Goal: Task Accomplishment & Management: Manage account settings

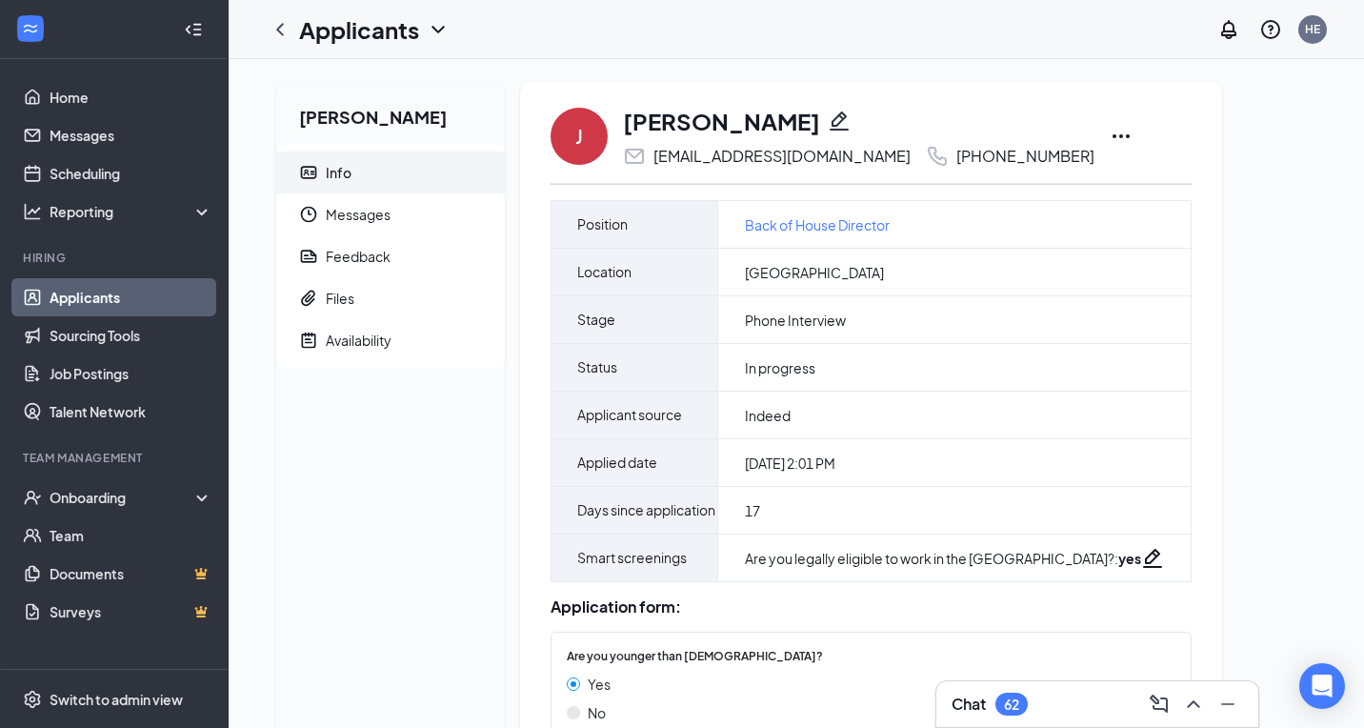
click at [1109, 141] on icon "Ellipses" at bounding box center [1120, 136] width 23 height 23
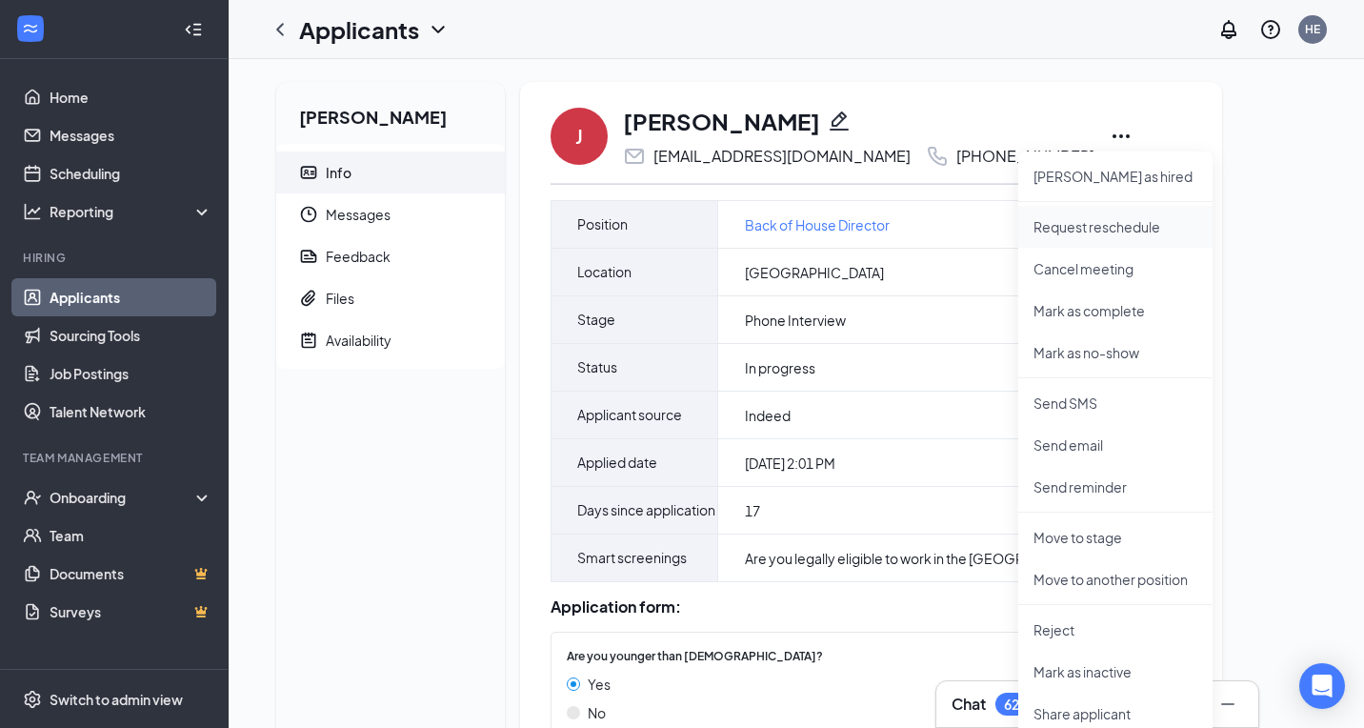
click at [1096, 230] on p "Request reschedule" at bounding box center [1115, 226] width 164 height 19
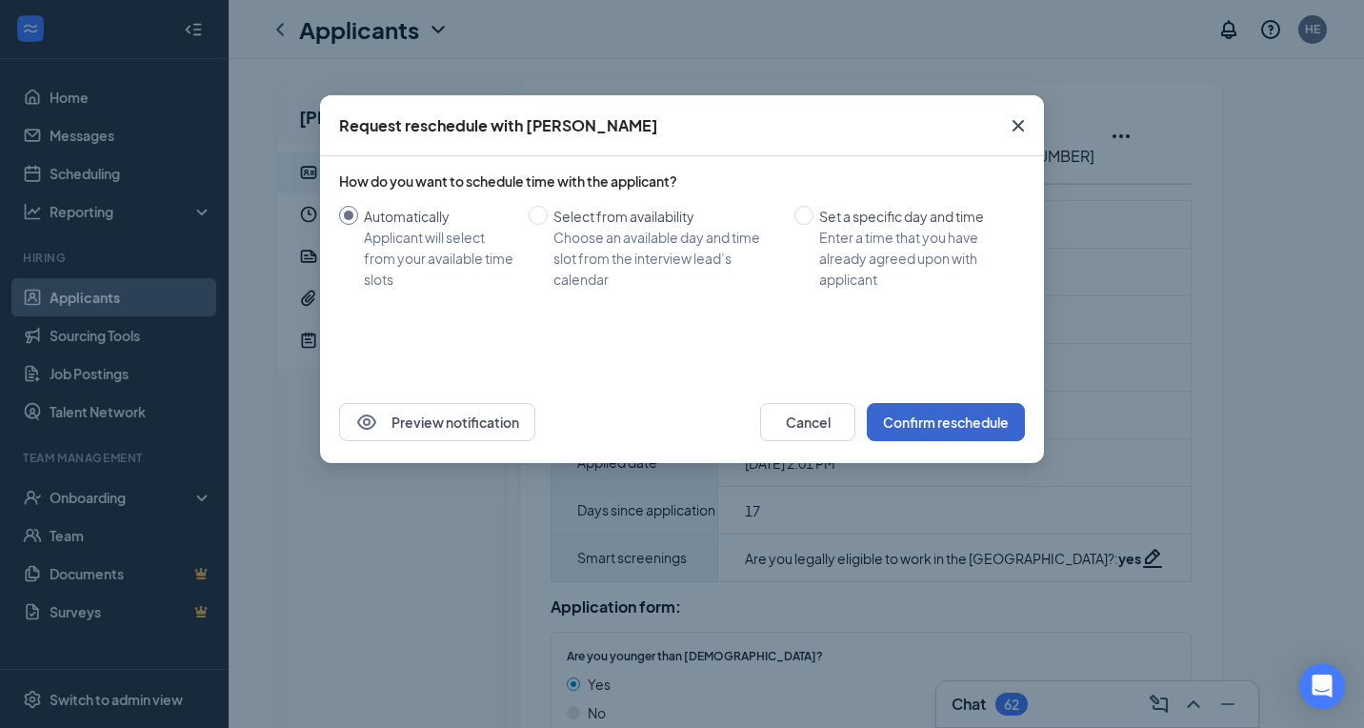
click at [943, 410] on button "Confirm reschedule" at bounding box center [946, 422] width 158 height 38
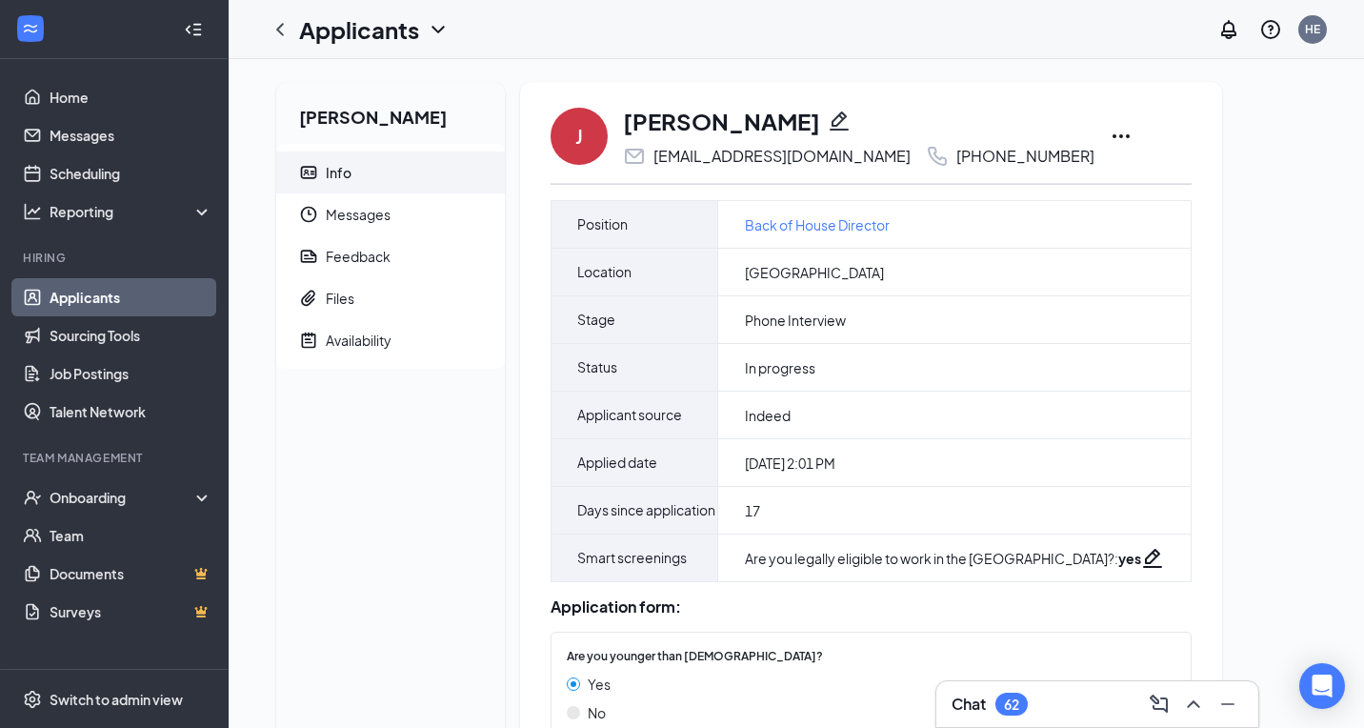
click at [1056, 695] on div "Chat 62" at bounding box center [1096, 704] width 291 height 30
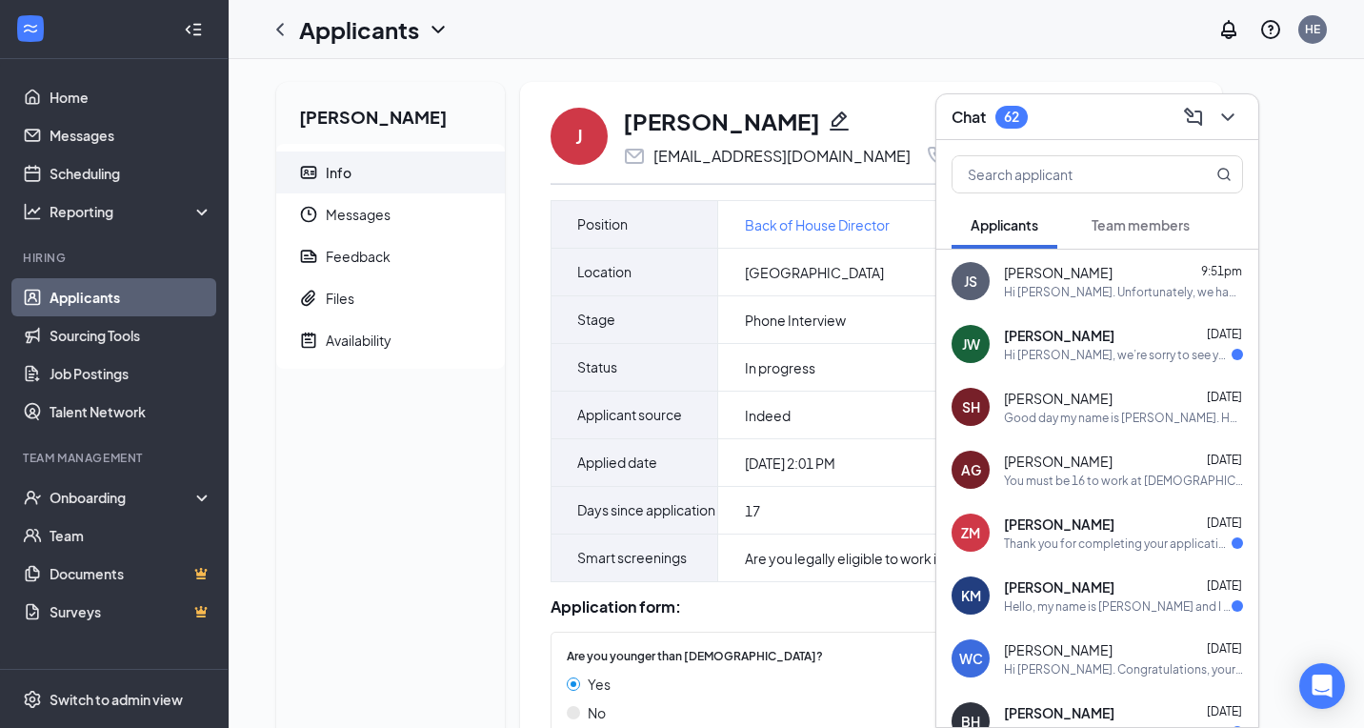
click at [1088, 301] on div "JS [PERSON_NAME] 9:51pm Hi [PERSON_NAME]. Unfortunately, we had to reschedule y…" at bounding box center [1097, 281] width 322 height 63
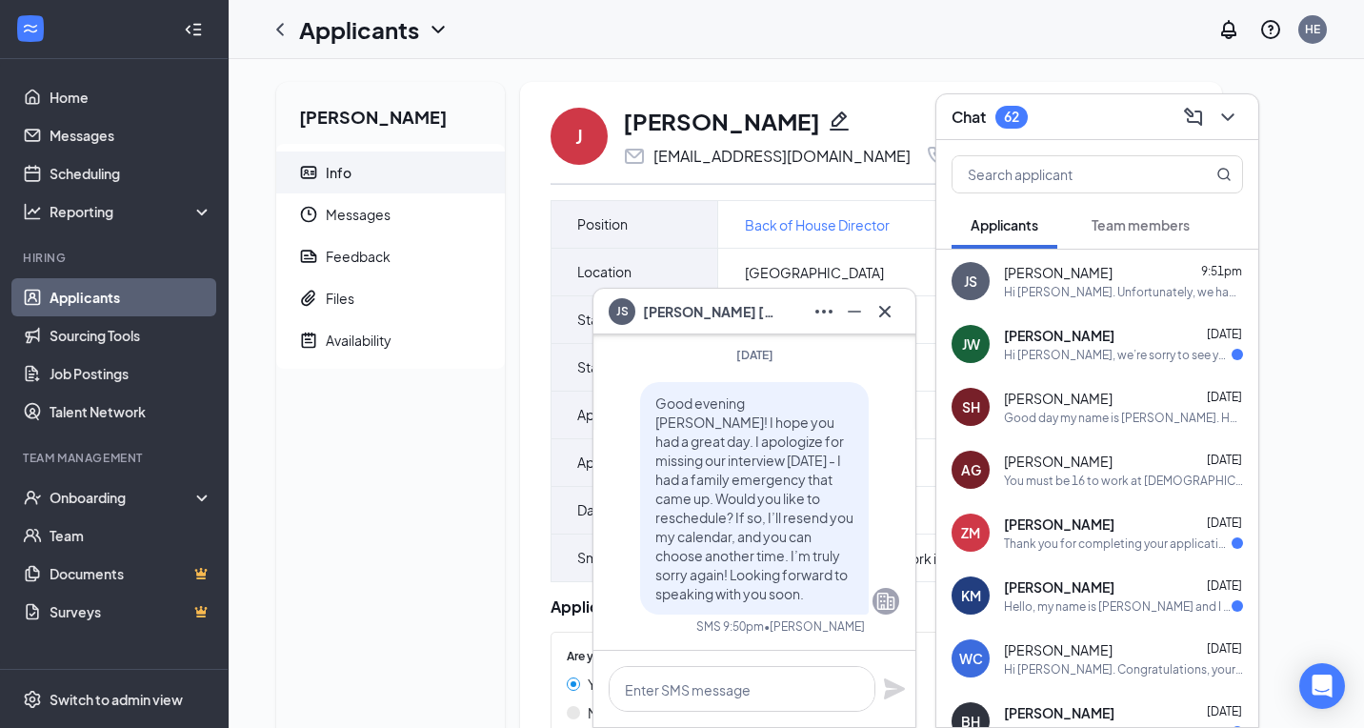
scroll to position [-335, 0]
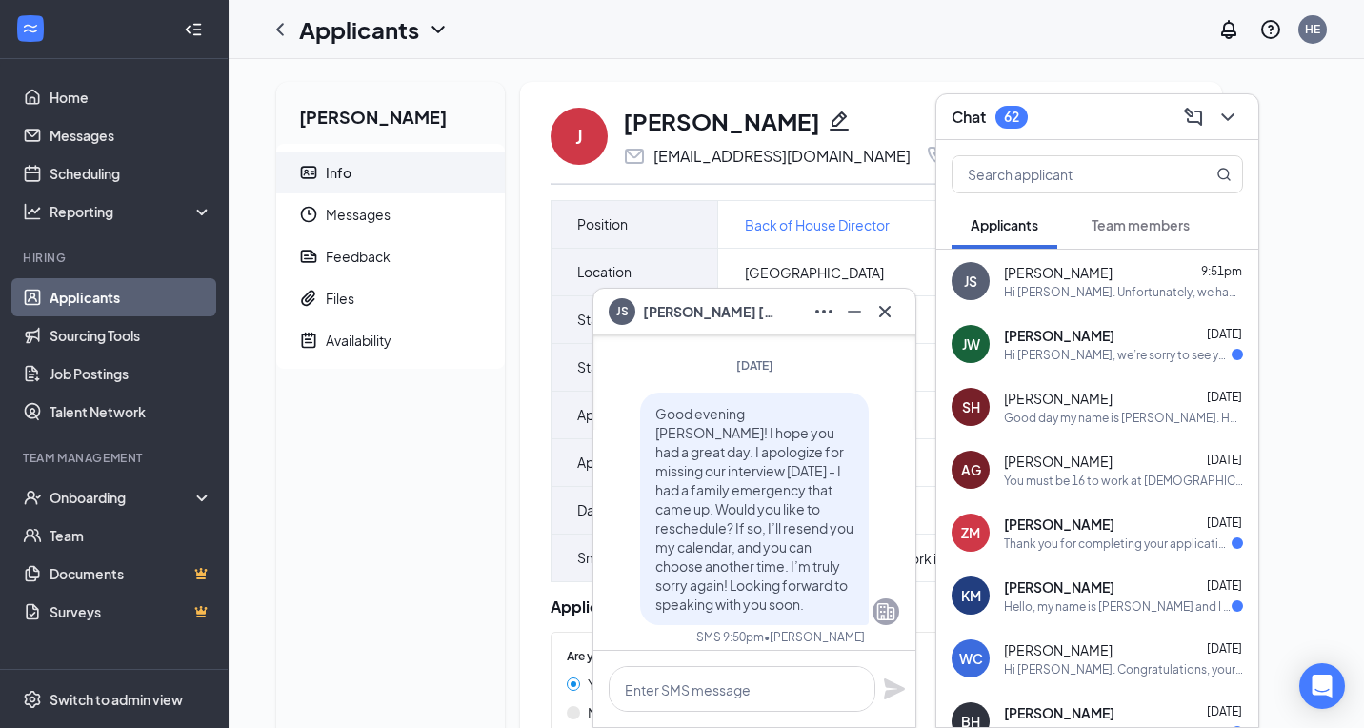
click at [889, 305] on icon "Cross" at bounding box center [884, 311] width 23 height 23
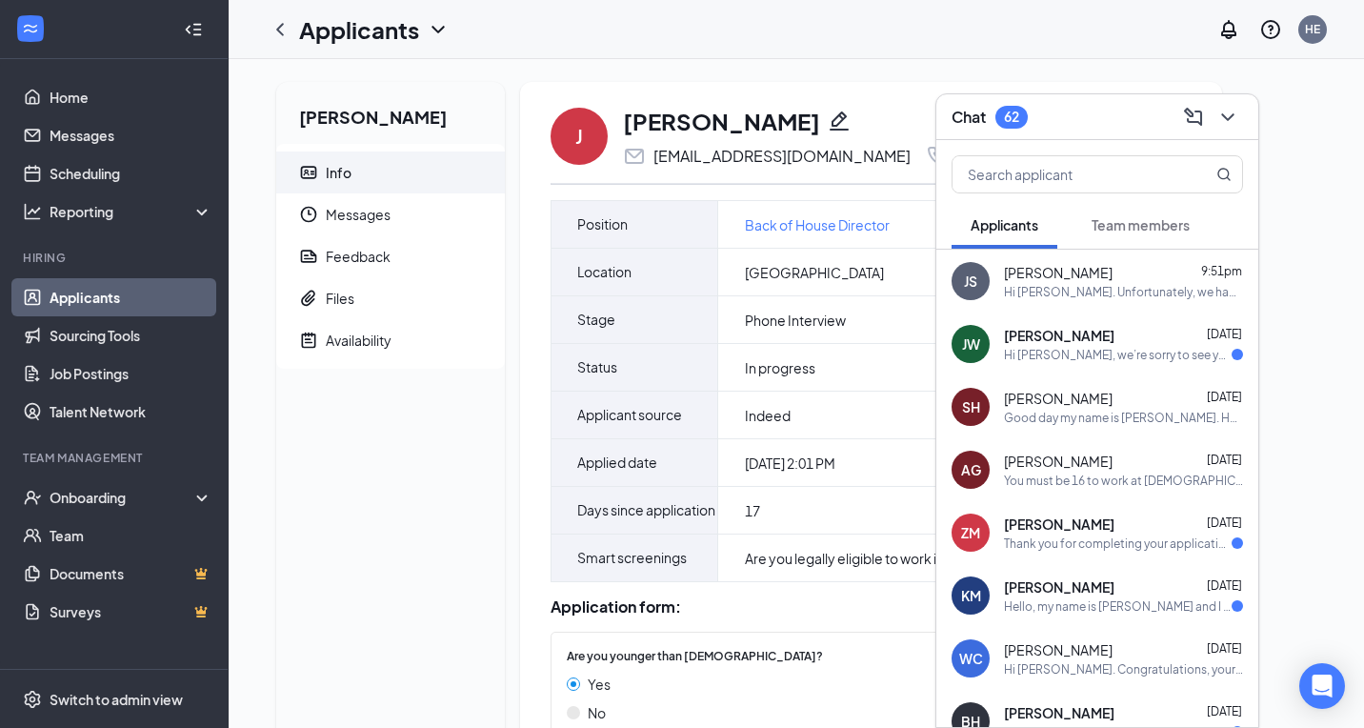
click at [1067, 361] on div "Hi [PERSON_NAME], we’re sorry to see you go! Your meeting with [DEMOGRAPHIC_DAT…" at bounding box center [1118, 355] width 228 height 16
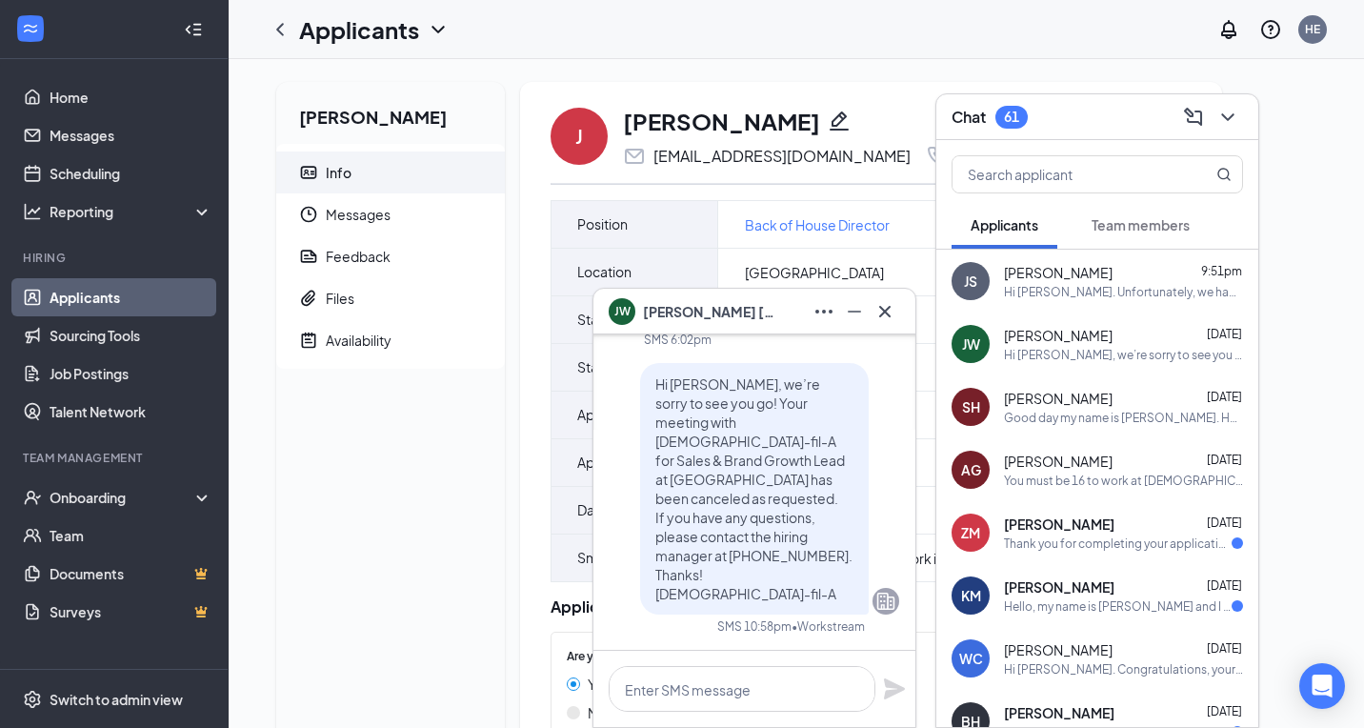
scroll to position [0, 0]
click at [888, 313] on icon "Cross" at bounding box center [884, 311] width 23 height 23
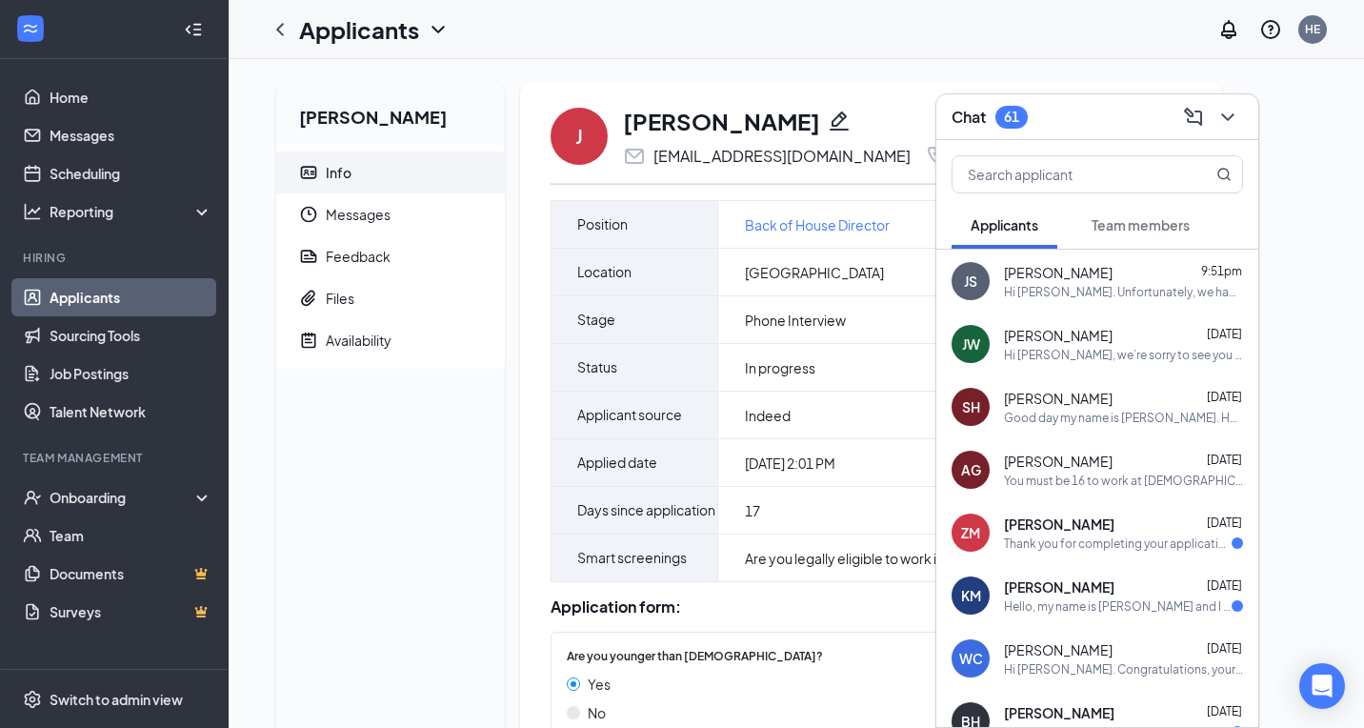
click at [1086, 487] on div "You must be 16 to work at [DEMOGRAPHIC_DATA]-fil-A New Bern Feel free to apply …" at bounding box center [1123, 480] width 239 height 16
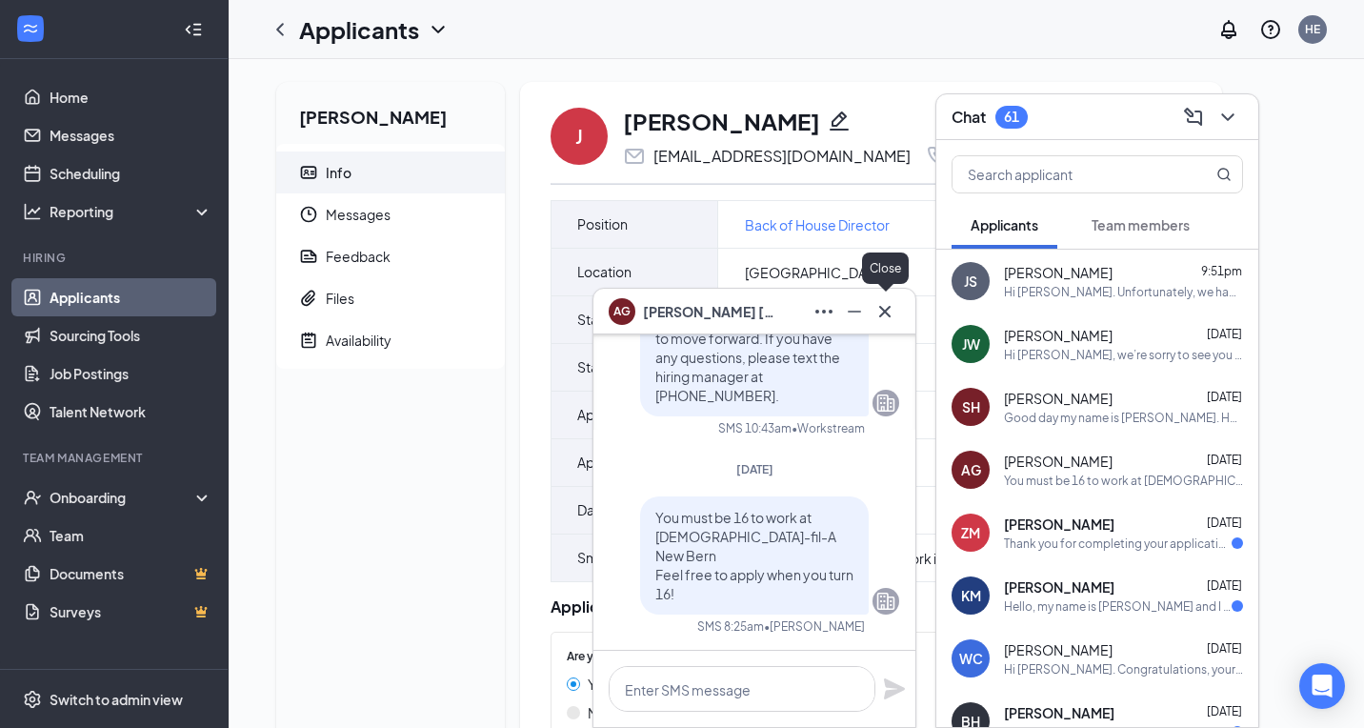
click at [887, 310] on icon "Cross" at bounding box center [884, 311] width 23 height 23
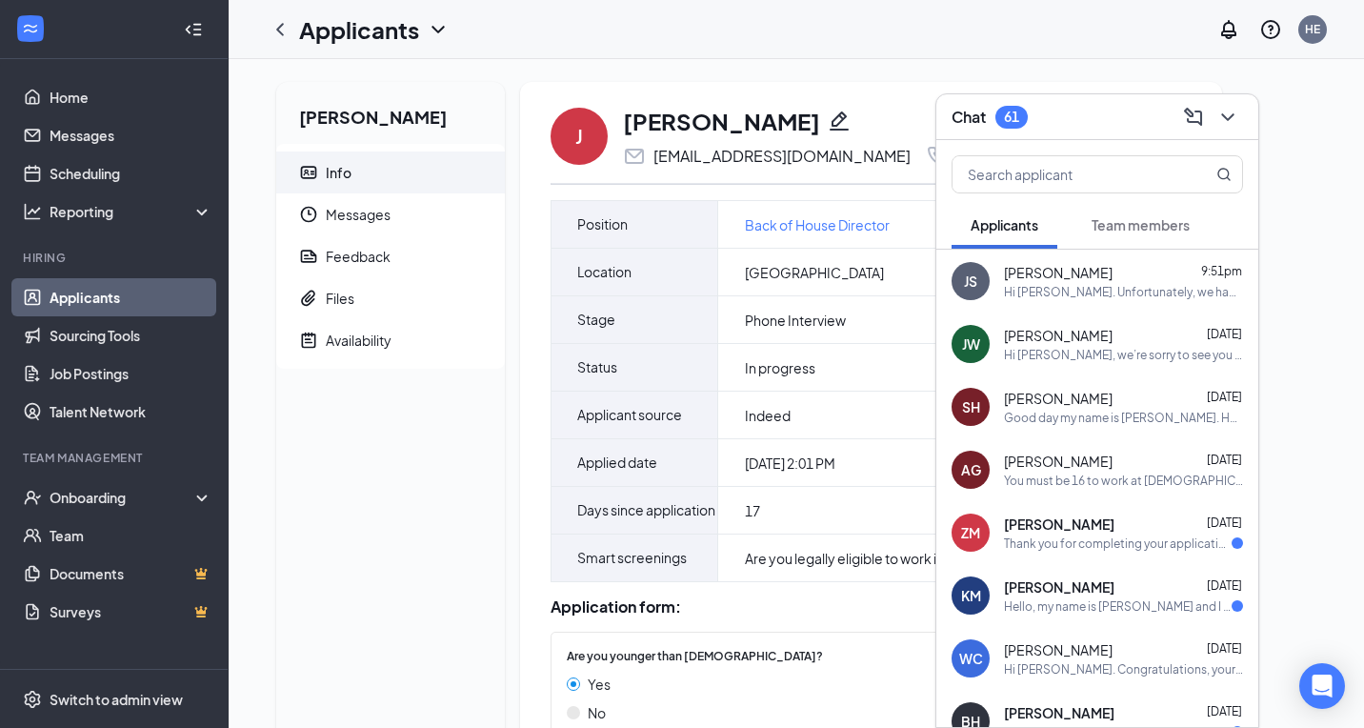
click at [1072, 535] on div "Thank you for completing your application for the Drive Thru Director position.…" at bounding box center [1118, 543] width 228 height 16
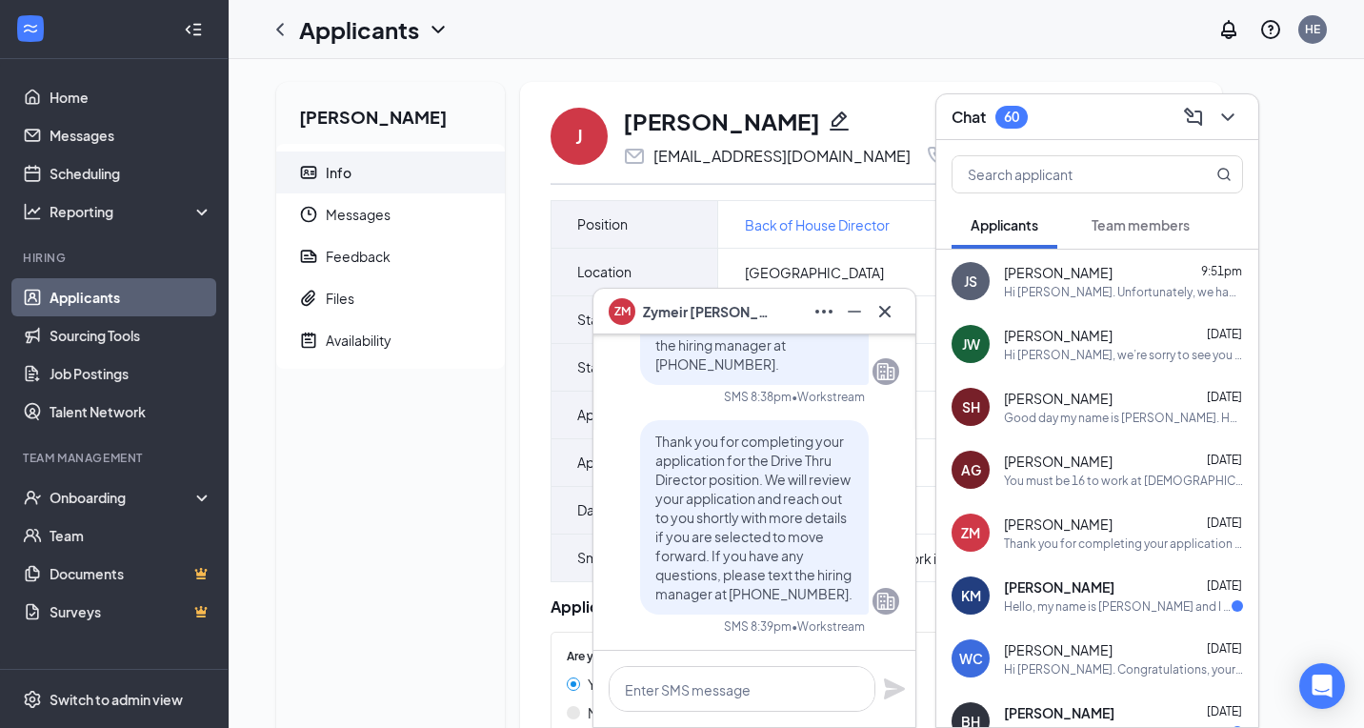
click at [1082, 604] on div "Hello, my name is [PERSON_NAME] and I recently applied for Drive Thru Director …" at bounding box center [1118, 606] width 228 height 16
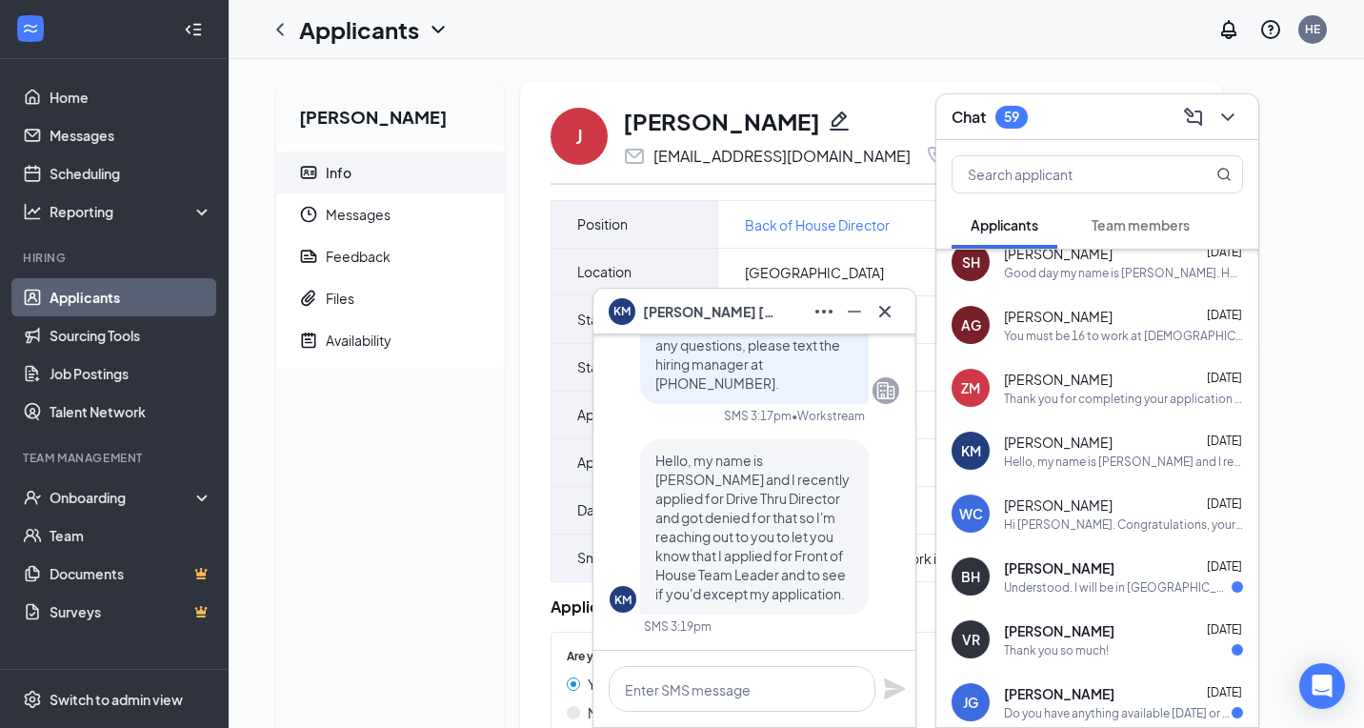
scroll to position [146, 0]
click at [1068, 524] on div "Hi [PERSON_NAME]. Congratulations, your meeting with [DEMOGRAPHIC_DATA]-fil-A f…" at bounding box center [1123, 523] width 239 height 16
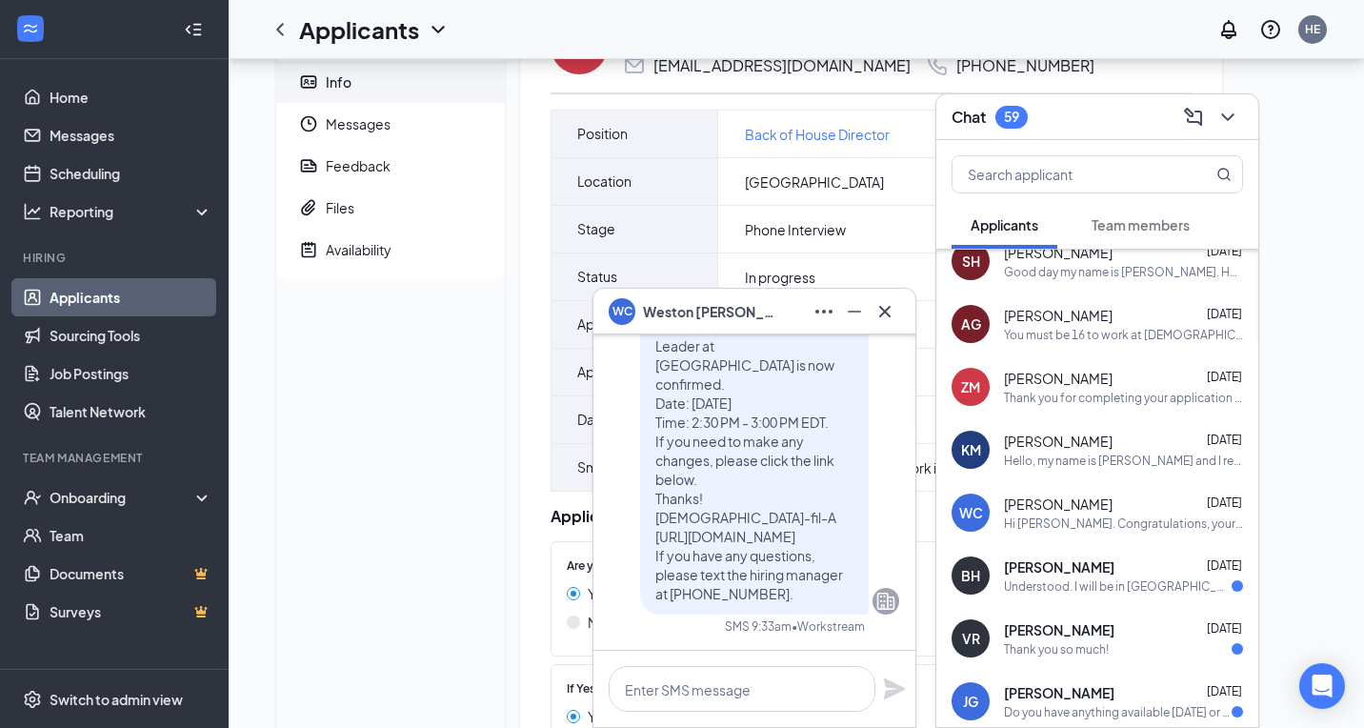
scroll to position [0, 0]
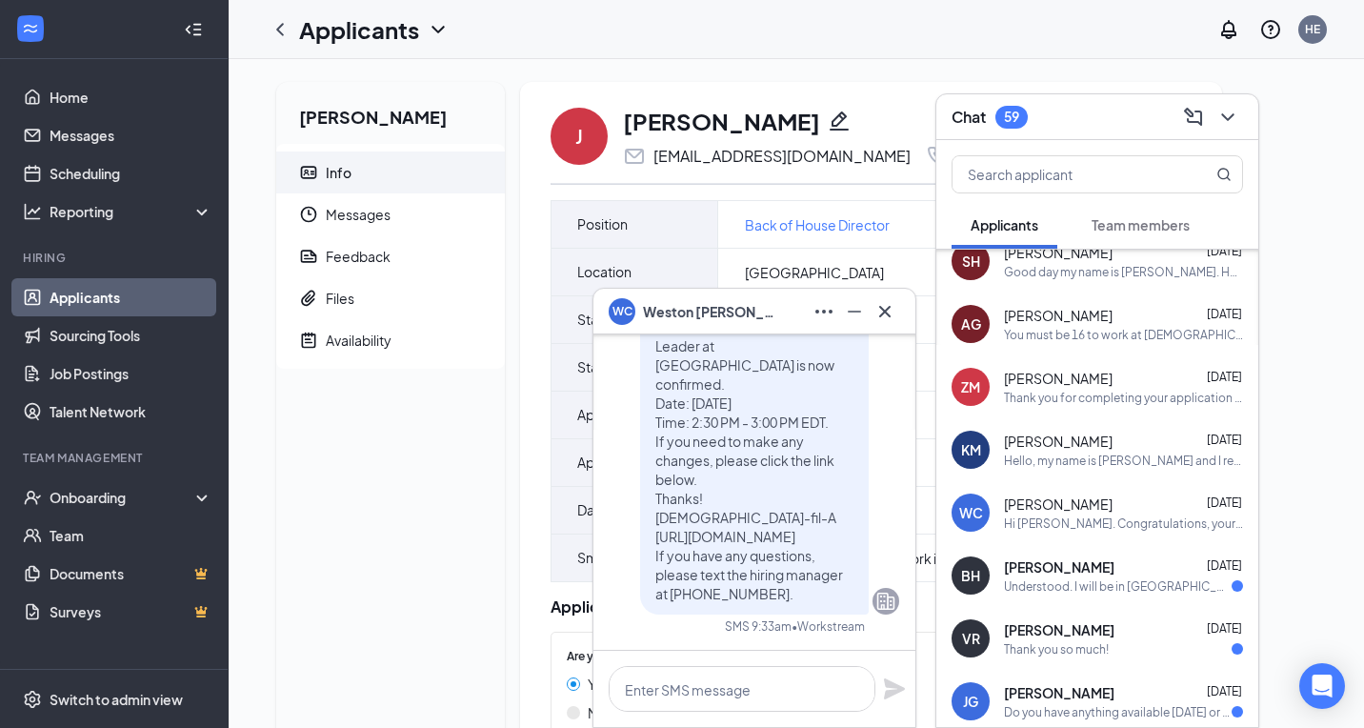
click at [896, 314] on button at bounding box center [884, 311] width 30 height 30
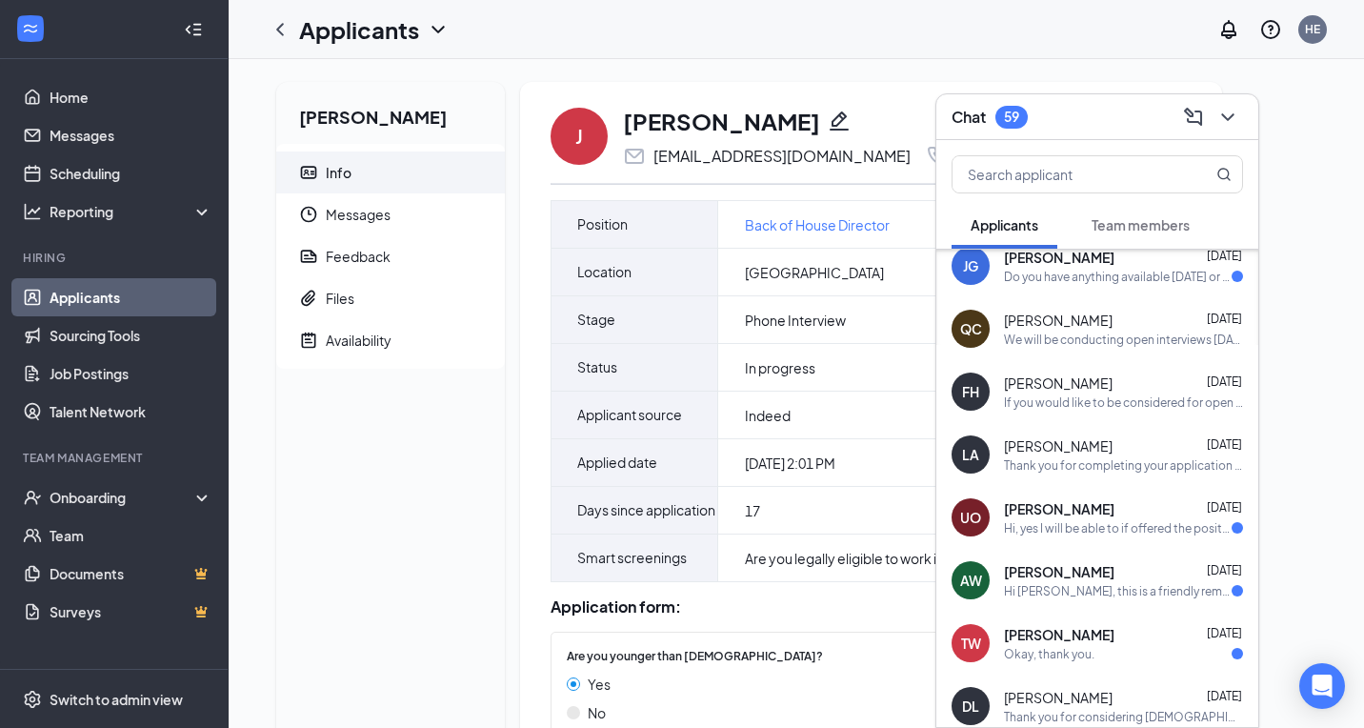
scroll to position [582, 0]
click at [1233, 119] on icon "ChevronDown" at bounding box center [1227, 117] width 23 height 23
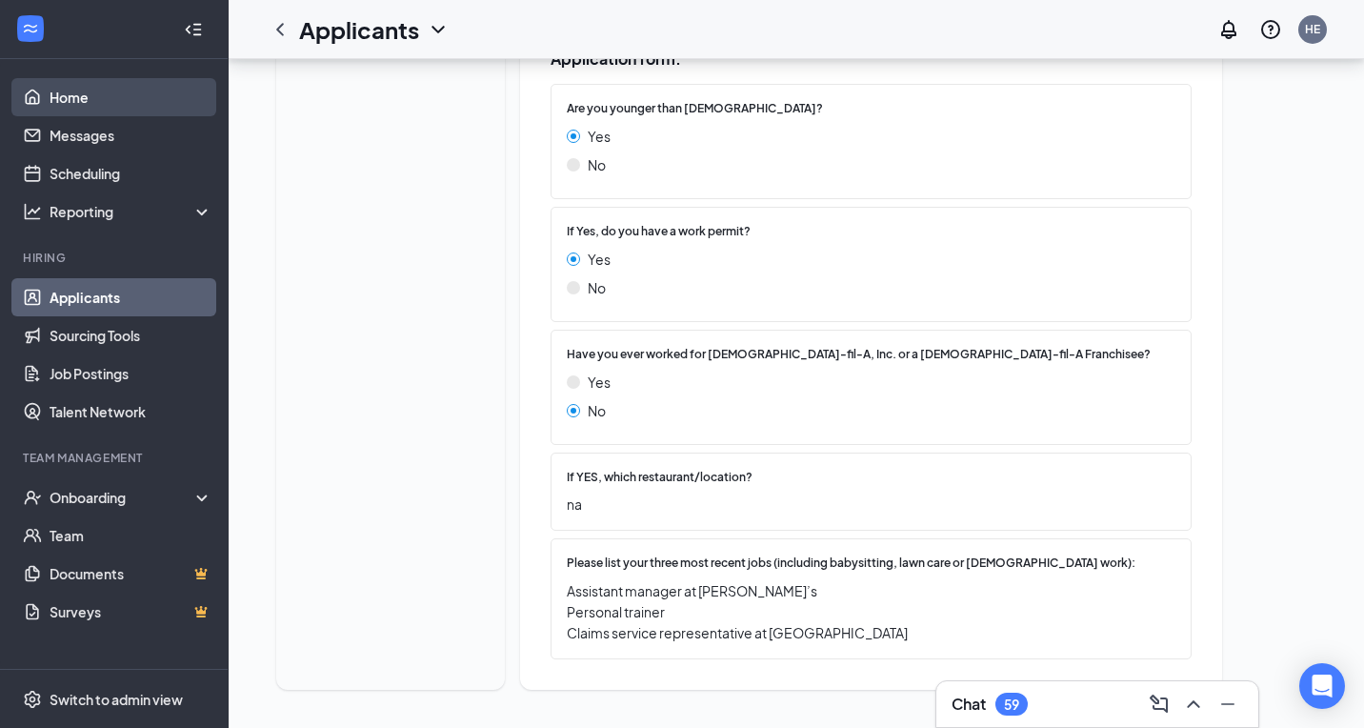
scroll to position [590, 0]
click at [95, 106] on link "Home" at bounding box center [131, 97] width 163 height 38
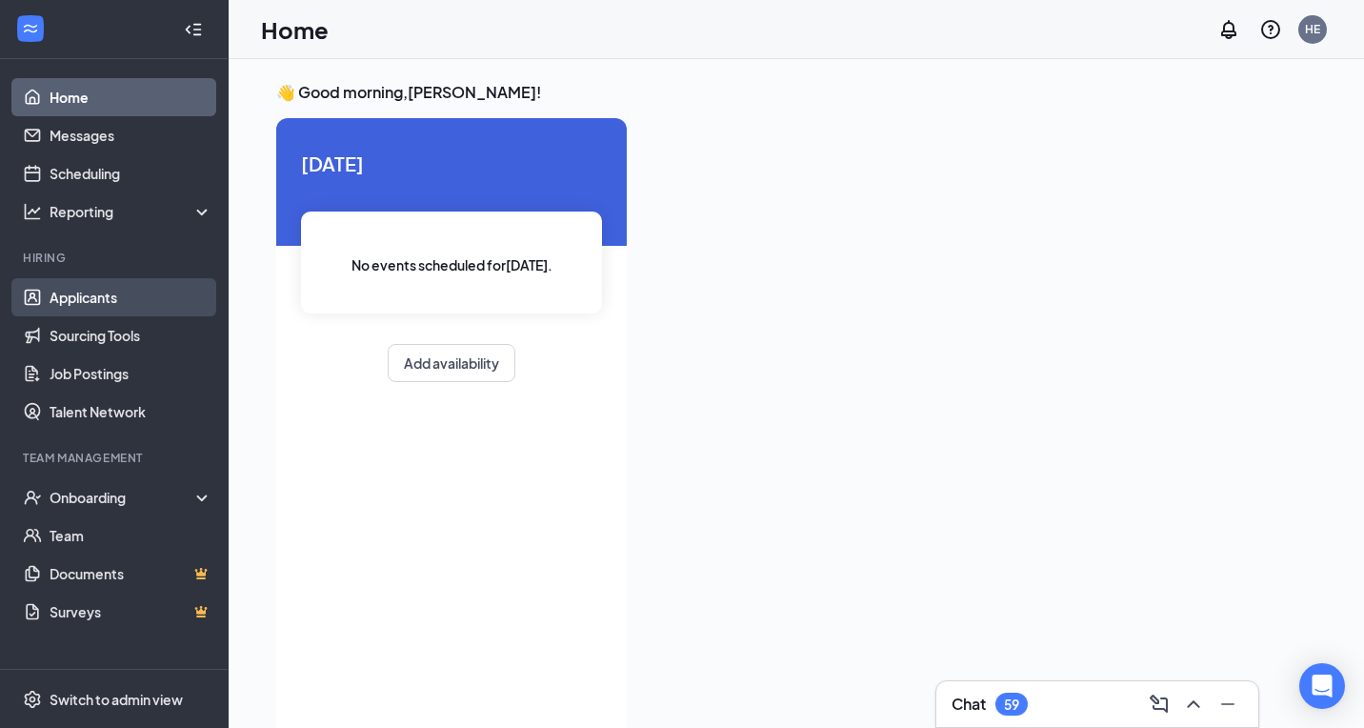
click at [156, 308] on link "Applicants" at bounding box center [131, 297] width 163 height 38
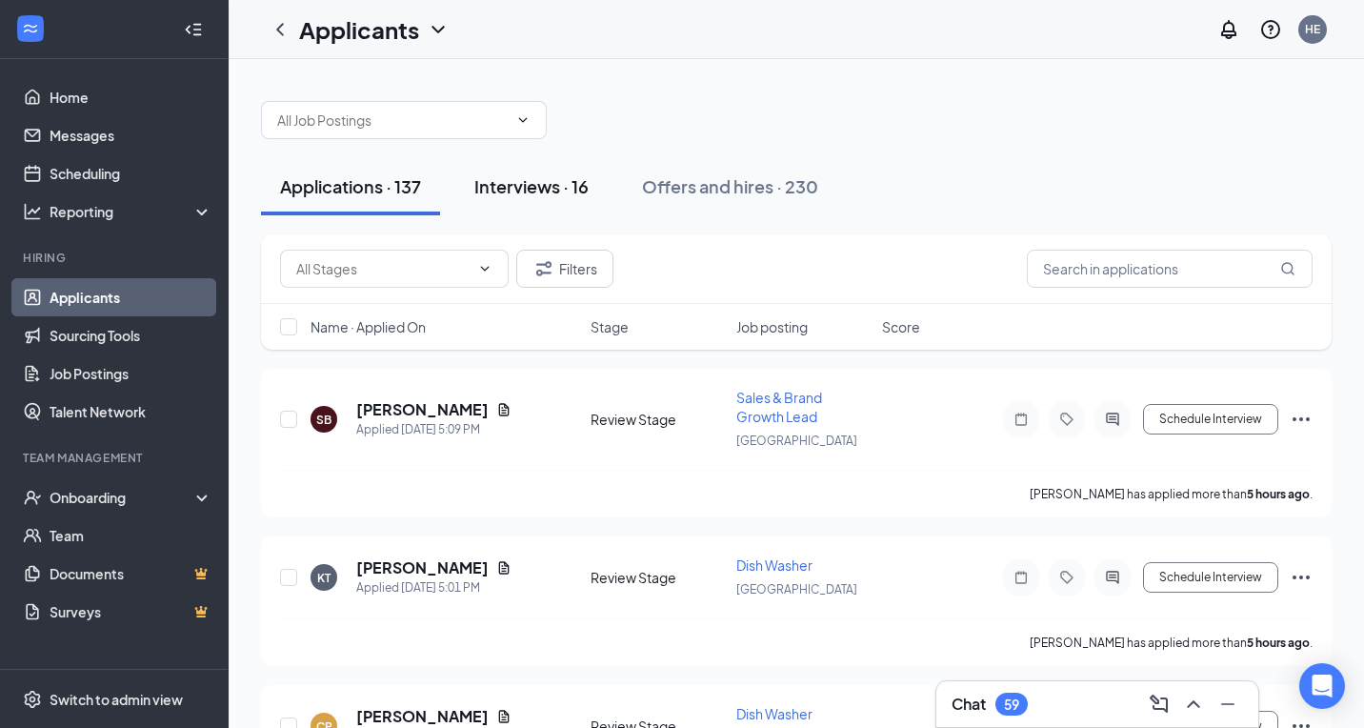
click at [534, 181] on div "Interviews · 16" at bounding box center [531, 186] width 114 height 24
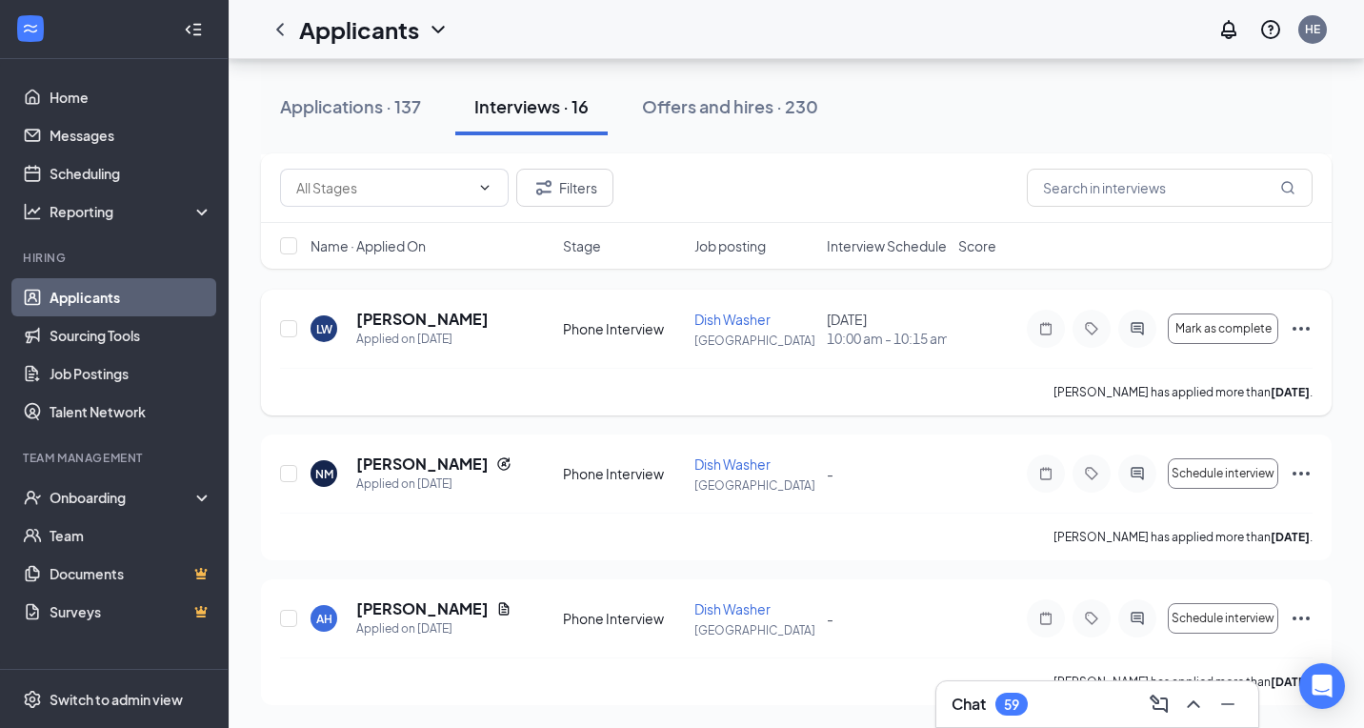
scroll to position [2080, 0]
click at [1302, 618] on icon "Ellipses" at bounding box center [1300, 618] width 17 height 4
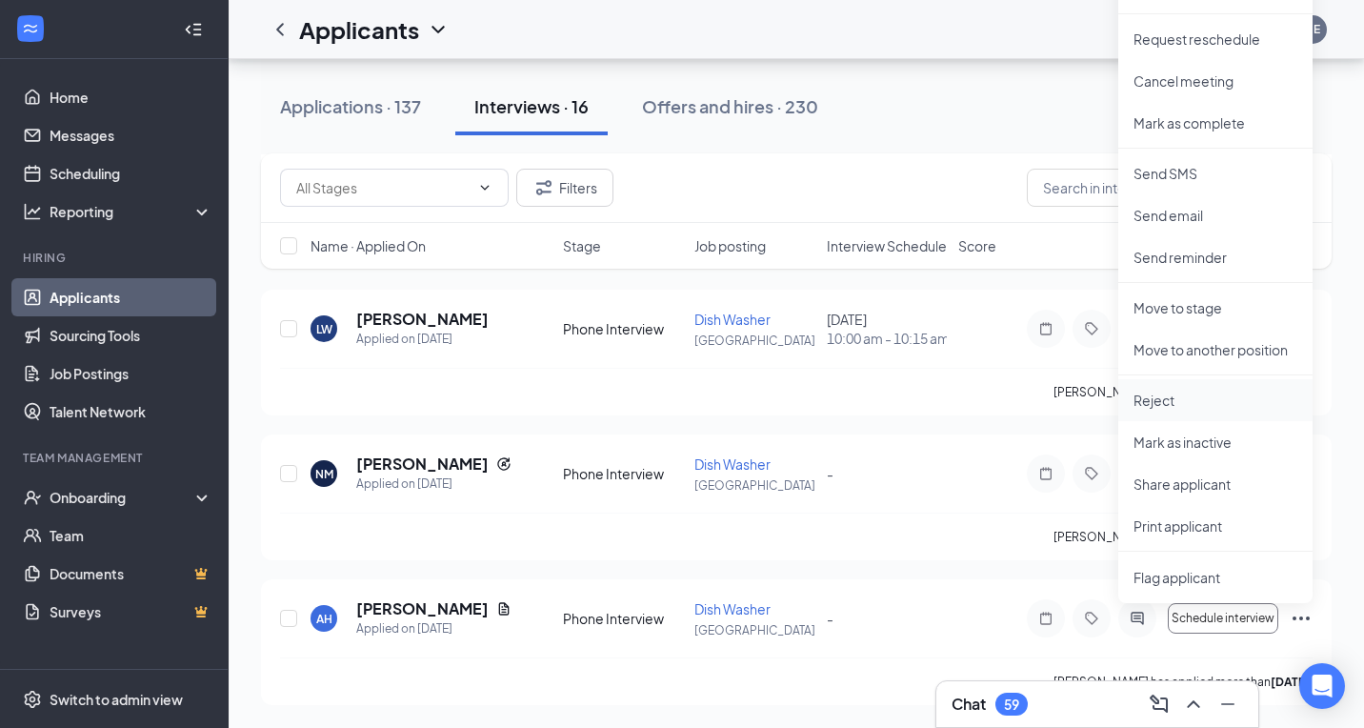
click at [1152, 408] on p "Reject" at bounding box center [1215, 399] width 164 height 19
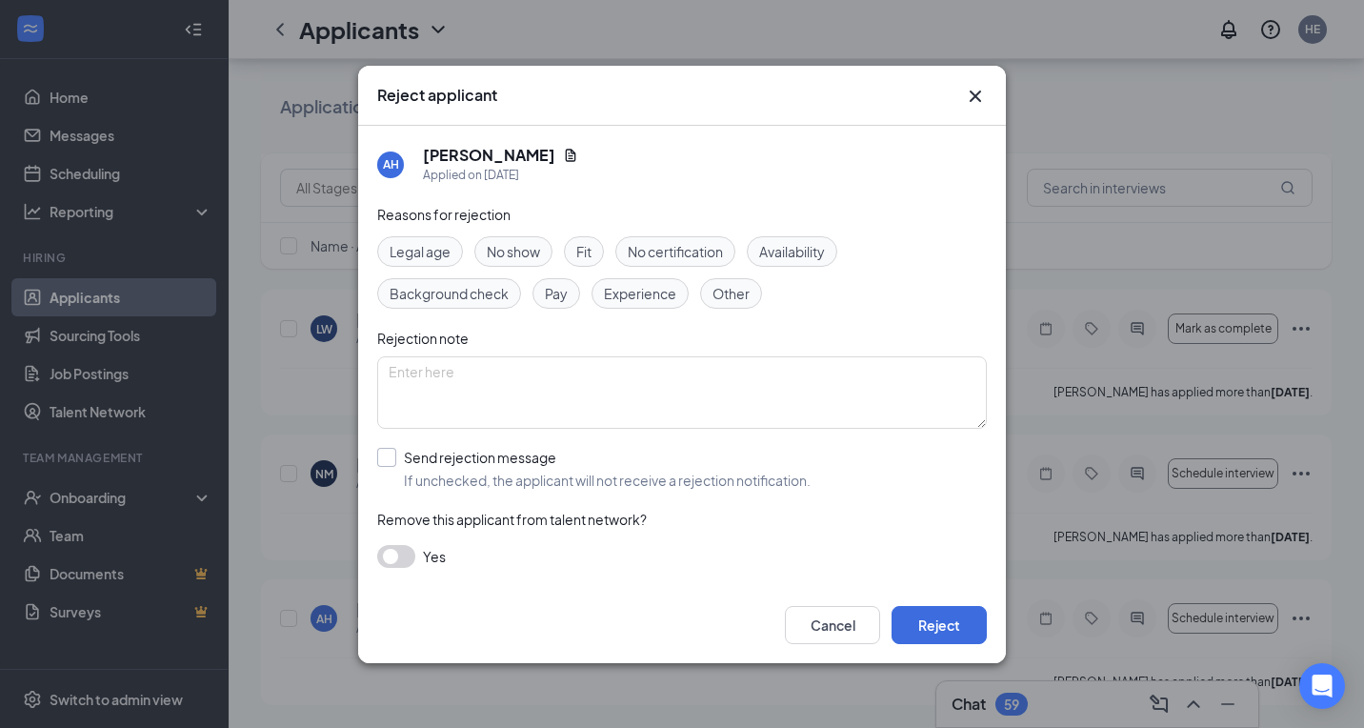
click at [507, 464] on div "Send rejection message" at bounding box center [607, 457] width 407 height 19
click at [507, 464] on input "Send rejection message If unchecked, the applicant will not receive a rejection…" at bounding box center [593, 469] width 433 height 42
checkbox input "true"
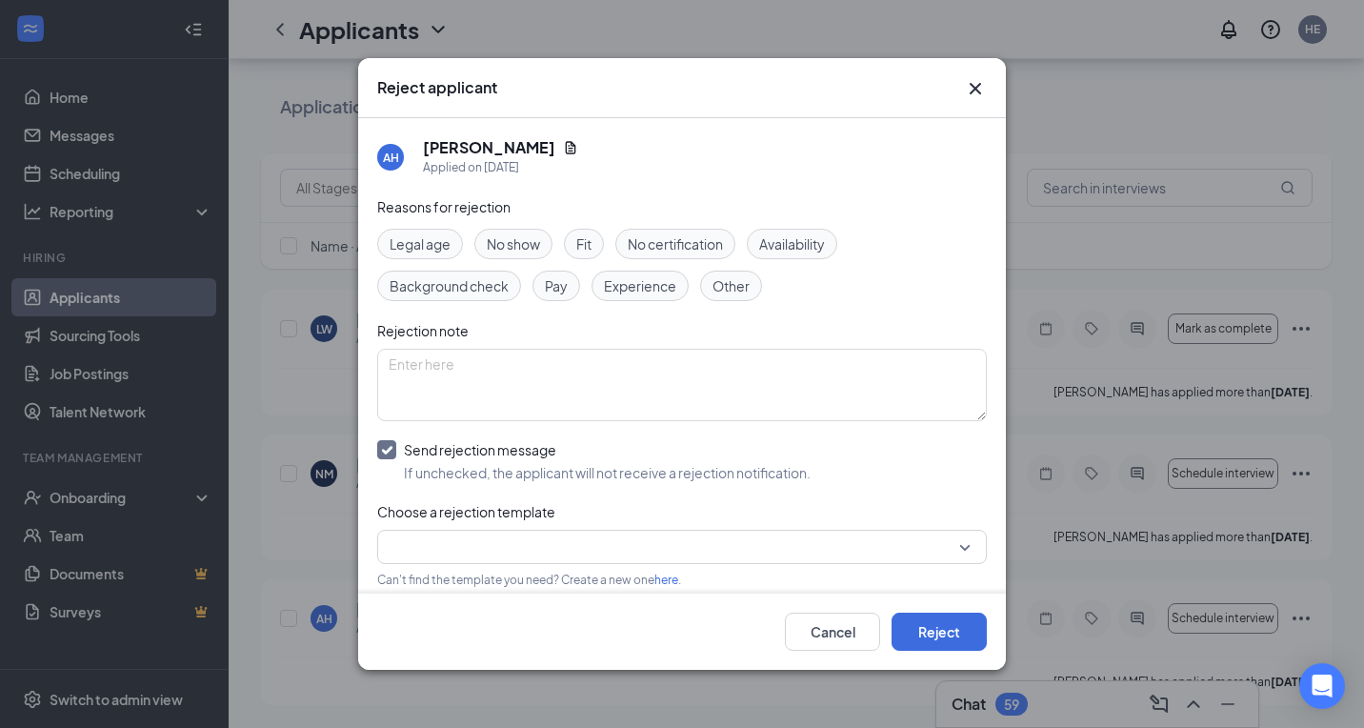
click at [460, 528] on div "Reasons for rejection Legal age No show Fit No certification Availability Backg…" at bounding box center [681, 441] width 609 height 490
click at [460, 532] on input "search" at bounding box center [675, 546] width 573 height 32
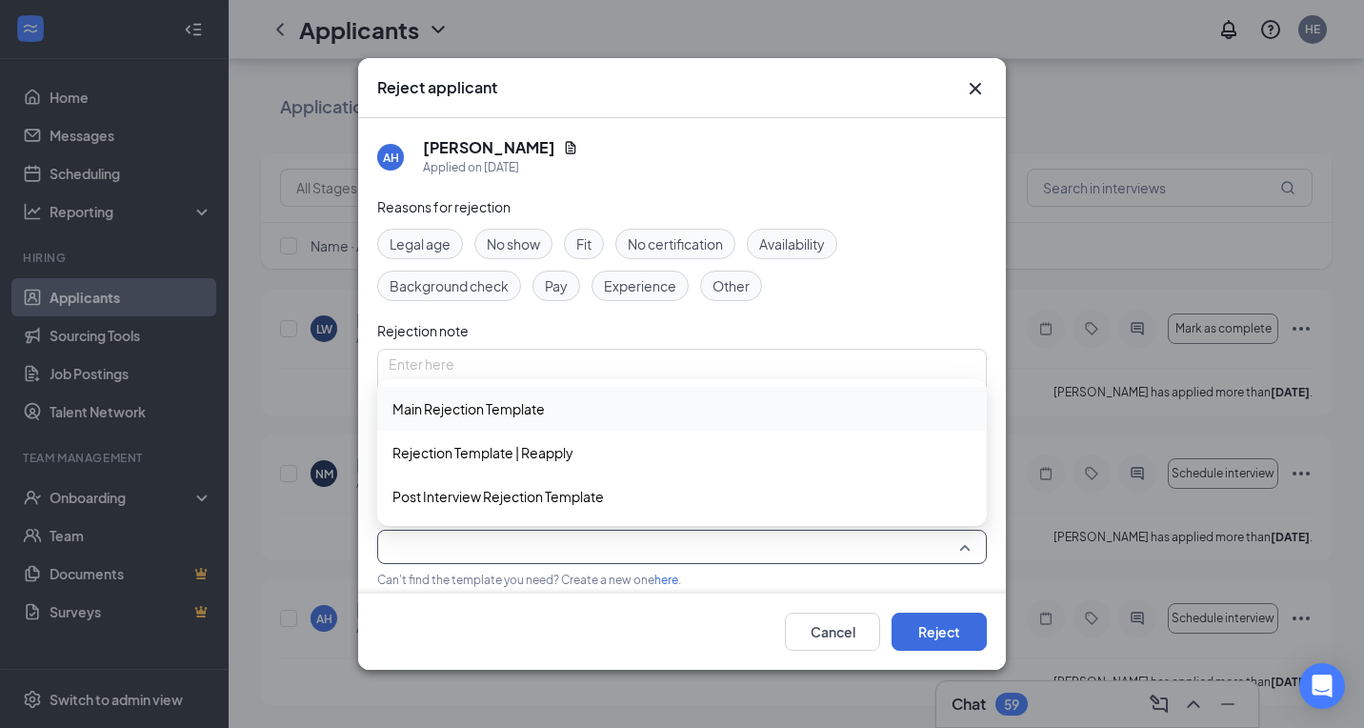
click at [488, 419] on span "Main Rejection Template" at bounding box center [468, 408] width 152 height 21
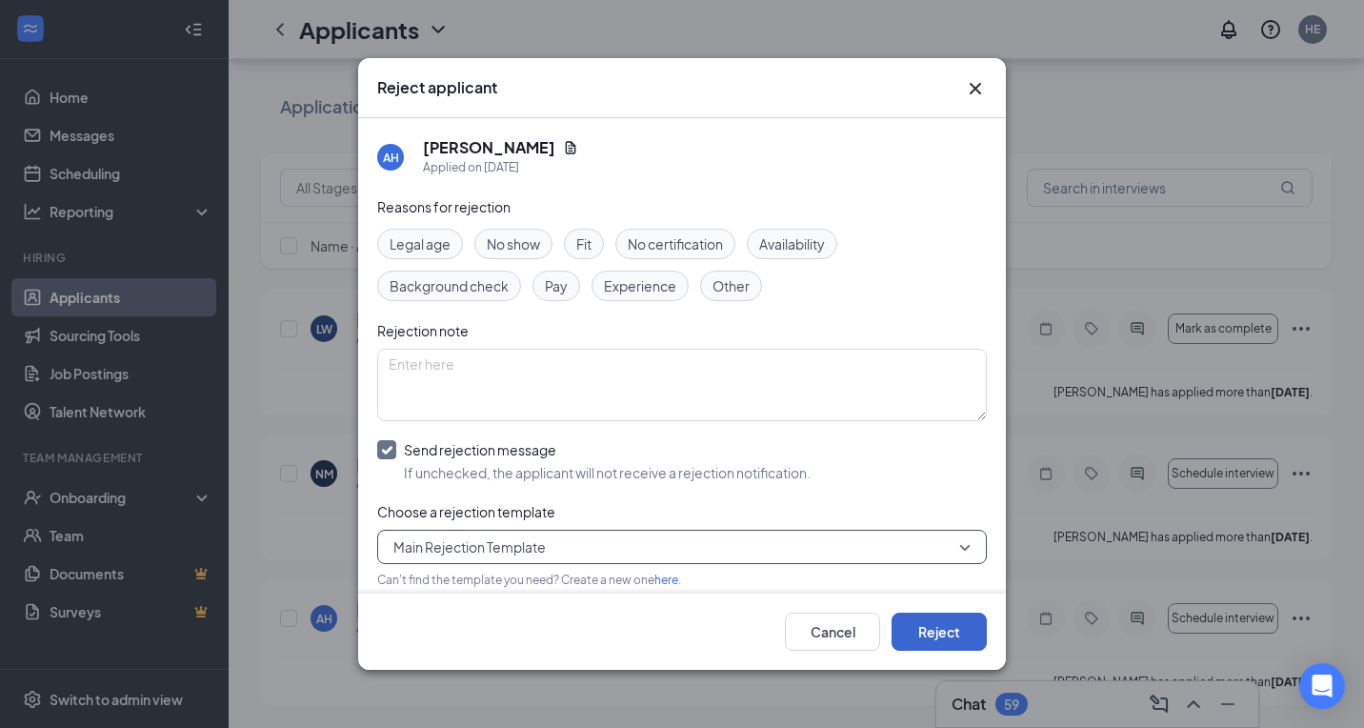
click at [955, 645] on button "Reject" at bounding box center [938, 631] width 95 height 38
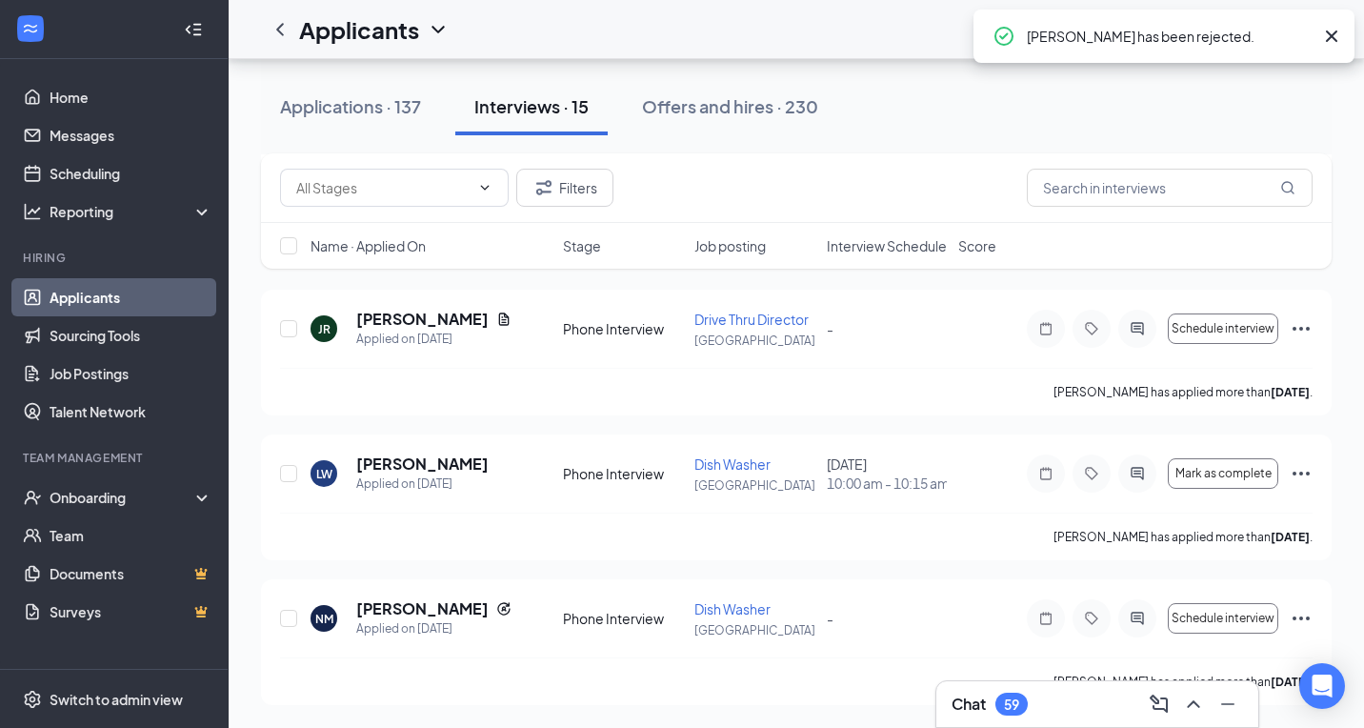
scroll to position [1935, 0]
click at [352, 108] on div "Applications · 137" at bounding box center [350, 106] width 141 height 24
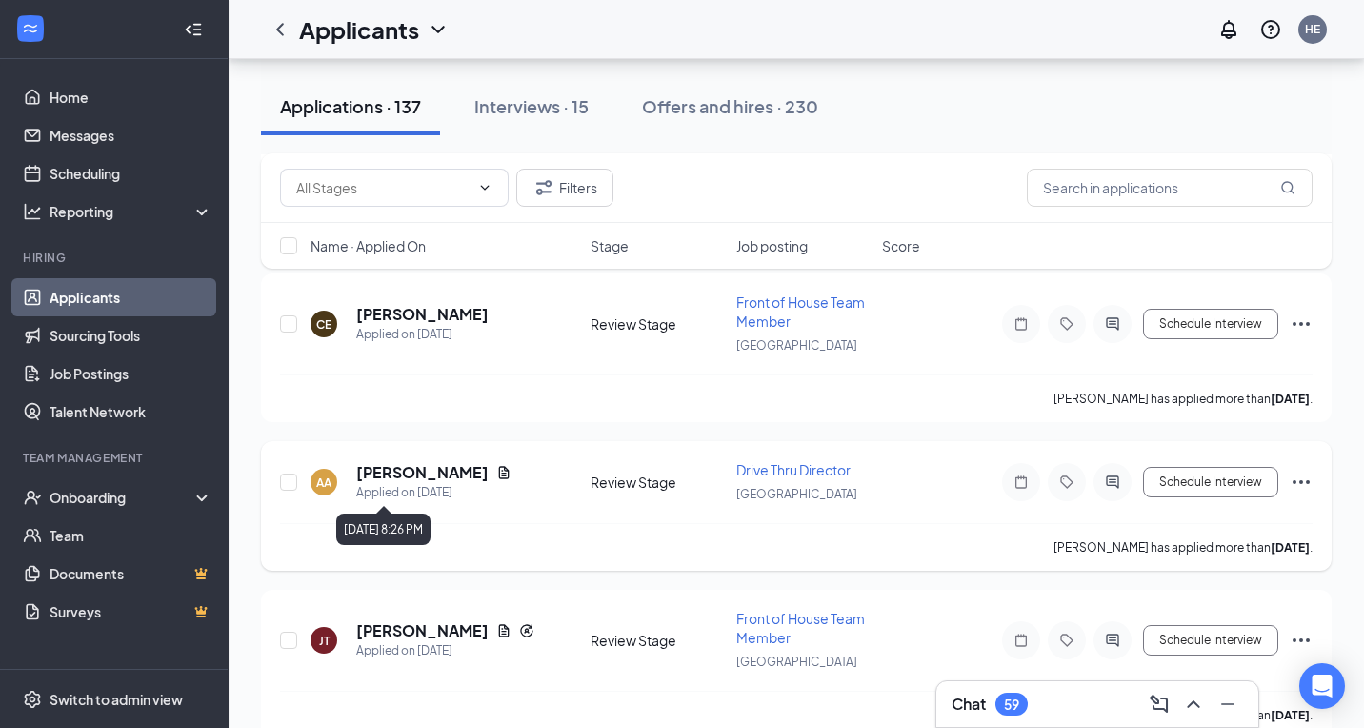
scroll to position [551, 0]
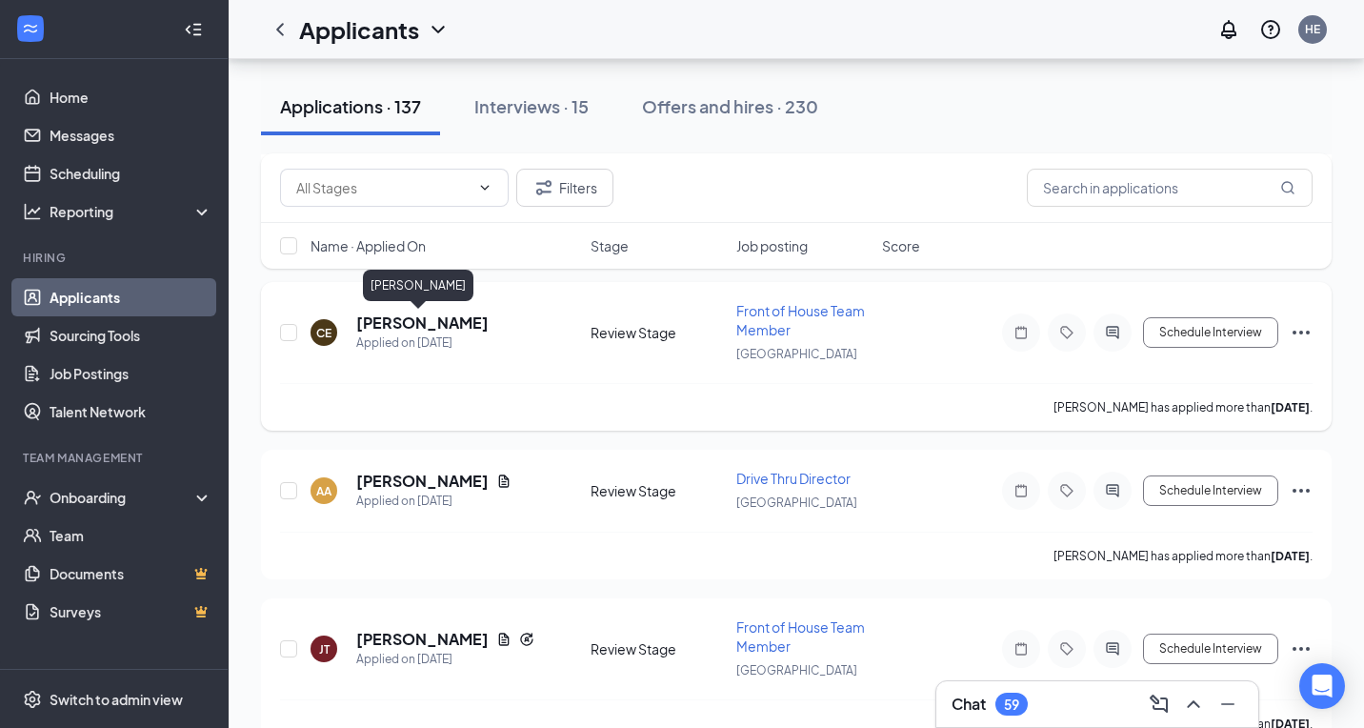
click at [413, 324] on h5 "[PERSON_NAME]" at bounding box center [422, 322] width 132 height 21
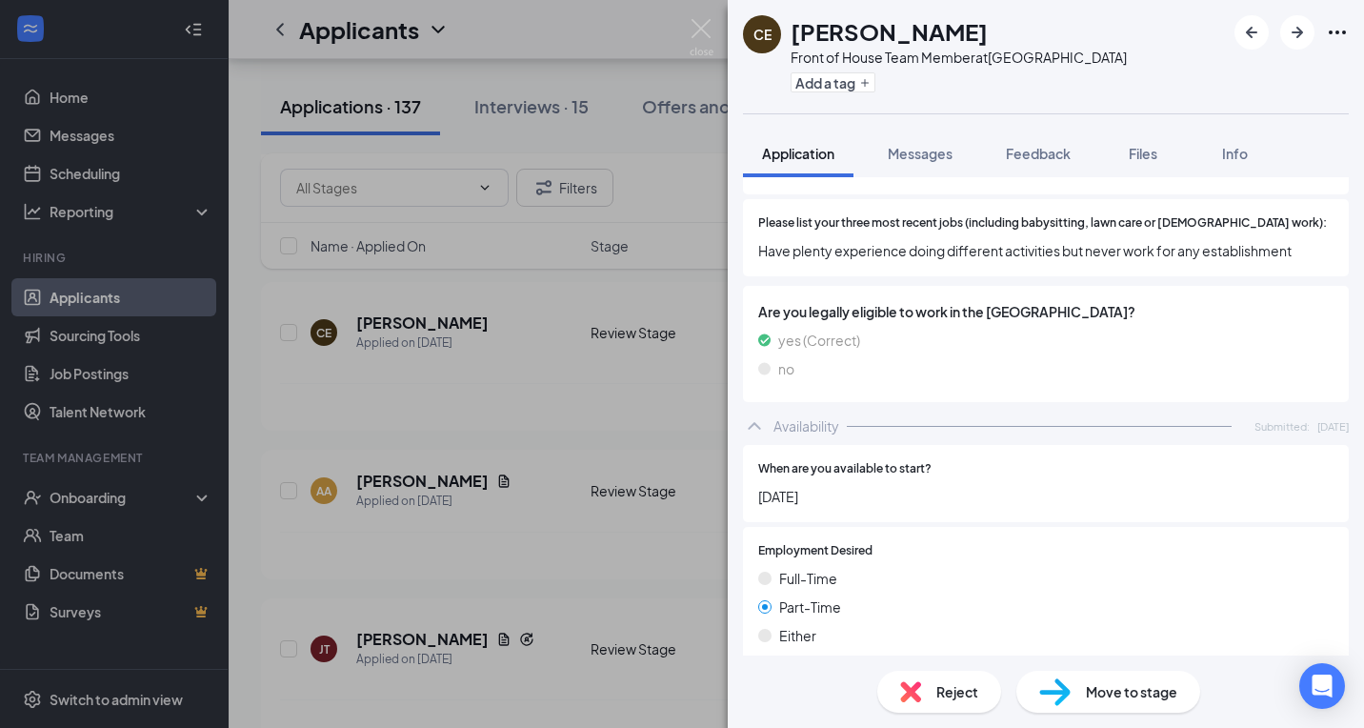
scroll to position [555, 0]
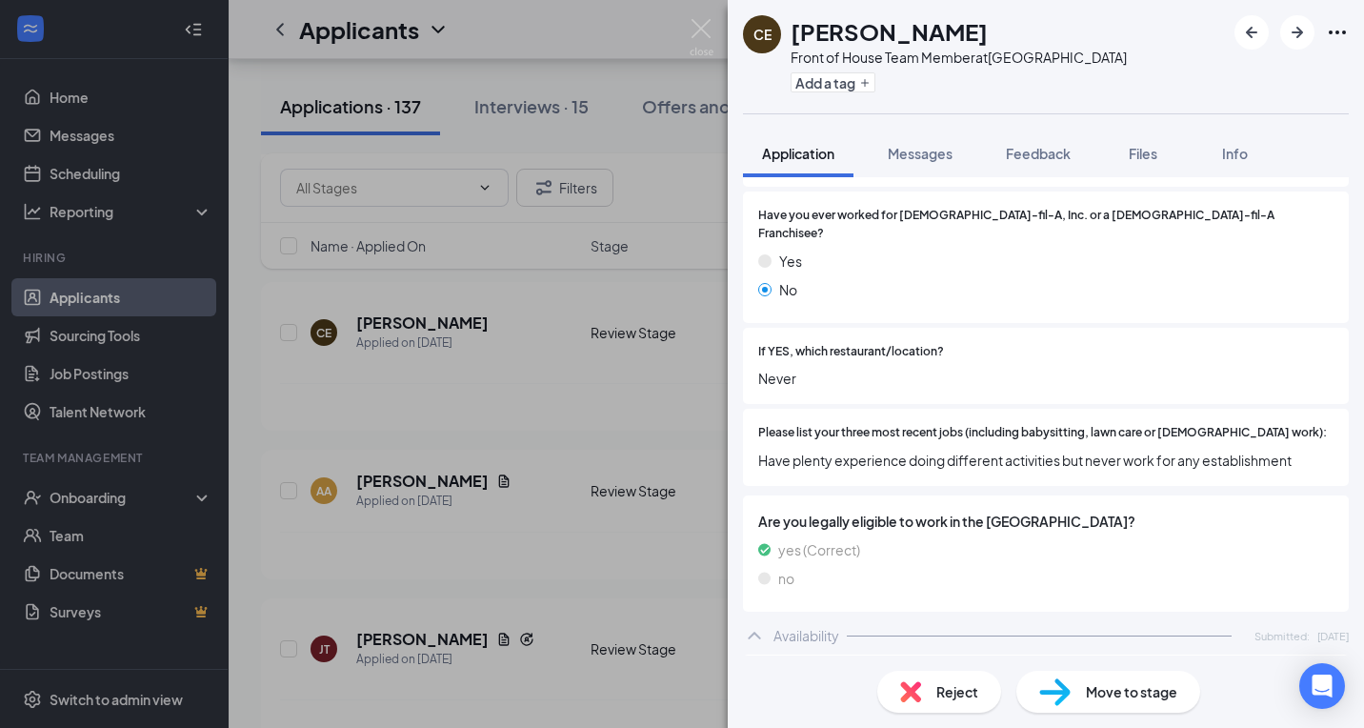
click at [967, 696] on span "Reject" at bounding box center [957, 691] width 42 height 21
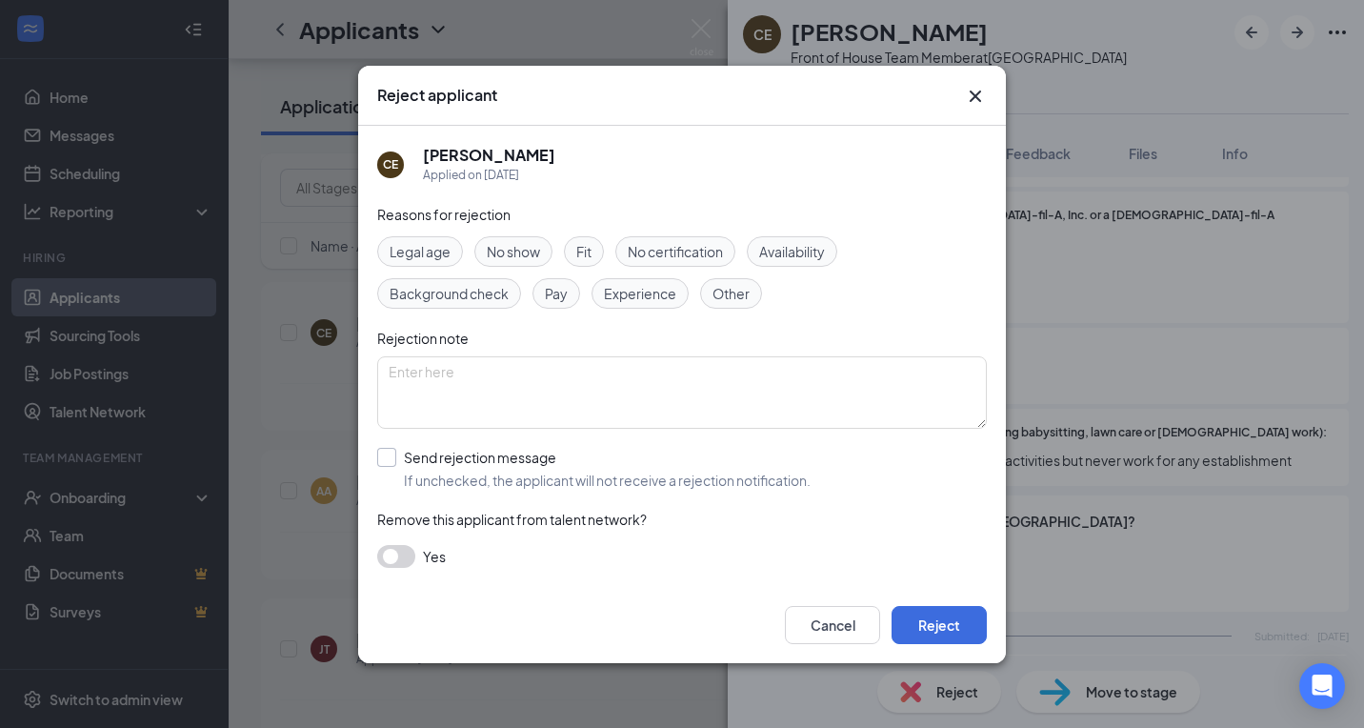
click at [437, 476] on span "If unchecked, the applicant will not receive a rejection notification." at bounding box center [607, 479] width 407 height 19
click at [437, 476] on input "Send rejection message If unchecked, the applicant will not receive a rejection…" at bounding box center [593, 469] width 433 height 42
checkbox input "true"
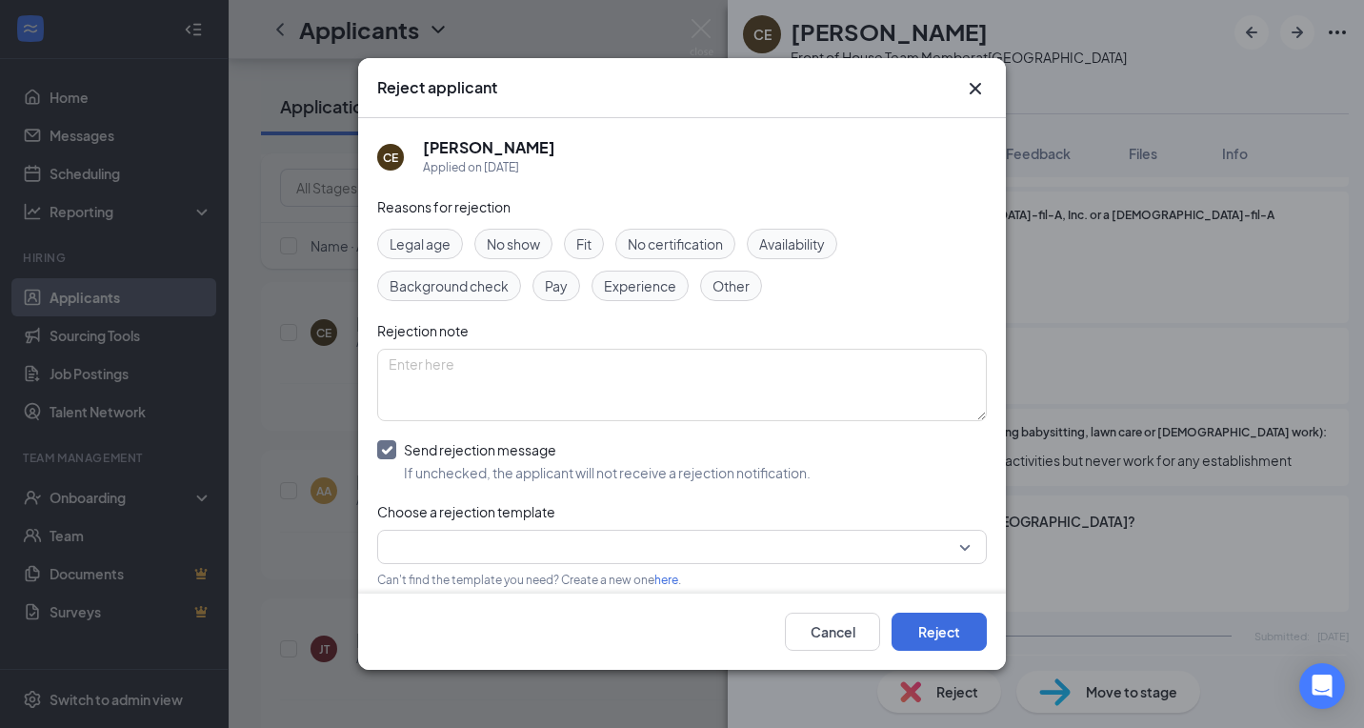
click at [449, 535] on input "search" at bounding box center [675, 546] width 573 height 32
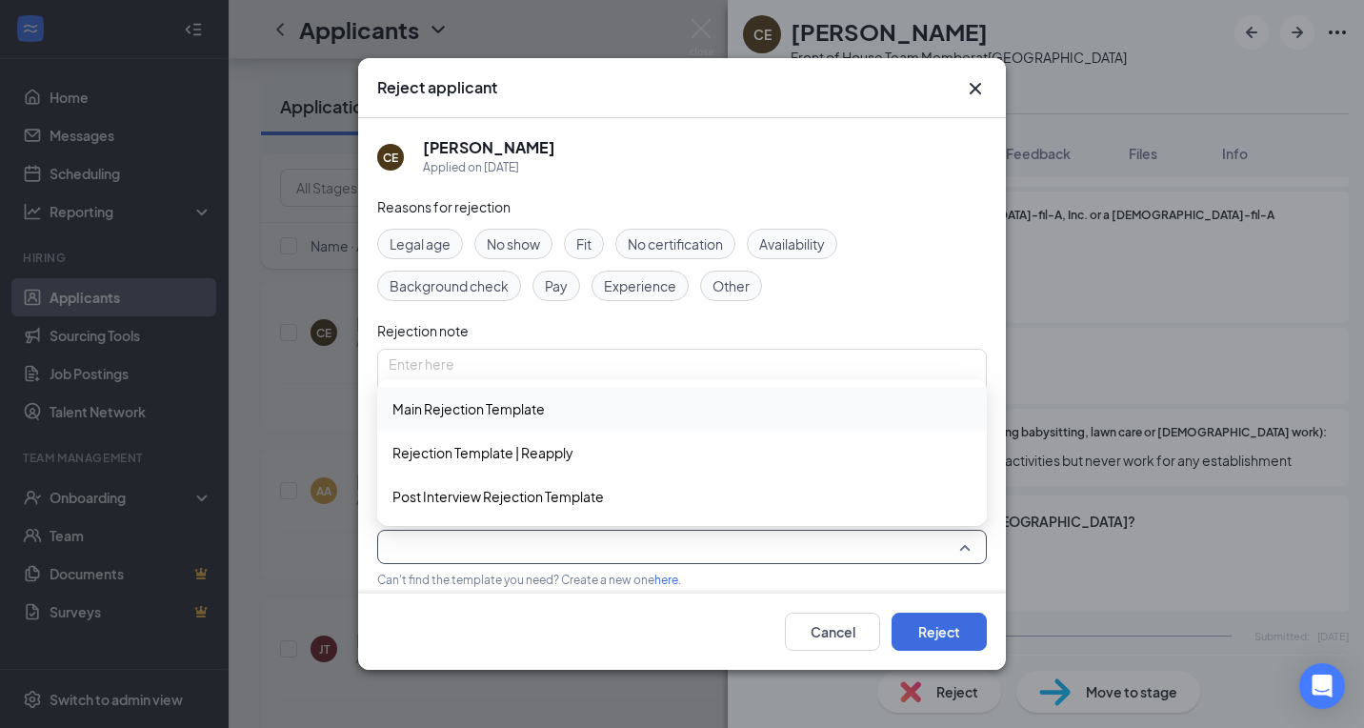
click at [453, 419] on span "Main Rejection Template" at bounding box center [468, 408] width 152 height 21
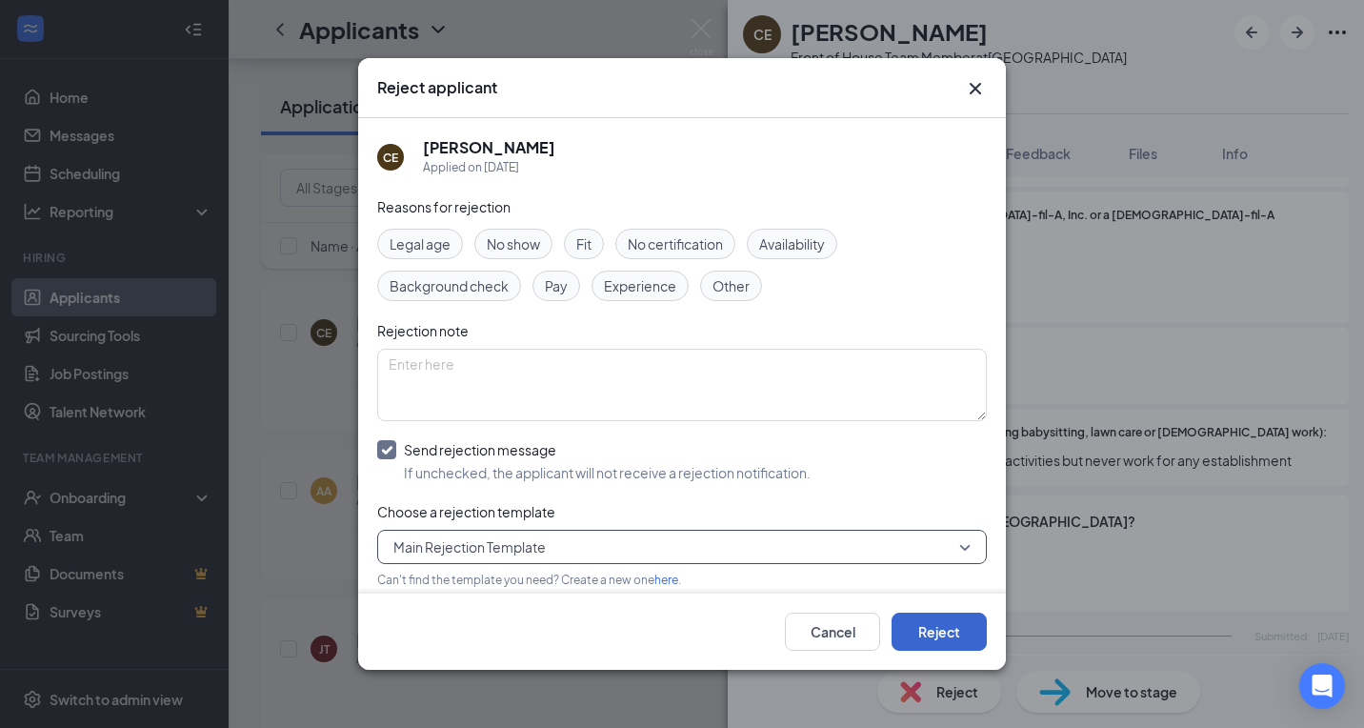
click at [924, 628] on button "Reject" at bounding box center [938, 631] width 95 height 38
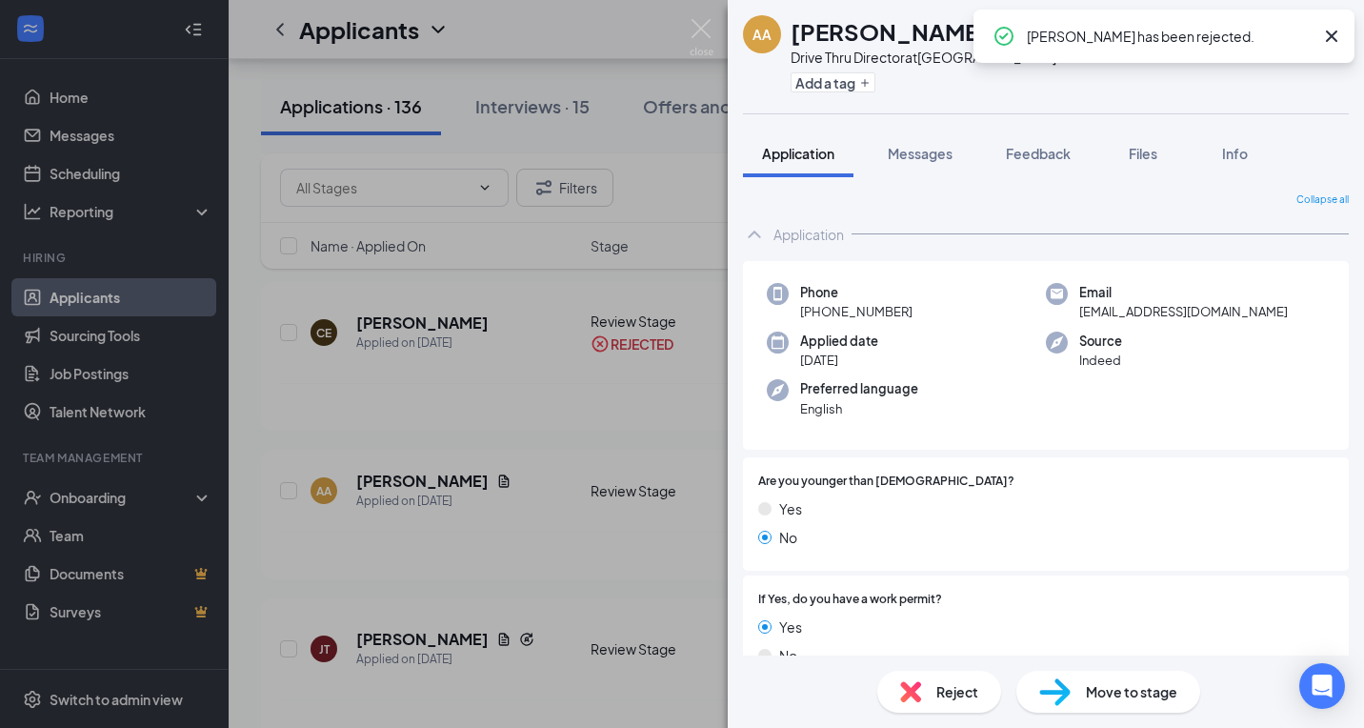
click at [1333, 28] on icon "Cross" at bounding box center [1331, 36] width 23 height 23
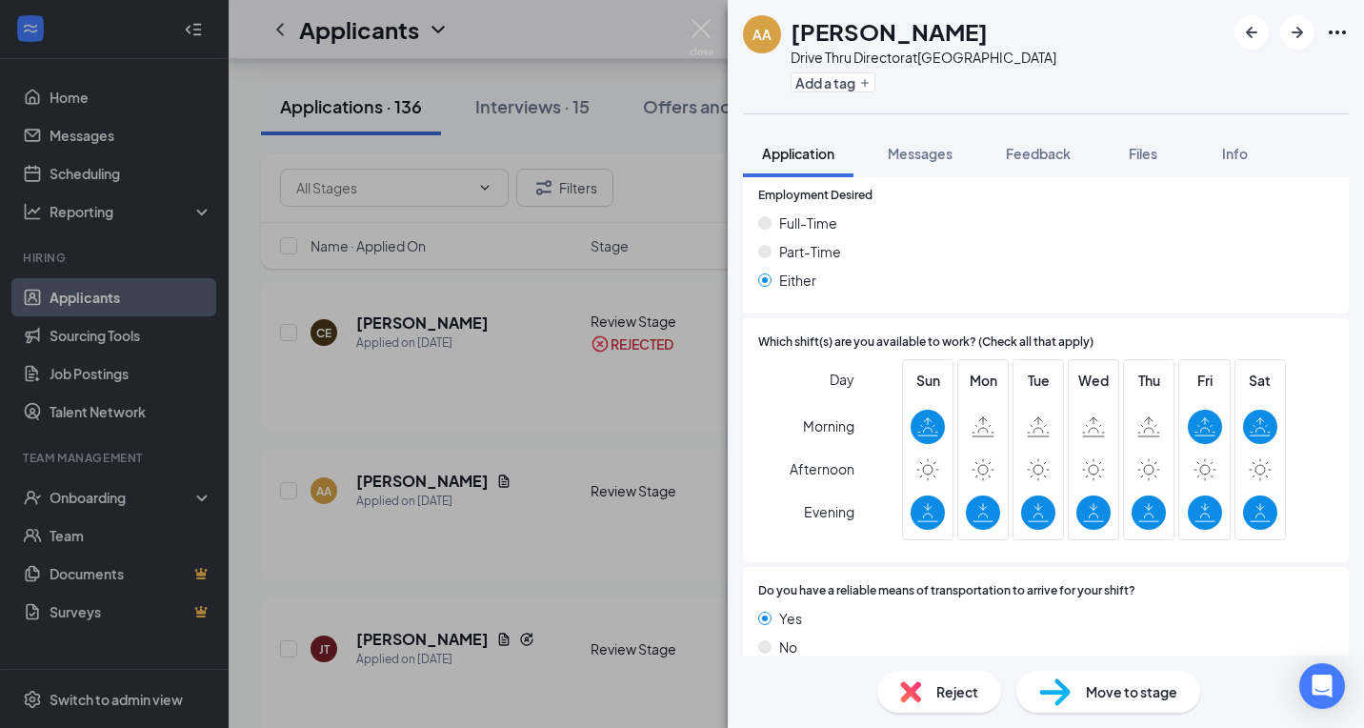
click at [953, 702] on div "Reject" at bounding box center [939, 691] width 124 height 42
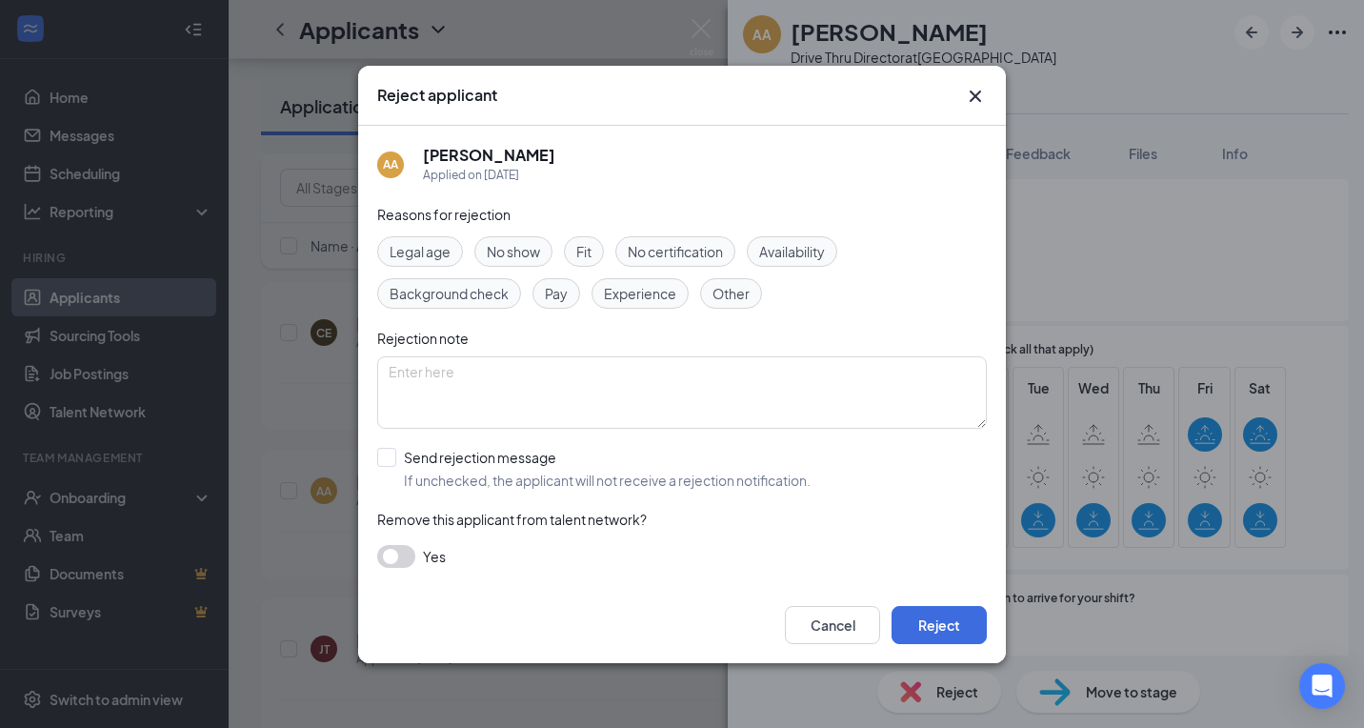
click at [398, 490] on div "Reasons for rejection Legal age No show Fit No certification Availability Backg…" at bounding box center [681, 395] width 609 height 383
click at [398, 460] on label "Send rejection message If unchecked, the applicant will not receive a rejection…" at bounding box center [593, 469] width 433 height 42
click at [398, 460] on input "Send rejection message If unchecked, the applicant will not receive a rejection…" at bounding box center [593, 469] width 433 height 42
checkbox input "true"
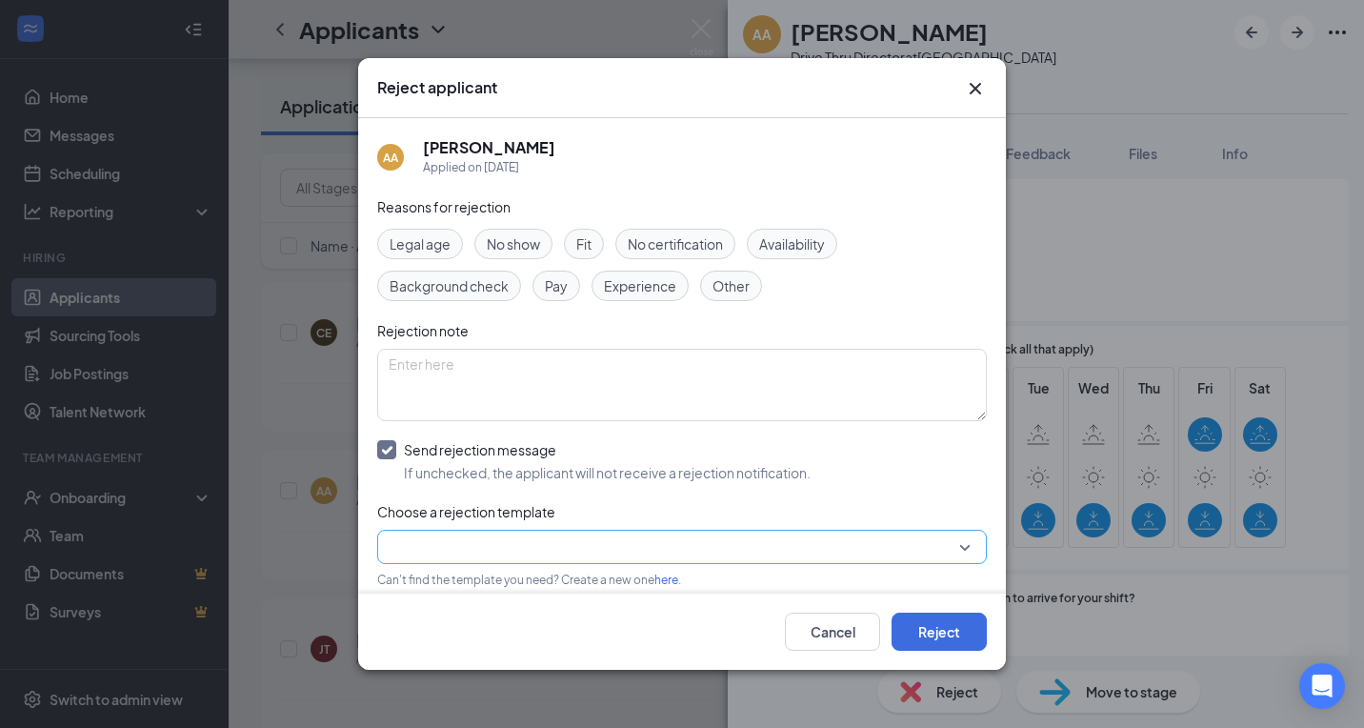
click at [474, 542] on input "search" at bounding box center [675, 546] width 573 height 32
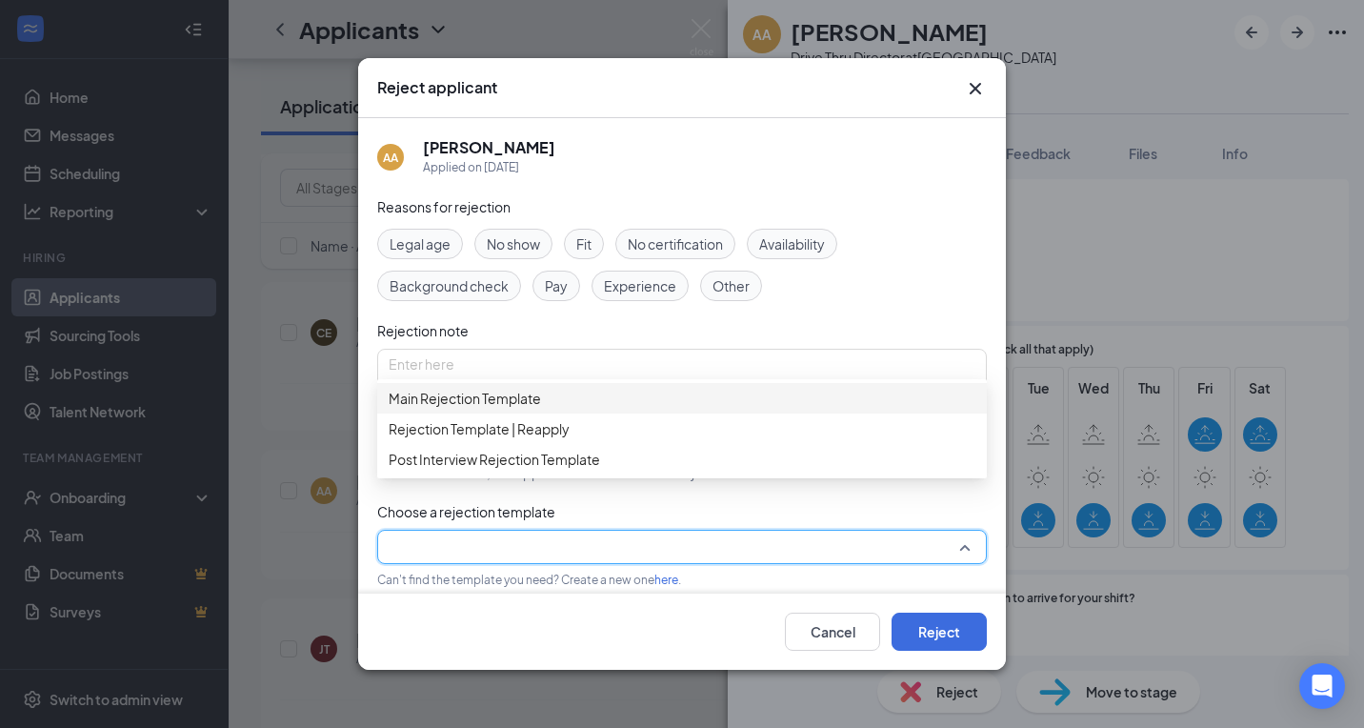
click at [485, 409] on span "Main Rejection Template" at bounding box center [465, 398] width 152 height 21
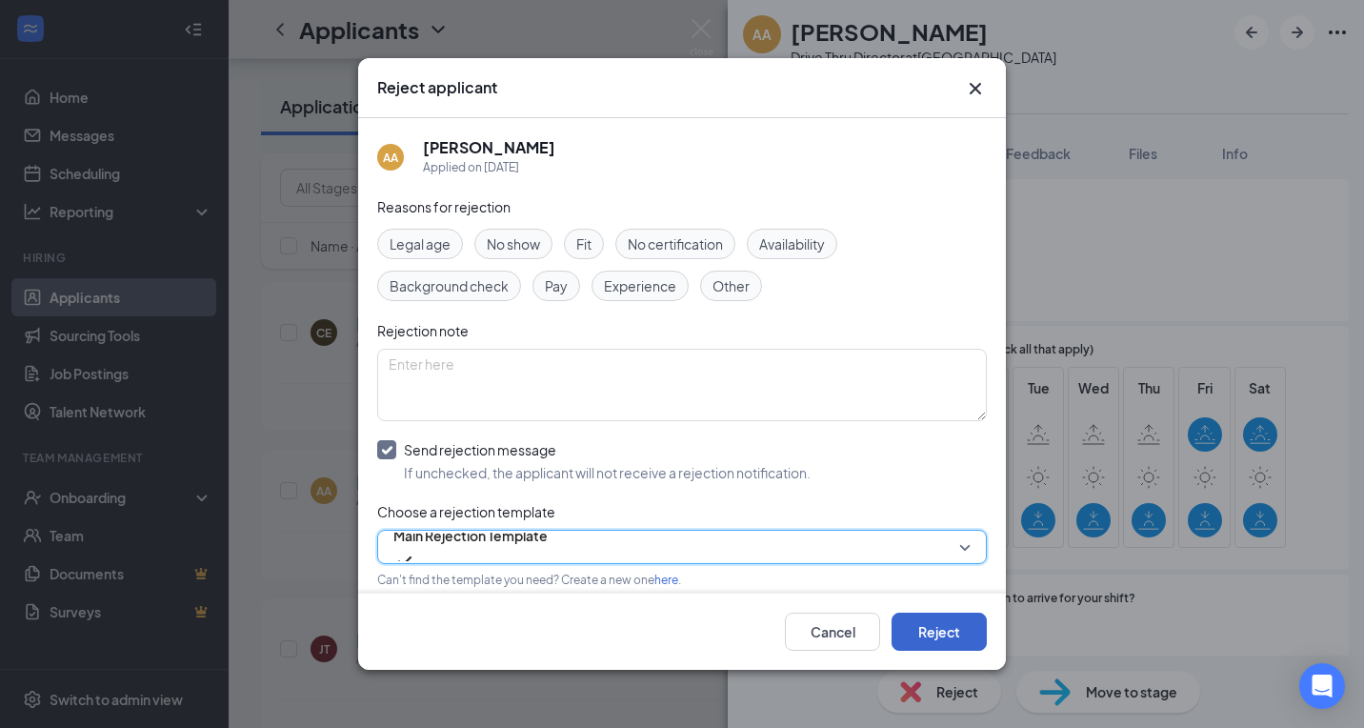
click at [950, 628] on button "Reject" at bounding box center [938, 631] width 95 height 38
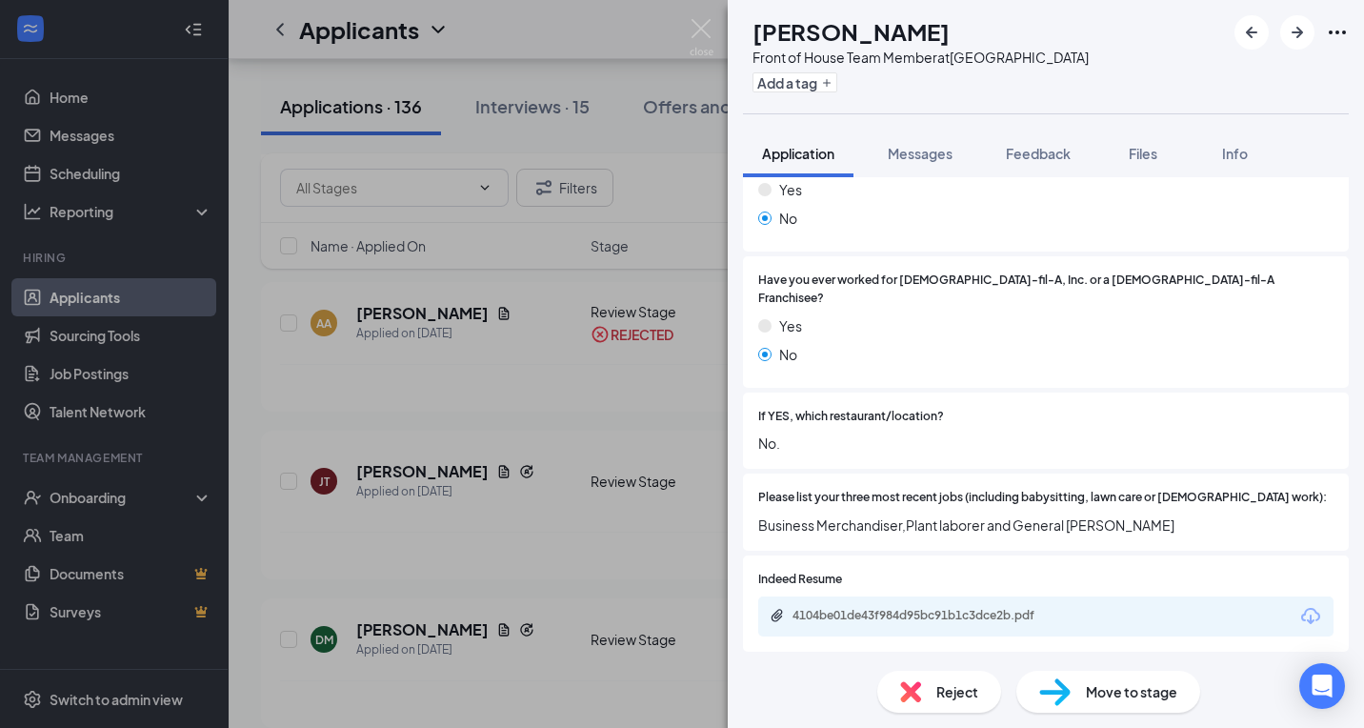
scroll to position [491, 0]
click at [949, 682] on span "Reject" at bounding box center [957, 691] width 42 height 21
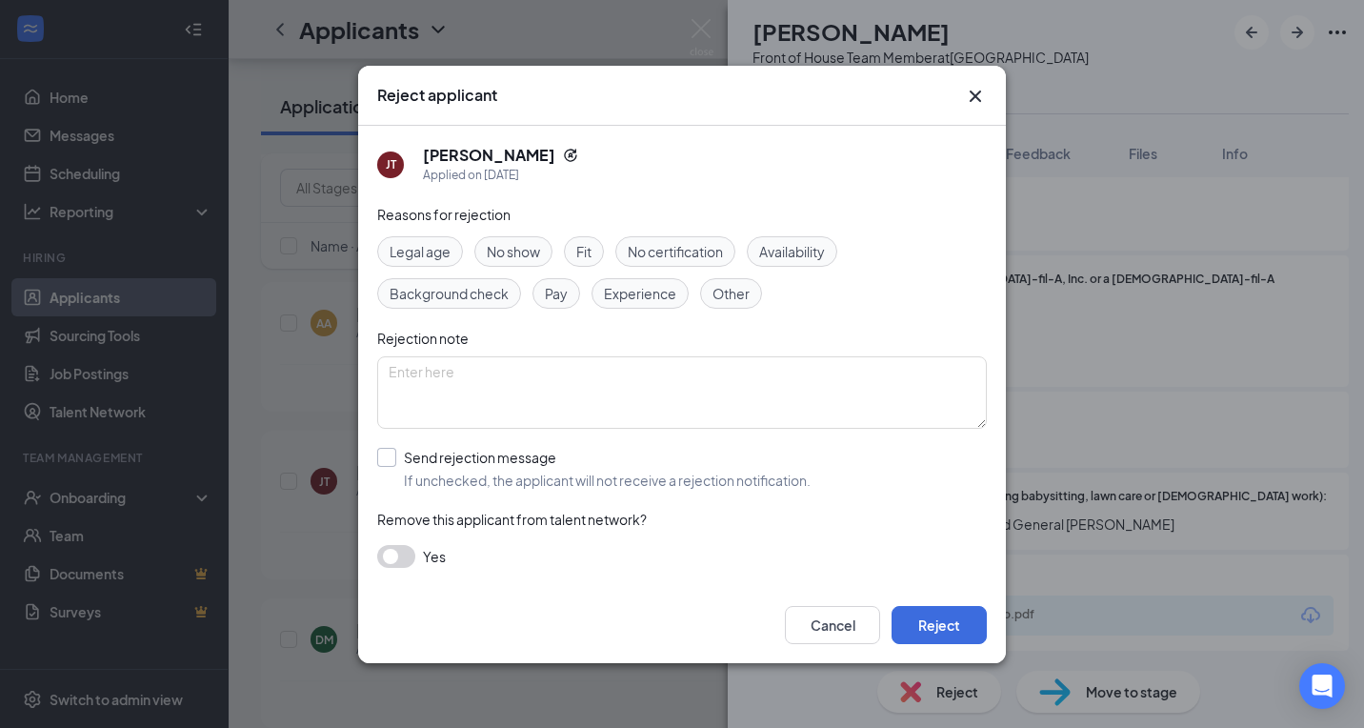
click at [438, 453] on div "Send rejection message" at bounding box center [607, 457] width 407 height 19
click at [438, 453] on input "Send rejection message If unchecked, the applicant will not receive a rejection…" at bounding box center [593, 469] width 433 height 42
checkbox input "true"
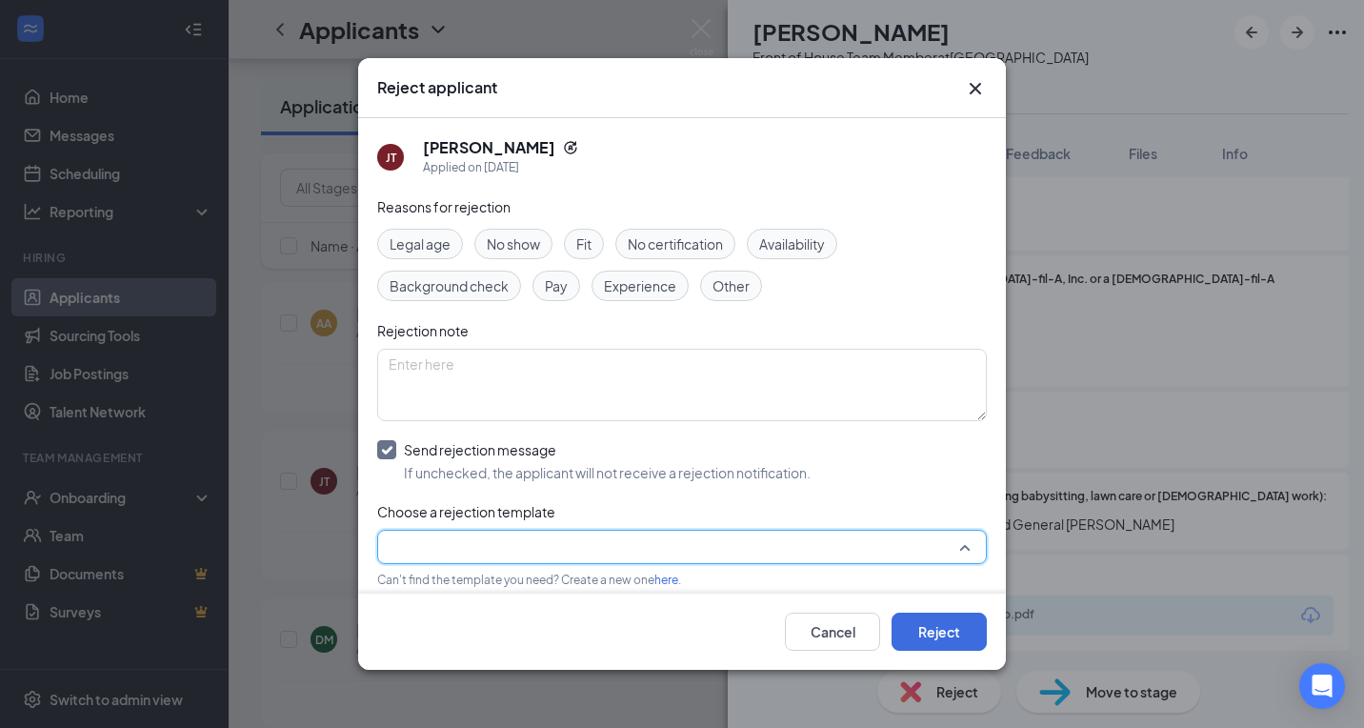
click at [470, 539] on input "search" at bounding box center [675, 546] width 573 height 32
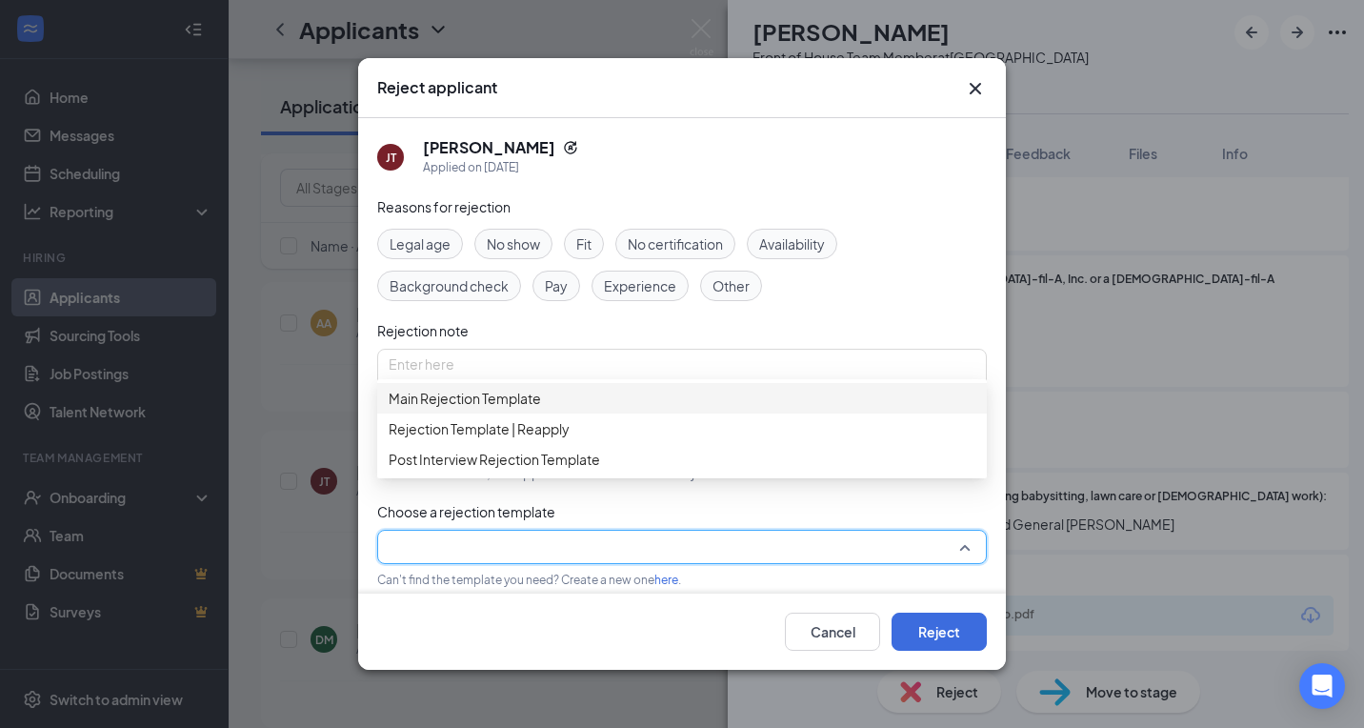
click at [488, 409] on span "Main Rejection Template" at bounding box center [465, 398] width 152 height 21
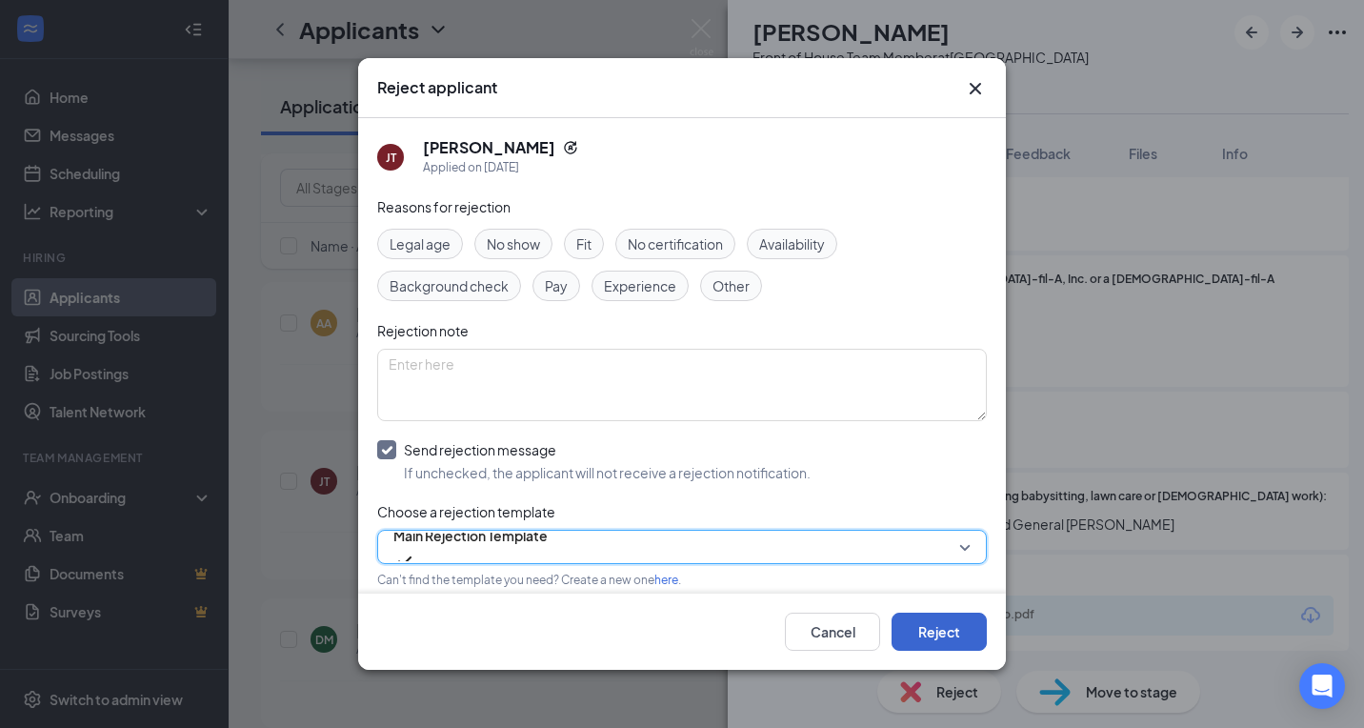
click at [915, 626] on button "Reject" at bounding box center [938, 631] width 95 height 38
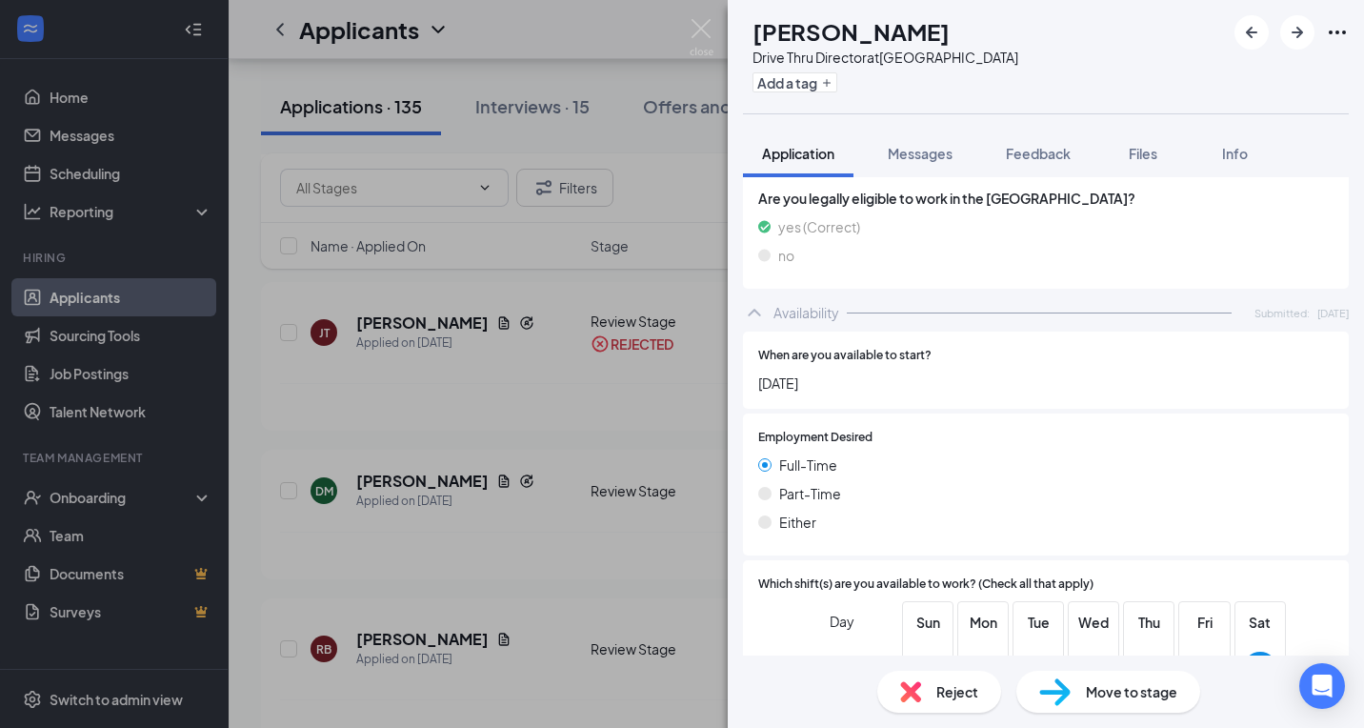
scroll to position [1224, 0]
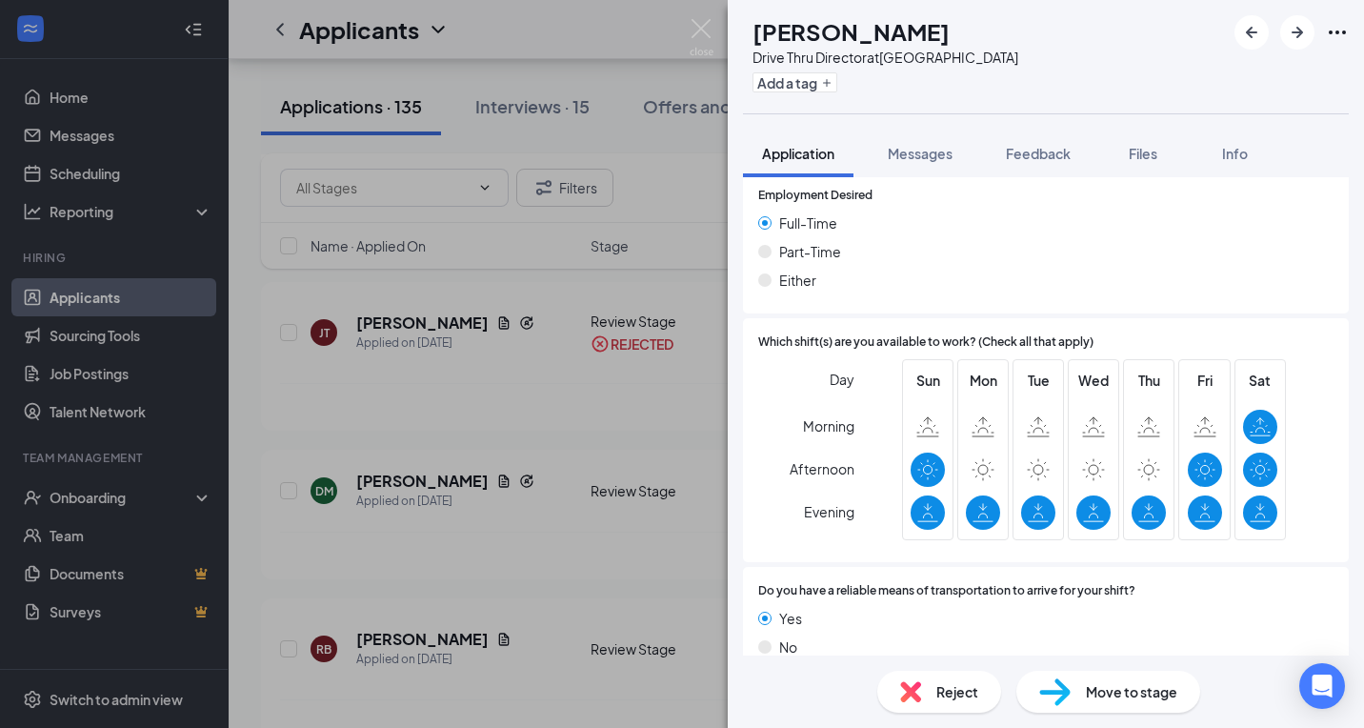
click at [686, 27] on div "DM [PERSON_NAME] Drive Thru Director at [GEOGRAPHIC_DATA] Add a tag Application…" at bounding box center [682, 364] width 1364 height 728
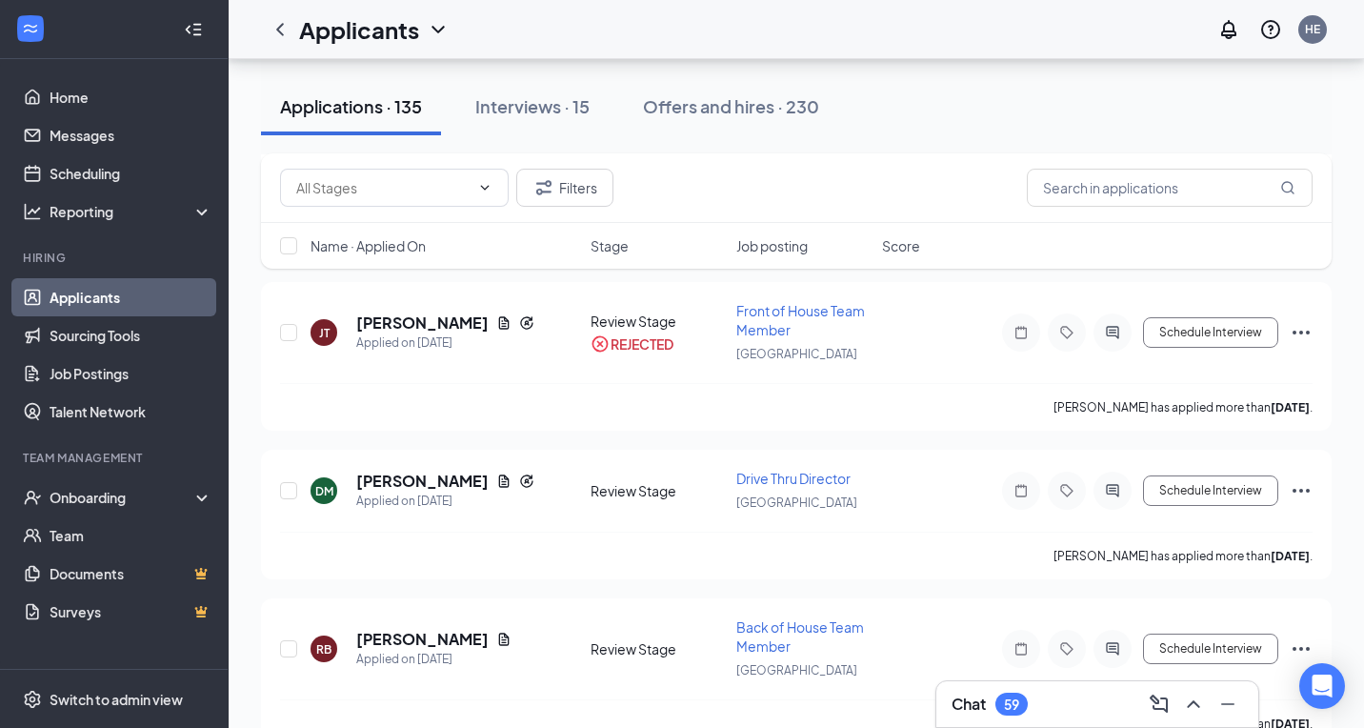
click at [704, 27] on div "Applicants HE" at bounding box center [796, 29] width 1135 height 59
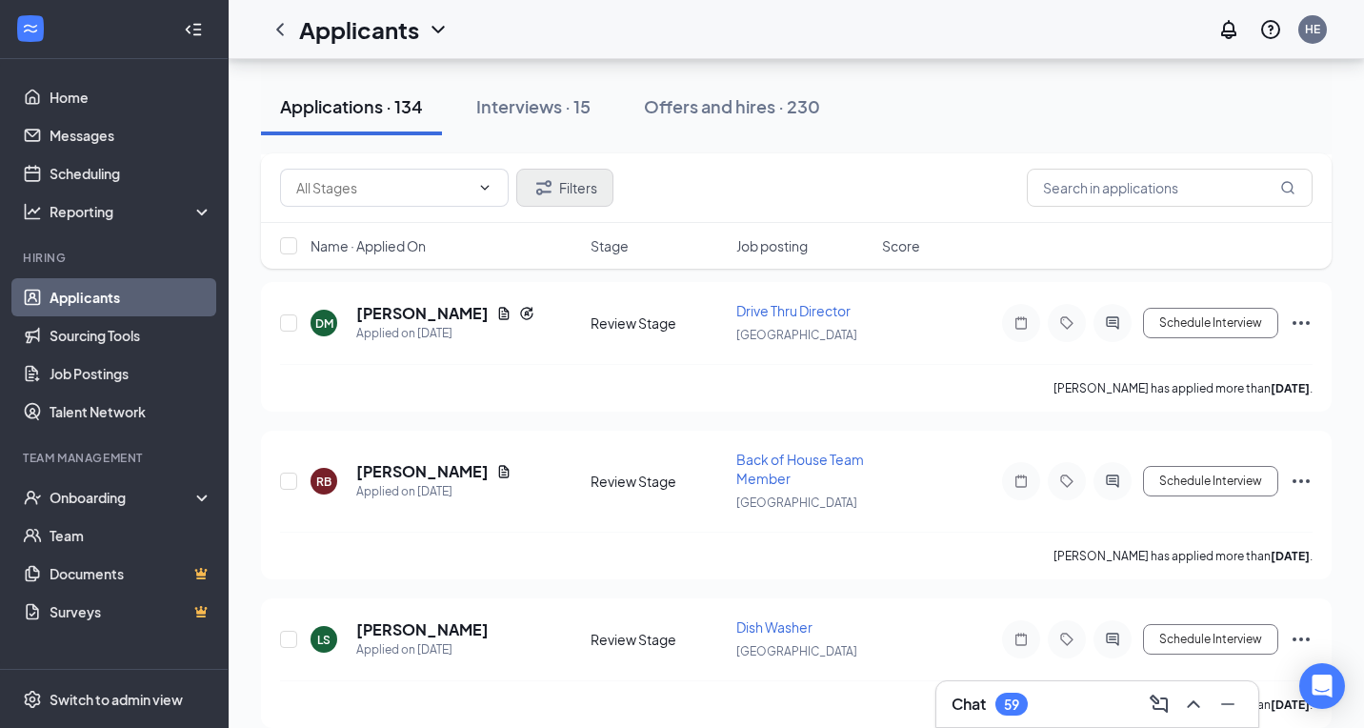
click at [595, 186] on button "Filters" at bounding box center [564, 188] width 97 height 38
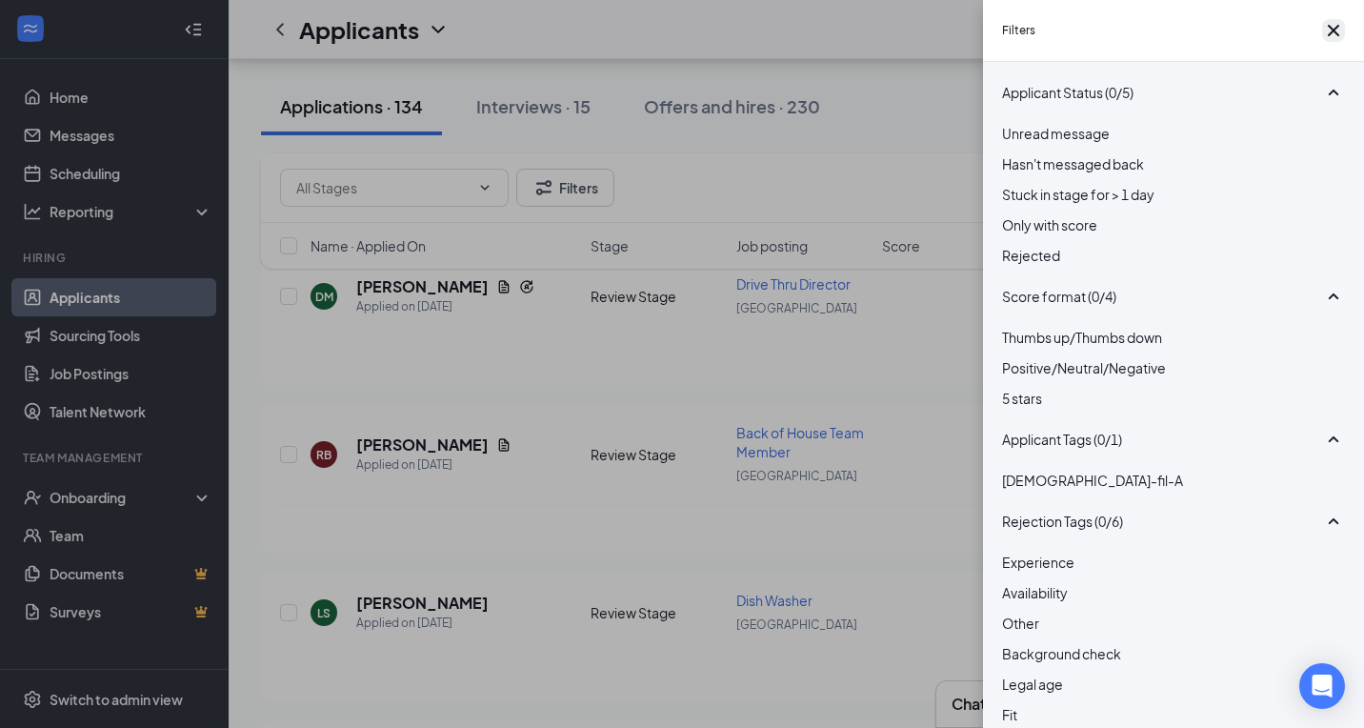
click at [1334, 33] on icon "Cross" at bounding box center [1333, 30] width 23 height 23
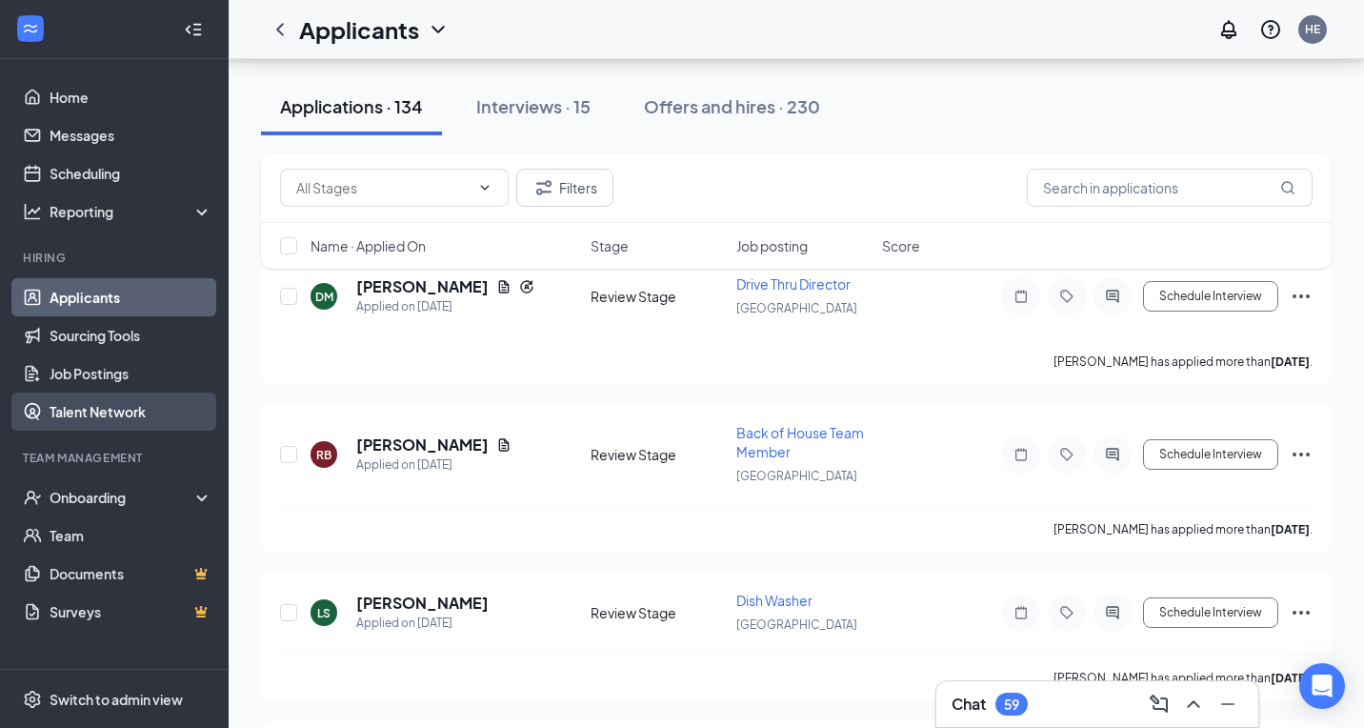
click at [182, 405] on link "Talent Network" at bounding box center [131, 411] width 163 height 38
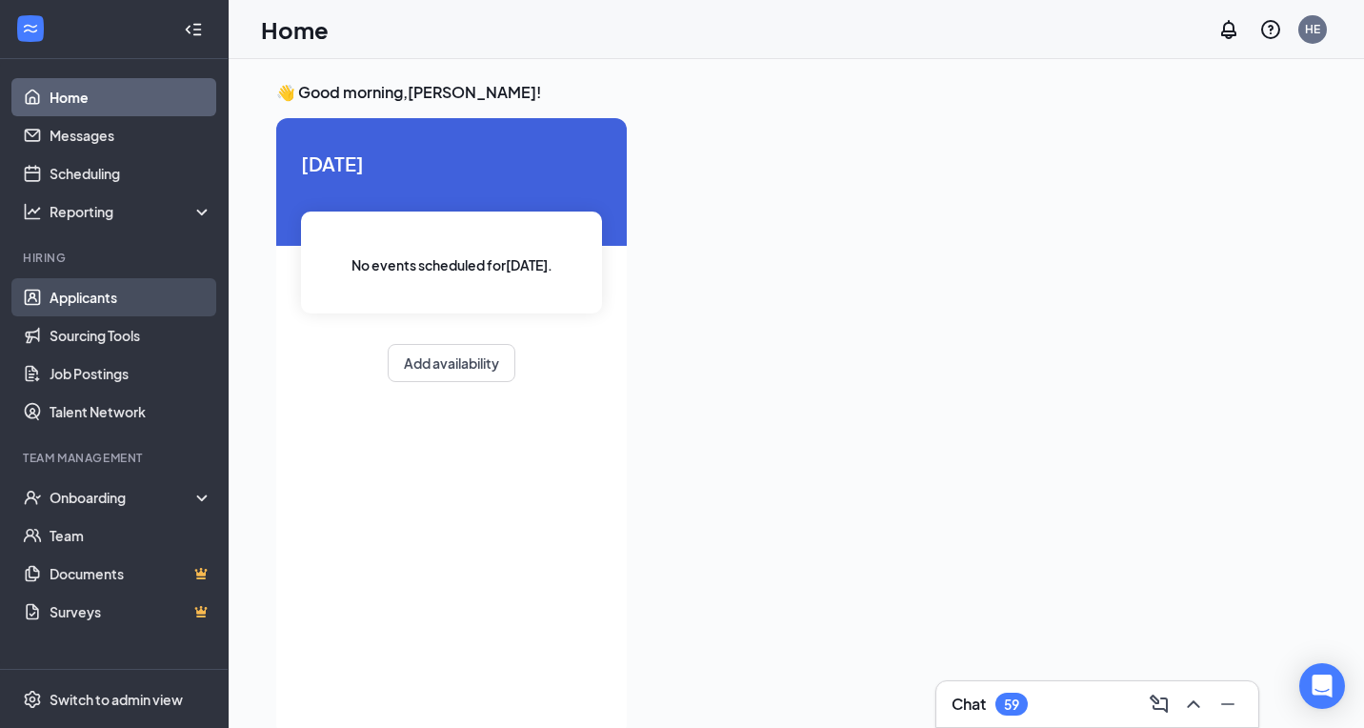
click at [149, 295] on link "Applicants" at bounding box center [131, 297] width 163 height 38
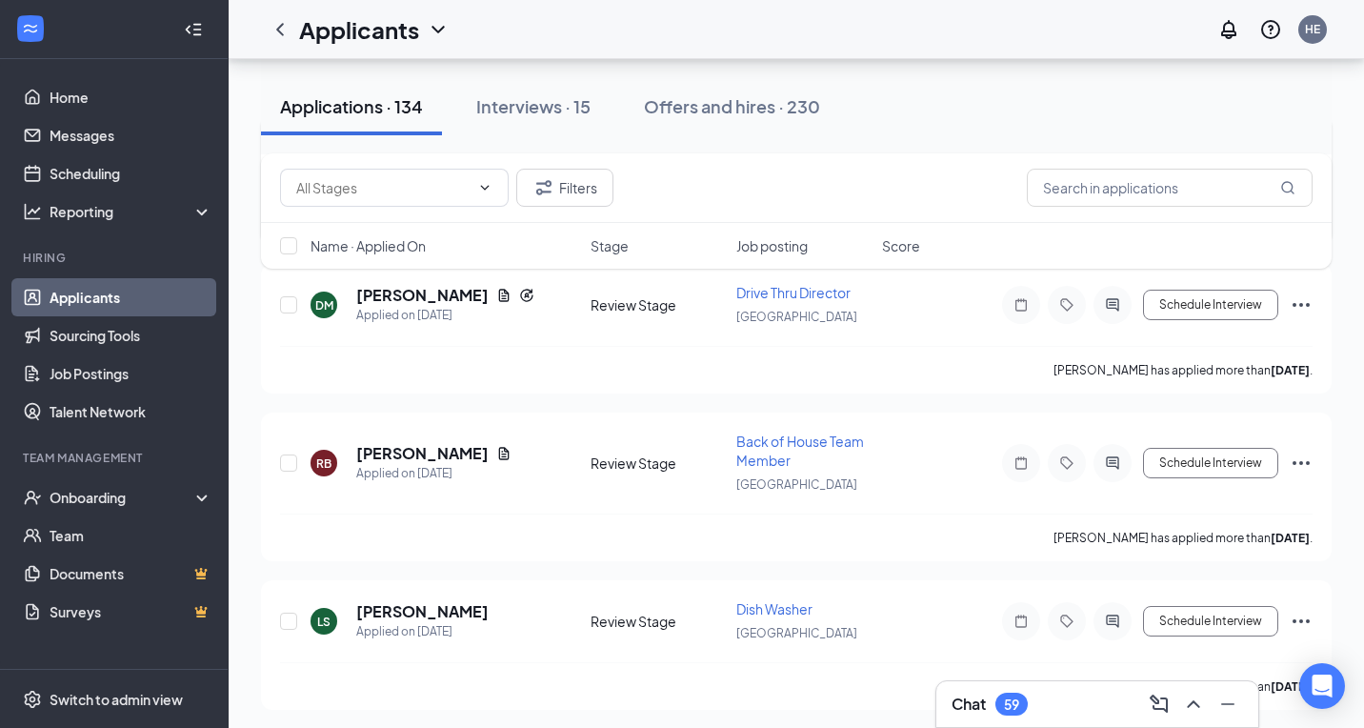
scroll to position [651, 0]
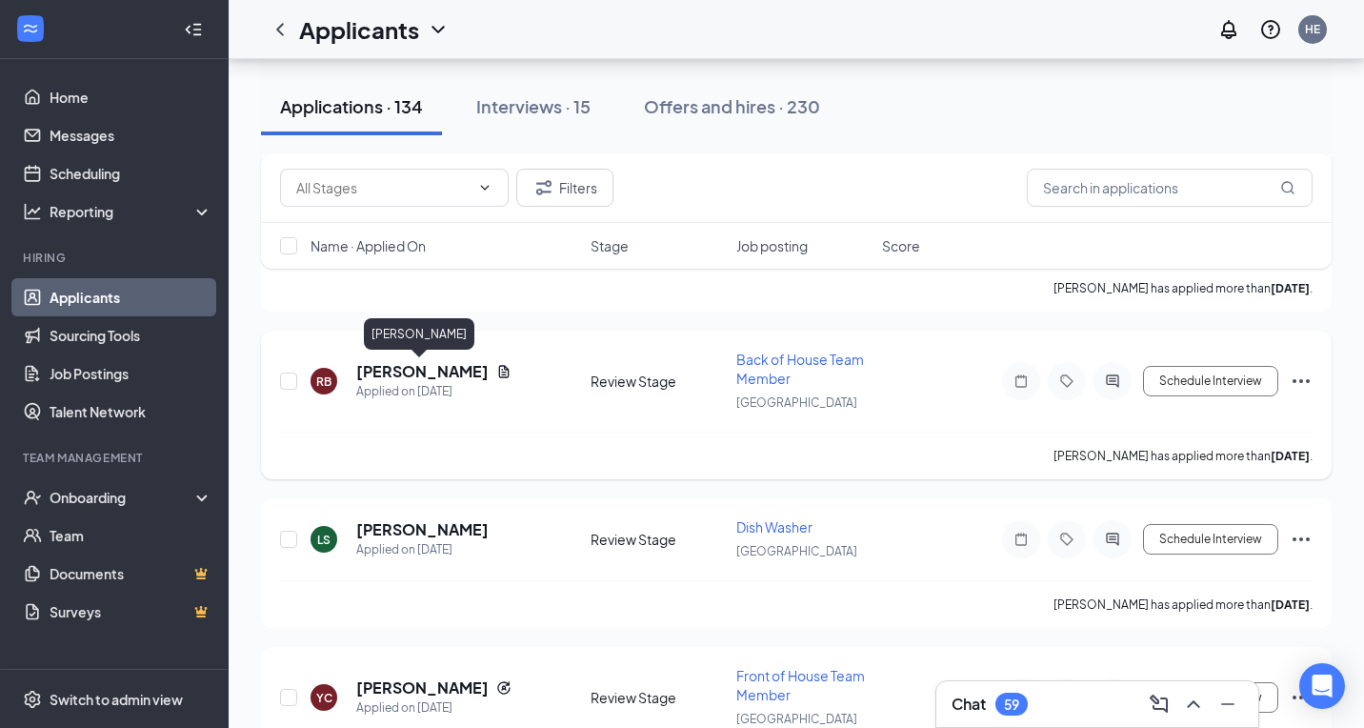
click at [390, 366] on h5 "[PERSON_NAME]" at bounding box center [422, 371] width 132 height 21
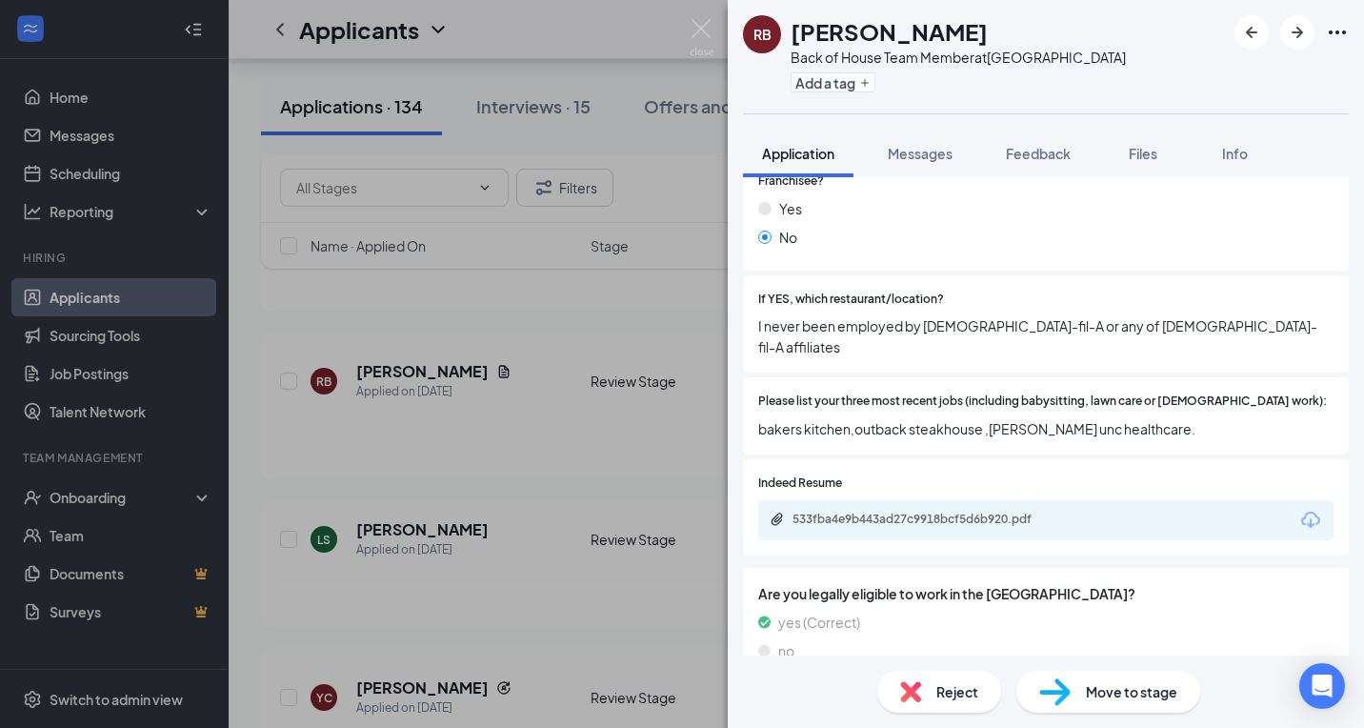
scroll to position [299, 0]
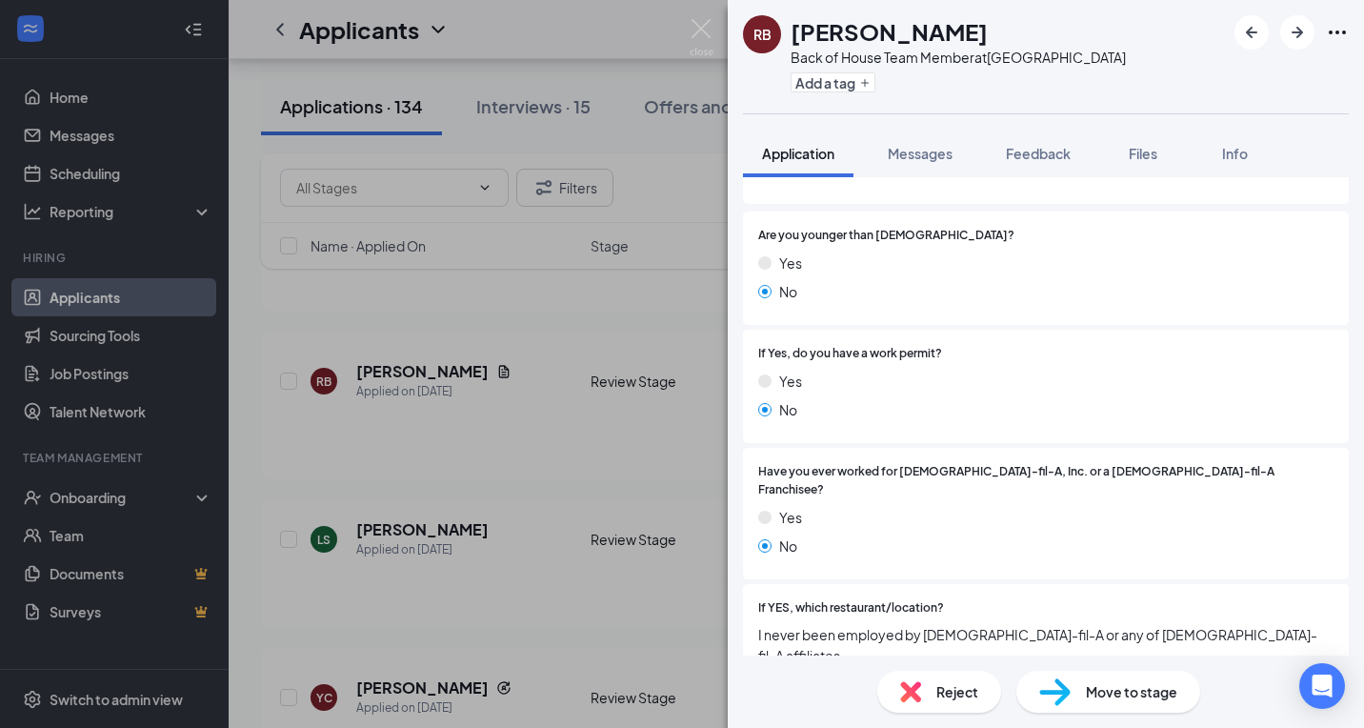
click at [942, 686] on span "Reject" at bounding box center [957, 691] width 42 height 21
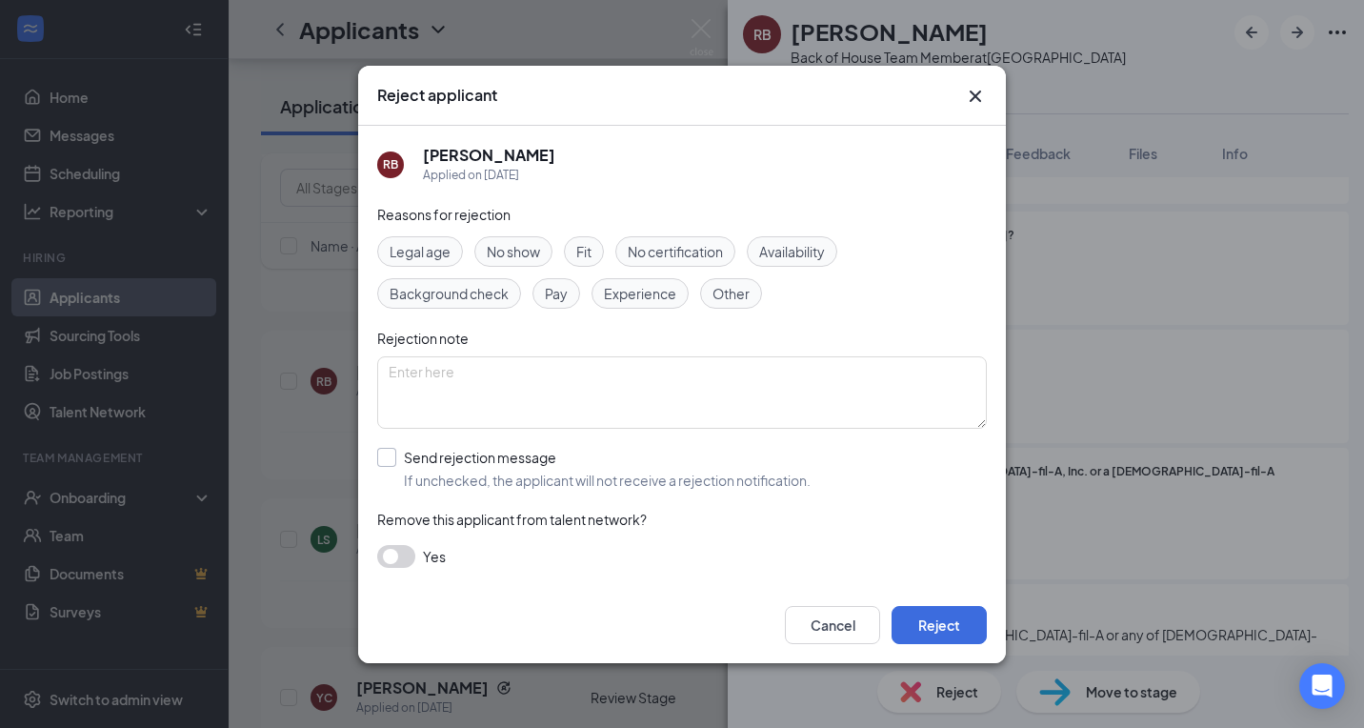
click at [429, 460] on div "Send rejection message" at bounding box center [607, 457] width 407 height 19
click at [429, 460] on input "Send rejection message If unchecked, the applicant will not receive a rejection…" at bounding box center [593, 469] width 433 height 42
checkbox input "true"
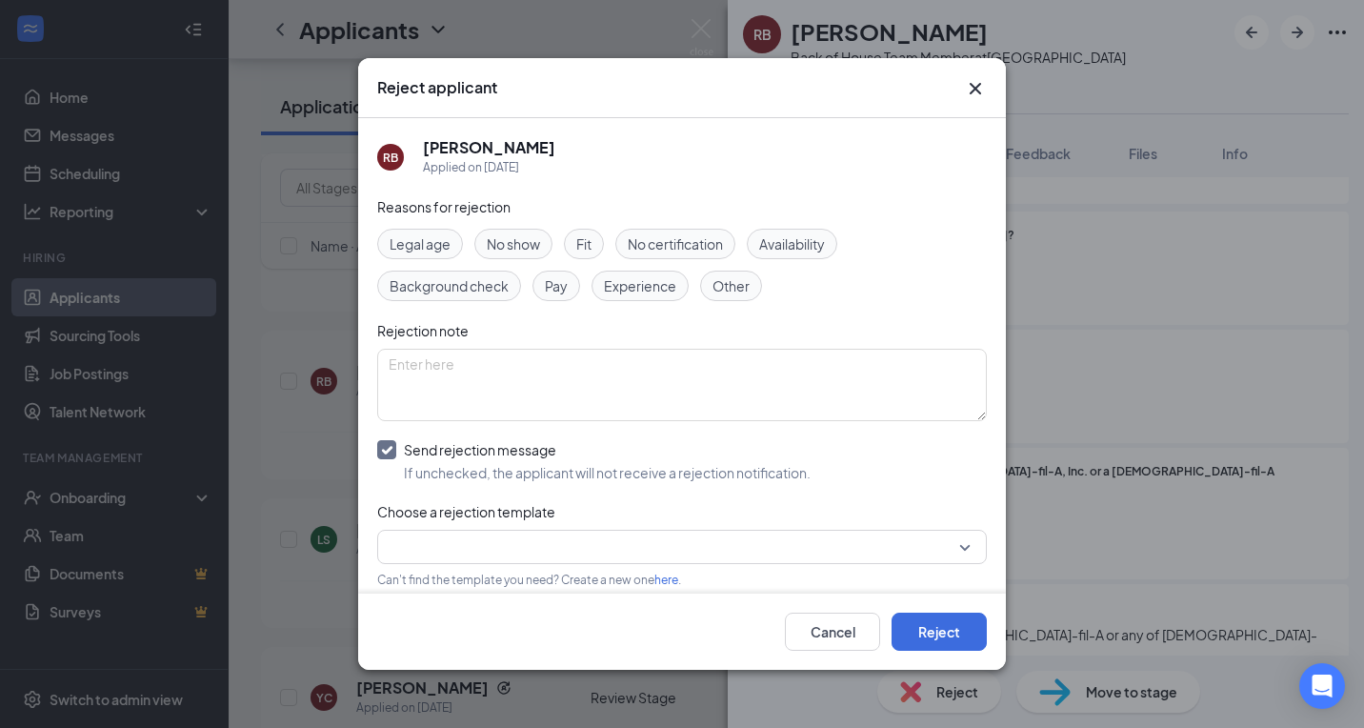
click at [444, 548] on input "search" at bounding box center [675, 546] width 573 height 32
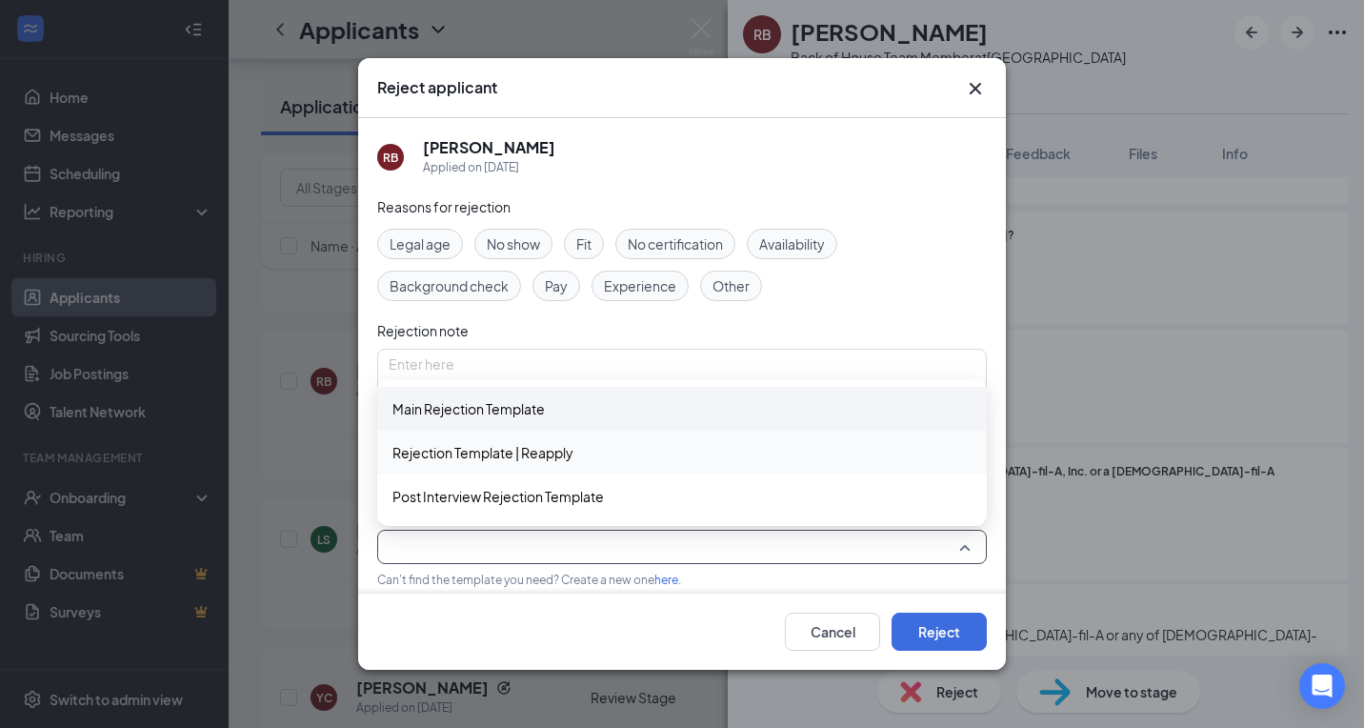
click at [490, 404] on span "Main Rejection Template" at bounding box center [468, 408] width 152 height 21
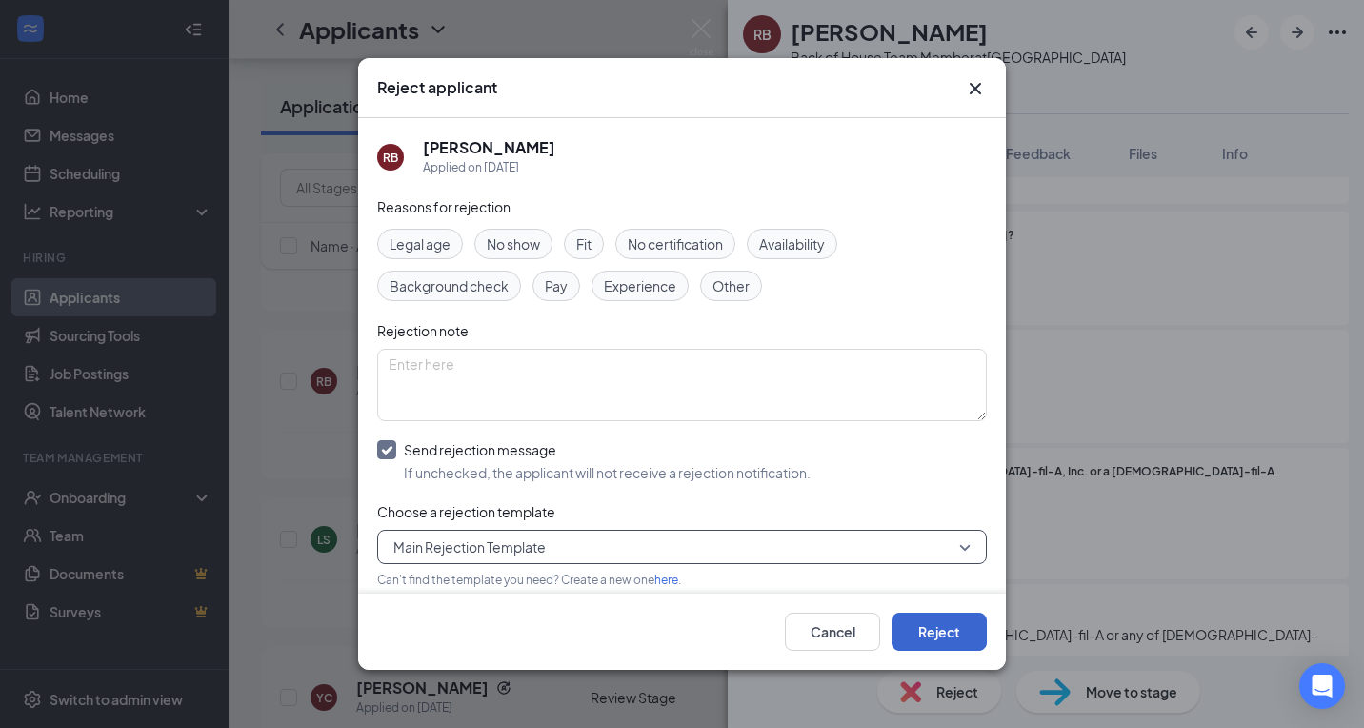
click at [956, 629] on button "Reject" at bounding box center [938, 631] width 95 height 38
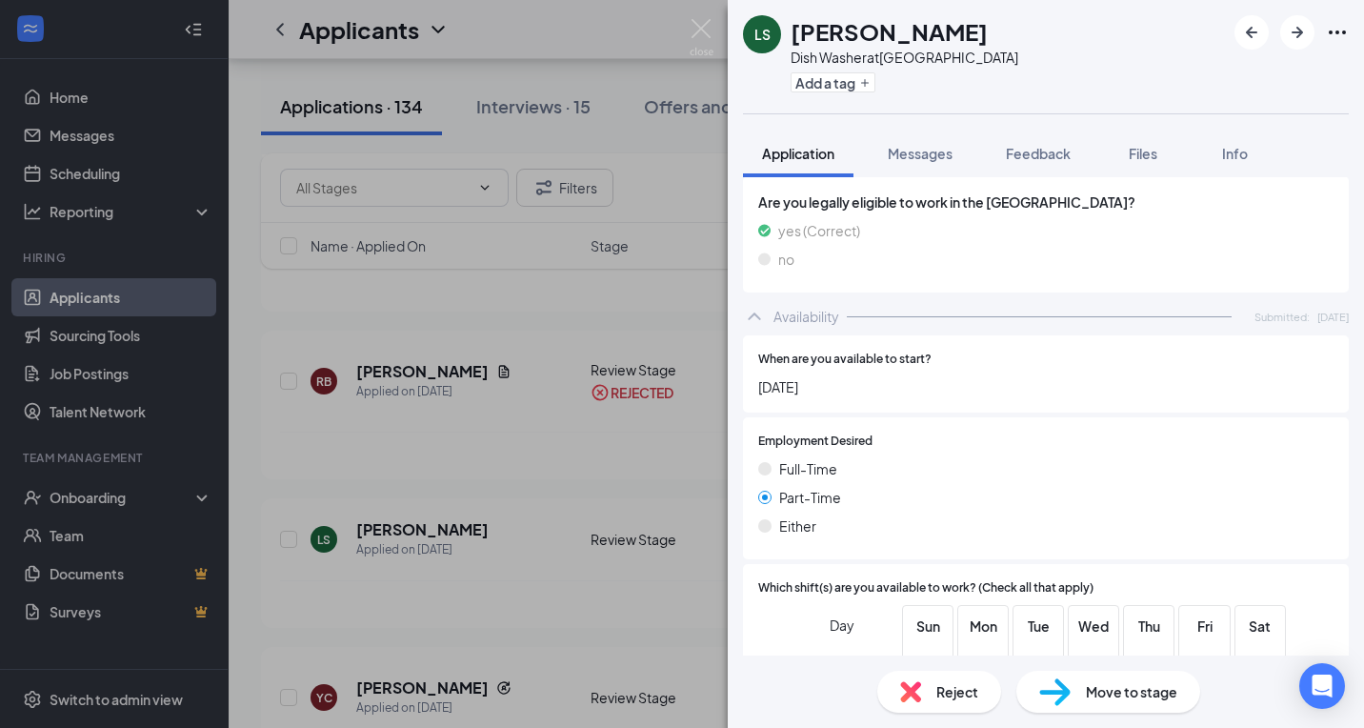
scroll to position [466, 0]
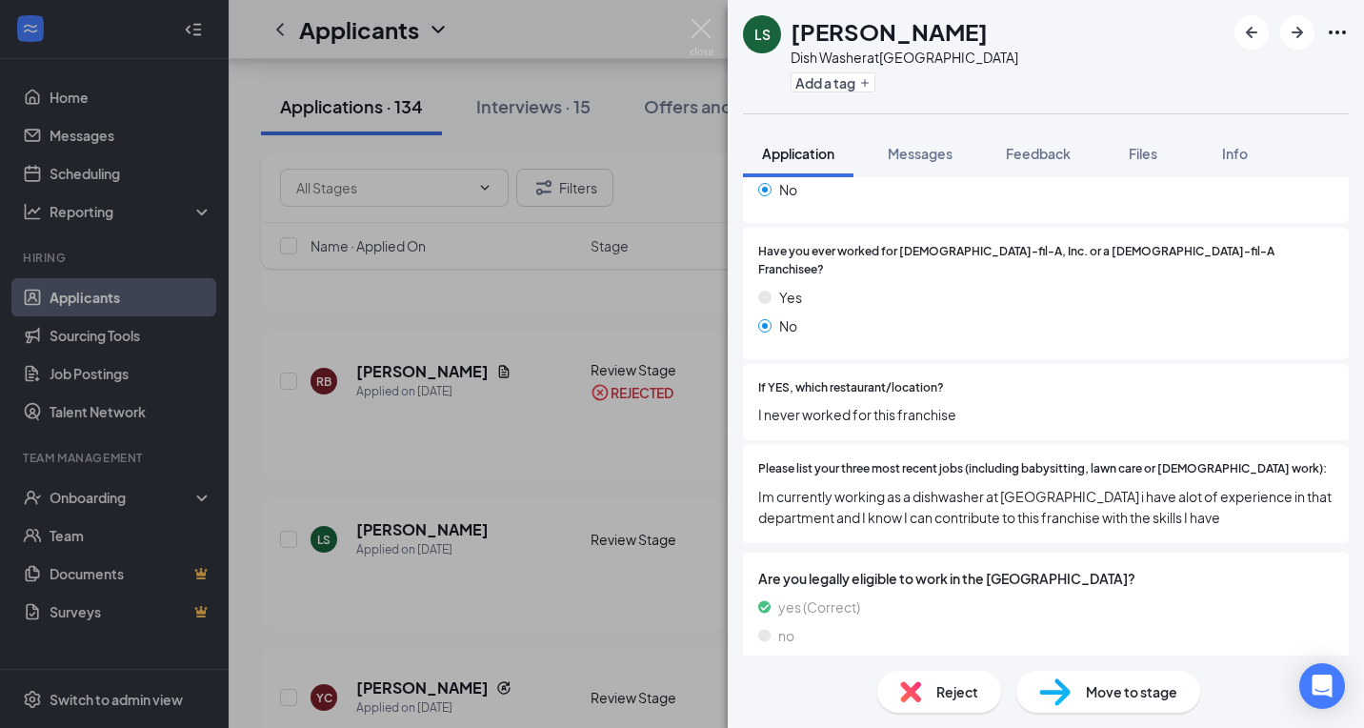
click at [948, 669] on div "Reject Move to stage" at bounding box center [1046, 691] width 636 height 72
click at [950, 695] on span "Reject" at bounding box center [957, 691] width 42 height 21
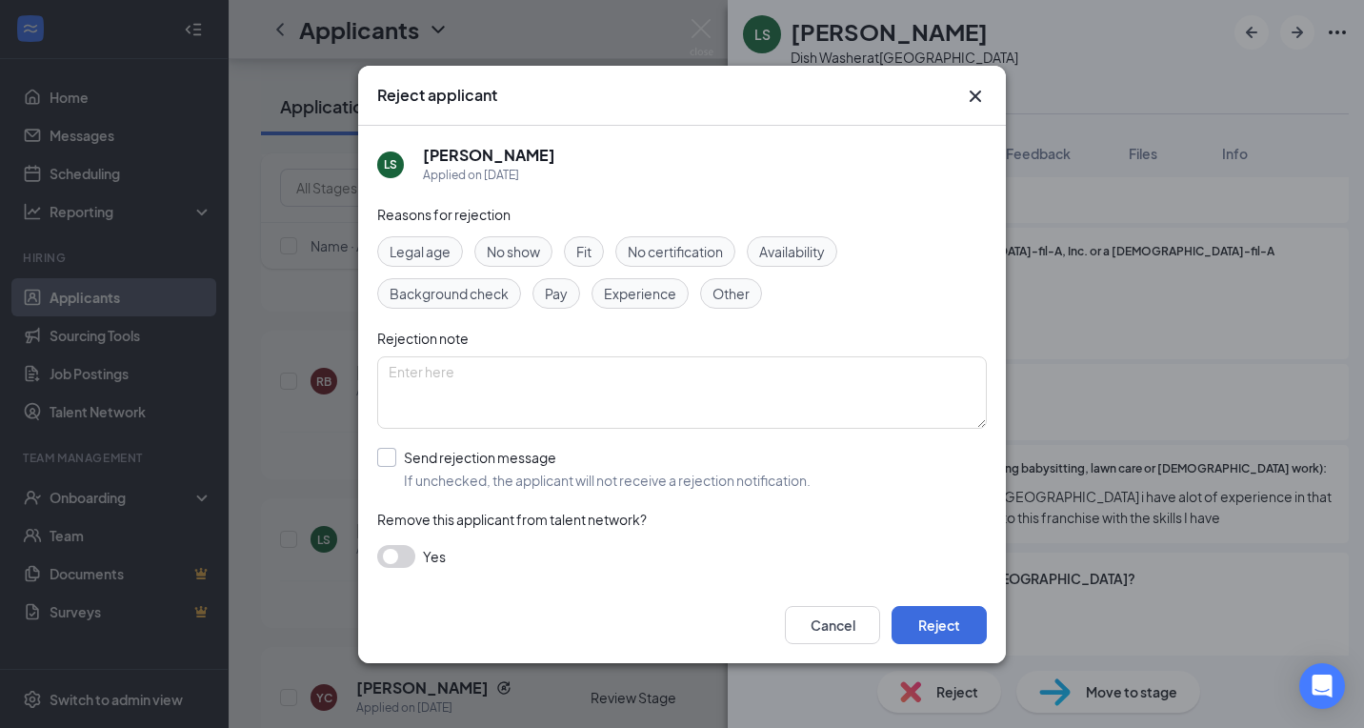
click at [456, 481] on span "If unchecked, the applicant will not receive a rejection notification." at bounding box center [607, 479] width 407 height 19
click at [456, 481] on input "Send rejection message If unchecked, the applicant will not receive a rejection…" at bounding box center [593, 469] width 433 height 42
checkbox input "true"
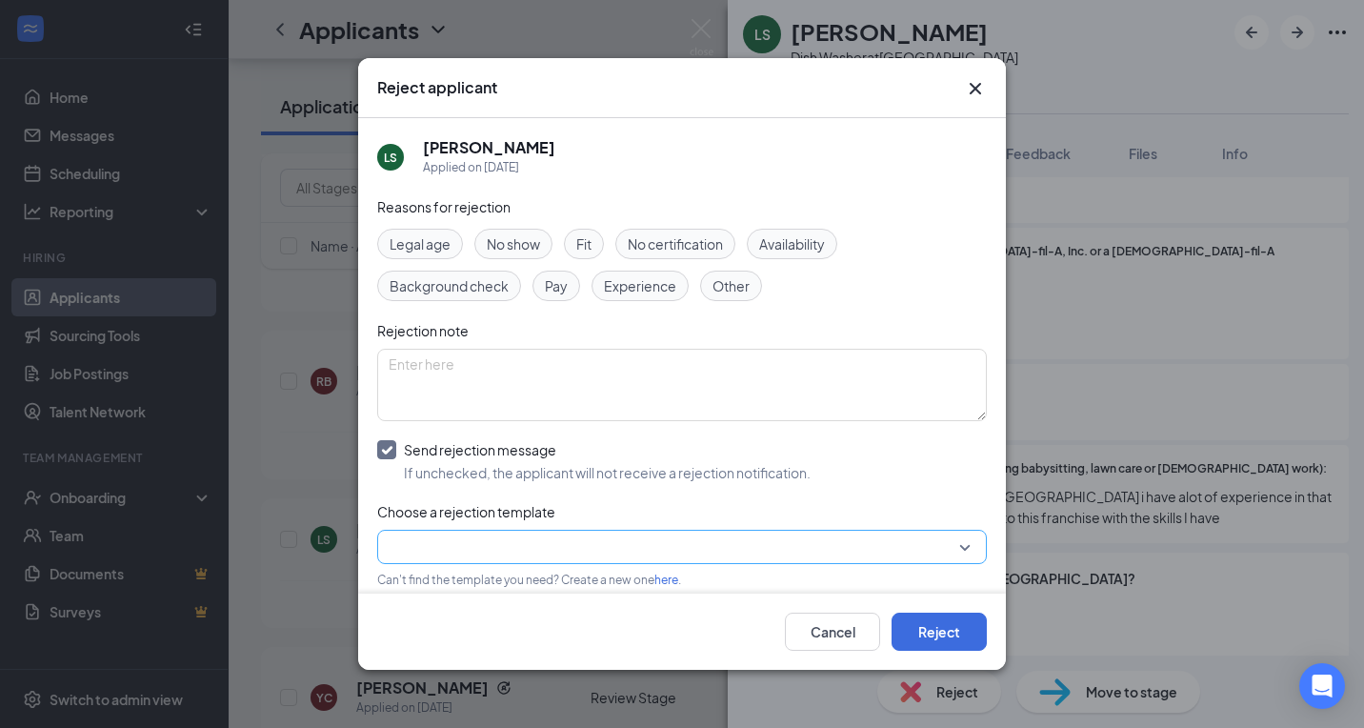
click at [466, 537] on input "search" at bounding box center [675, 546] width 573 height 32
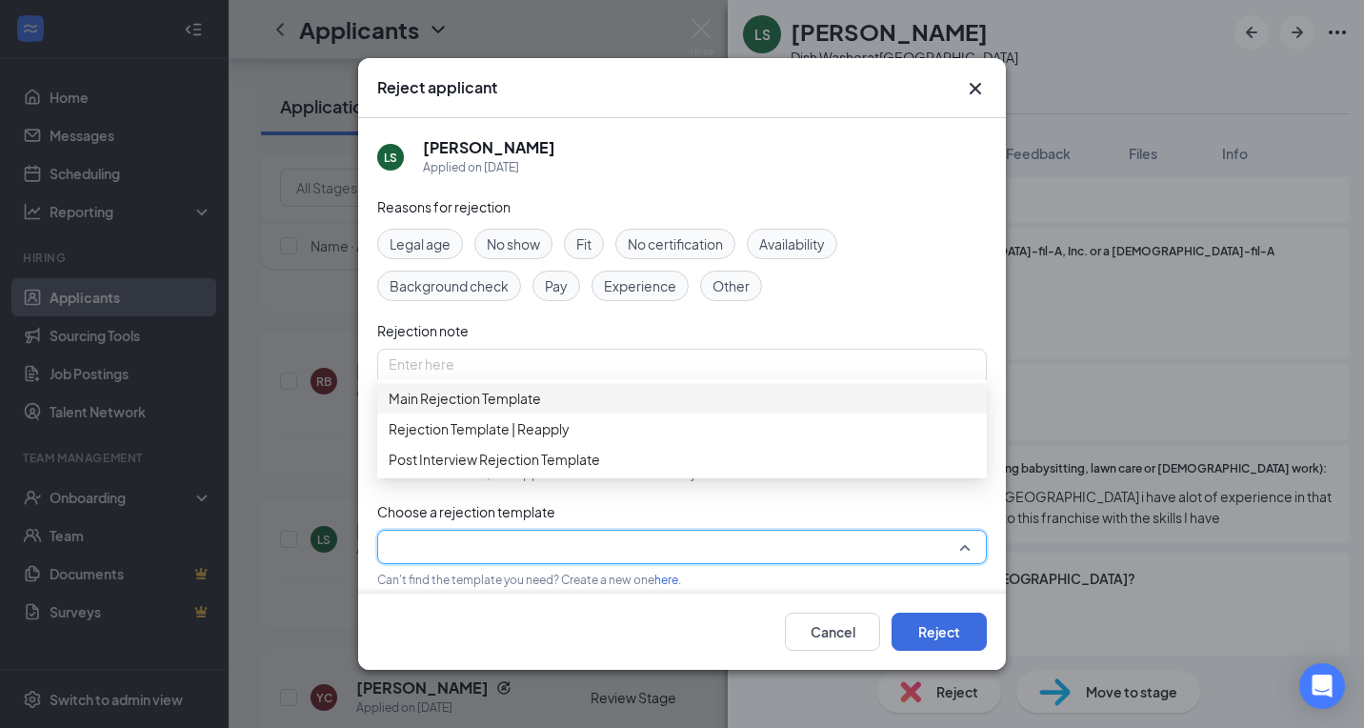
click at [508, 413] on div "Main Rejection Template" at bounding box center [681, 398] width 609 height 30
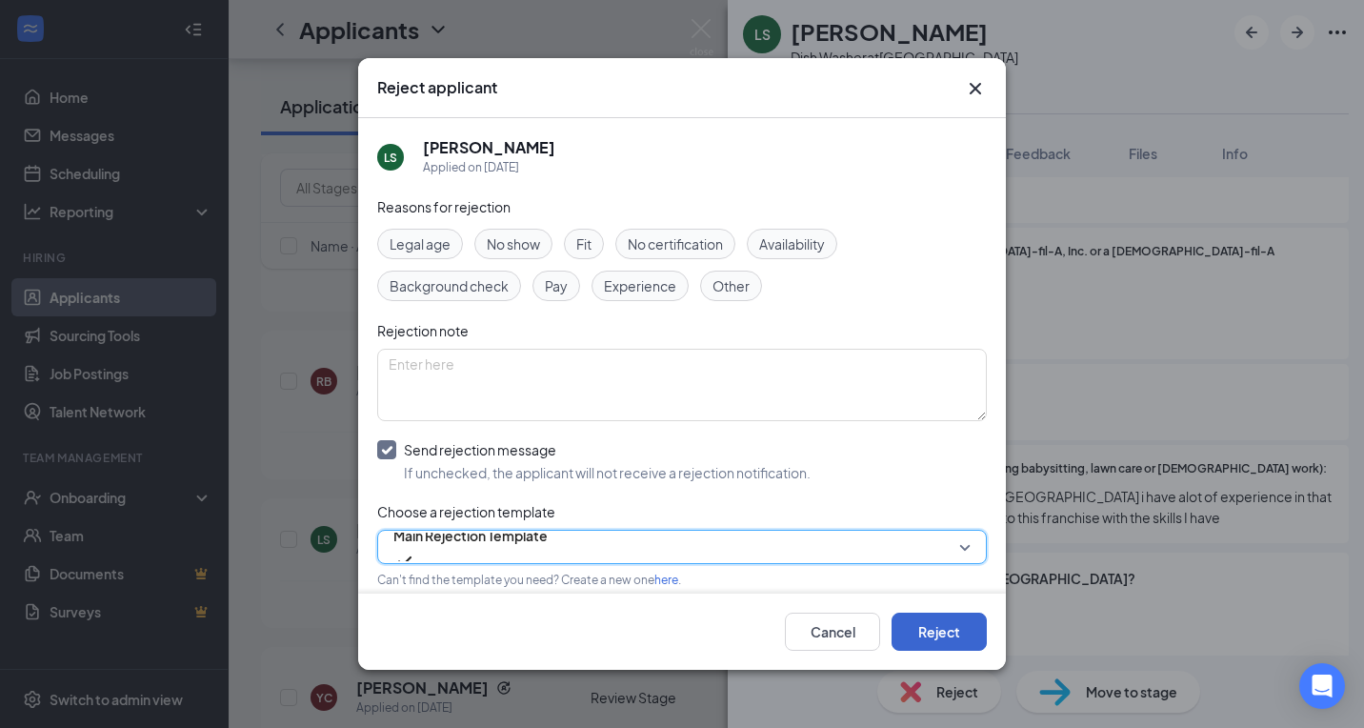
click at [942, 639] on button "Reject" at bounding box center [938, 631] width 95 height 38
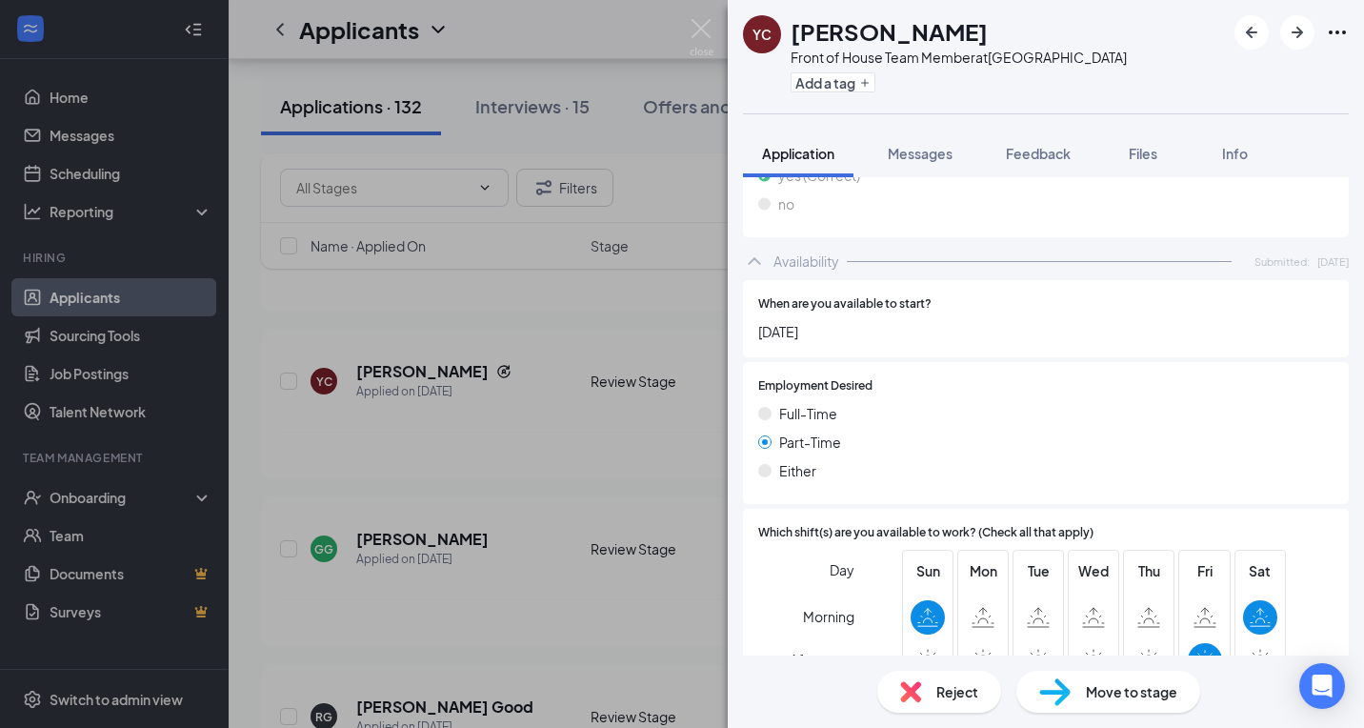
scroll to position [774, 0]
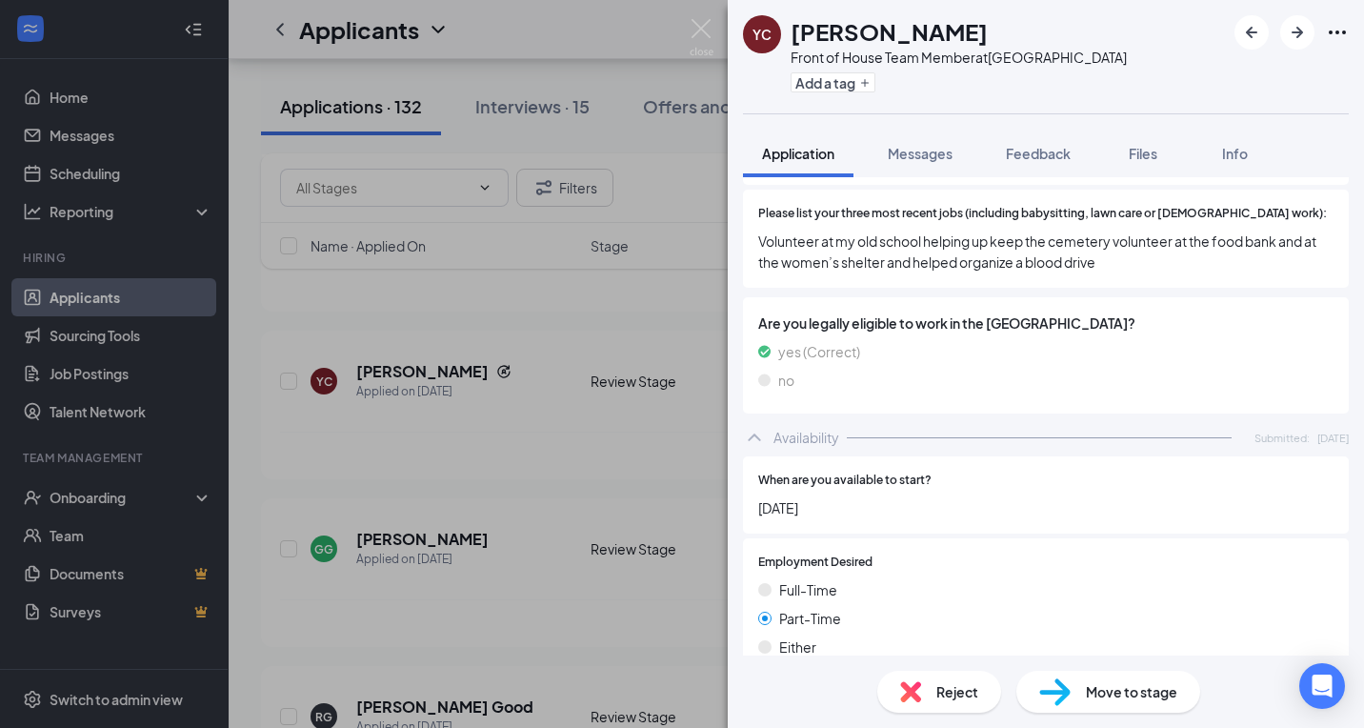
click at [938, 703] on div "Reject" at bounding box center [939, 691] width 124 height 42
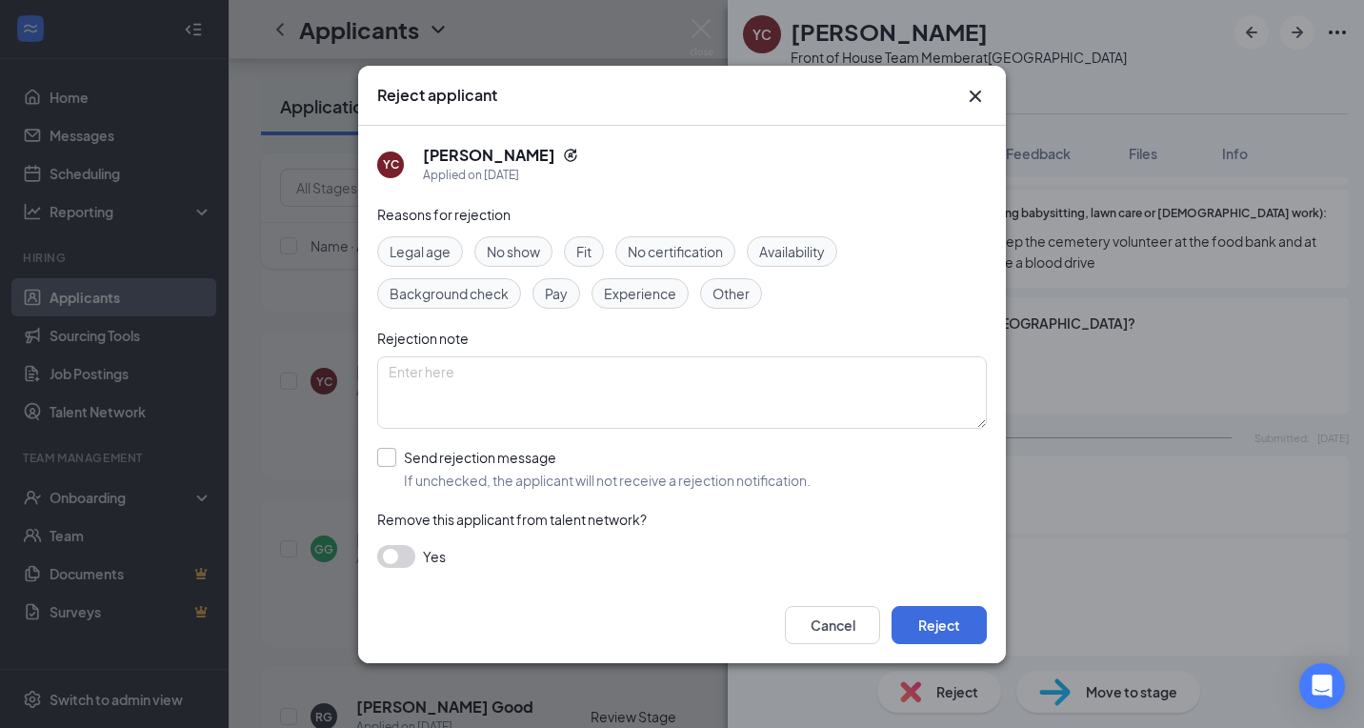
click at [487, 485] on span "If unchecked, the applicant will not receive a rejection notification." at bounding box center [607, 479] width 407 height 19
click at [487, 485] on input "Send rejection message If unchecked, the applicant will not receive a rejection…" at bounding box center [593, 469] width 433 height 42
checkbox input "true"
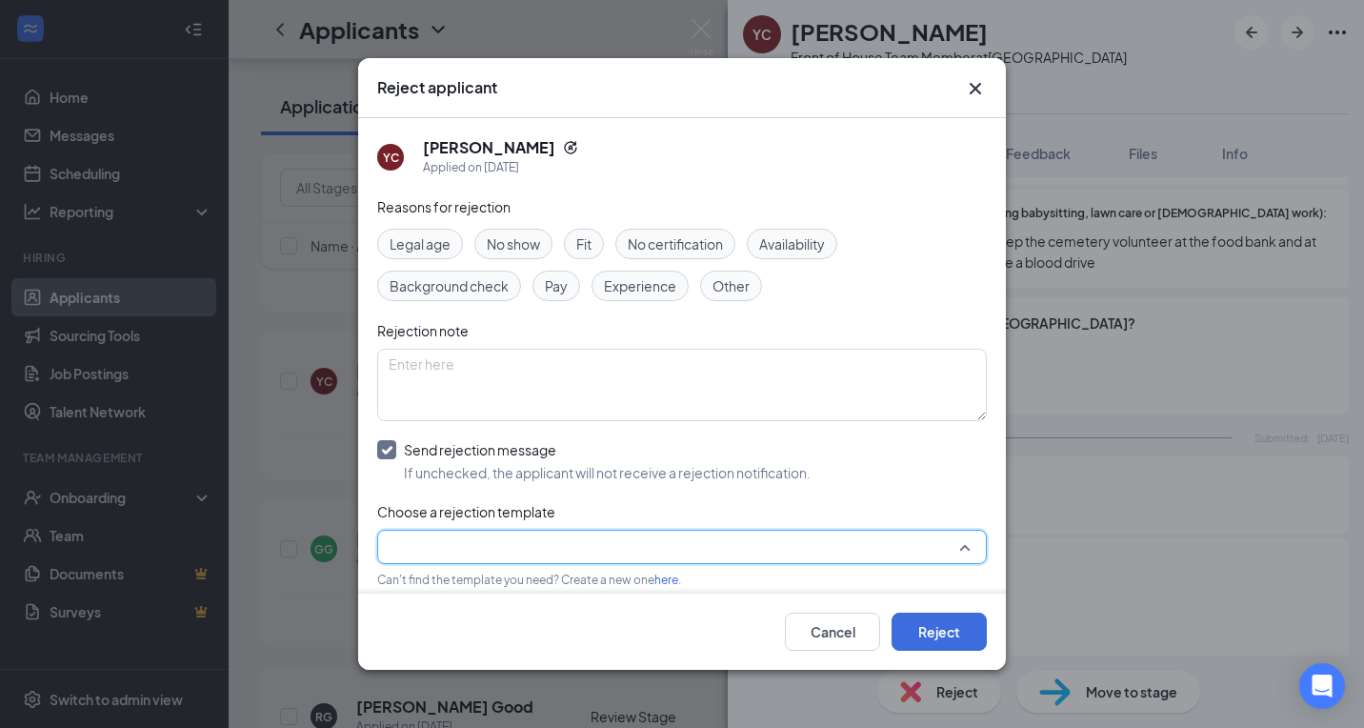
click at [484, 542] on input "search" at bounding box center [675, 546] width 573 height 32
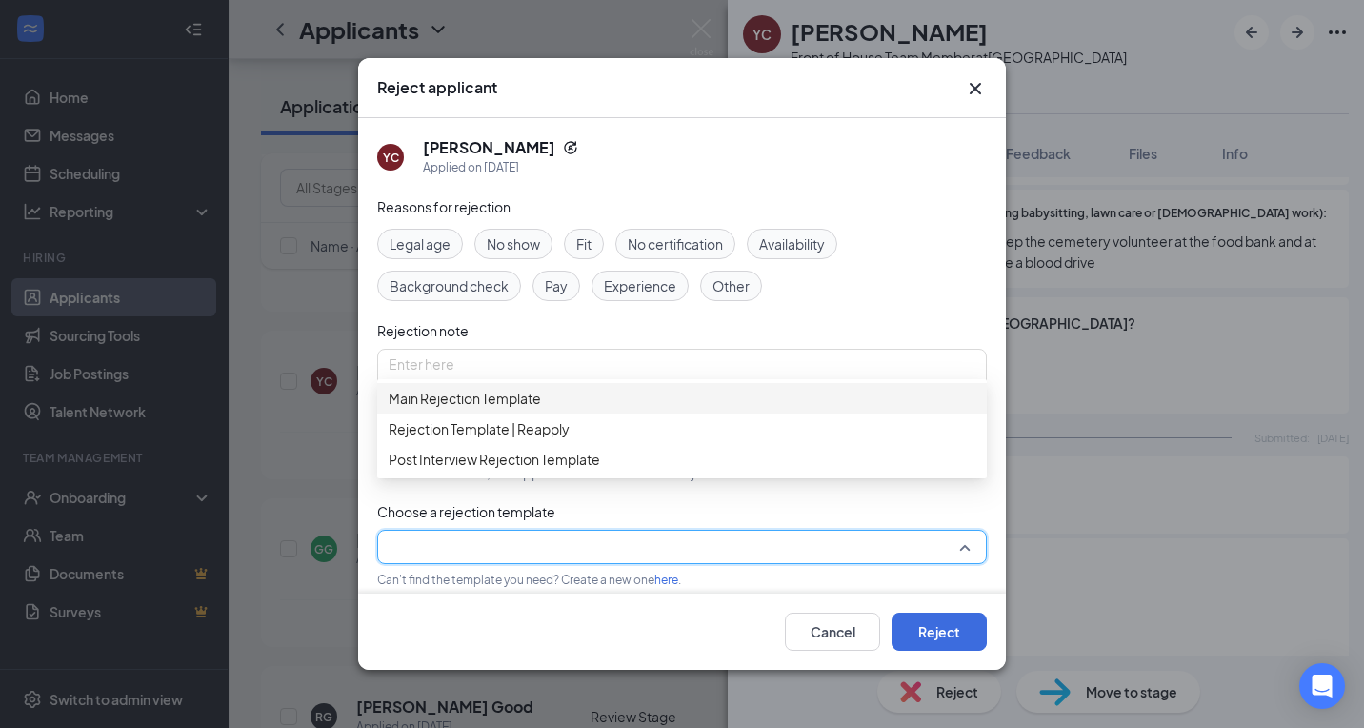
click at [525, 390] on div "Main Rejection Template" at bounding box center [681, 398] width 609 height 30
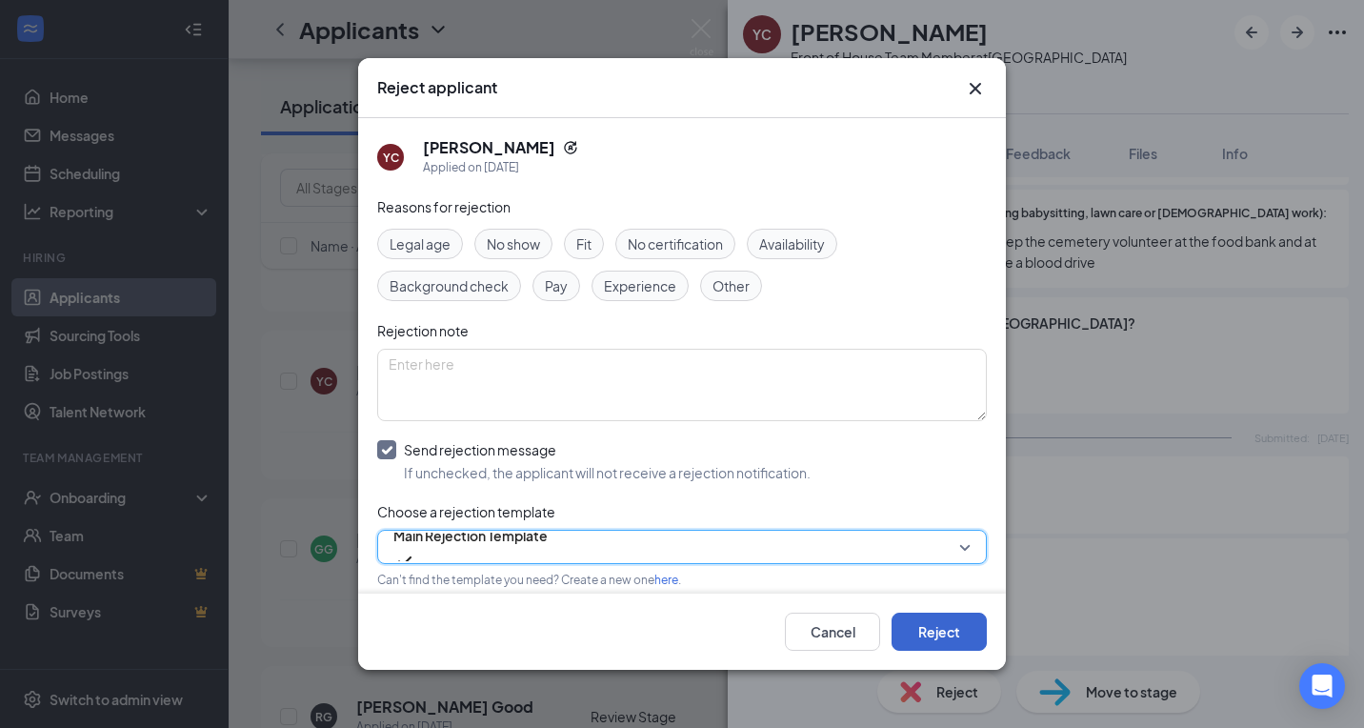
click at [971, 634] on button "Reject" at bounding box center [938, 631] width 95 height 38
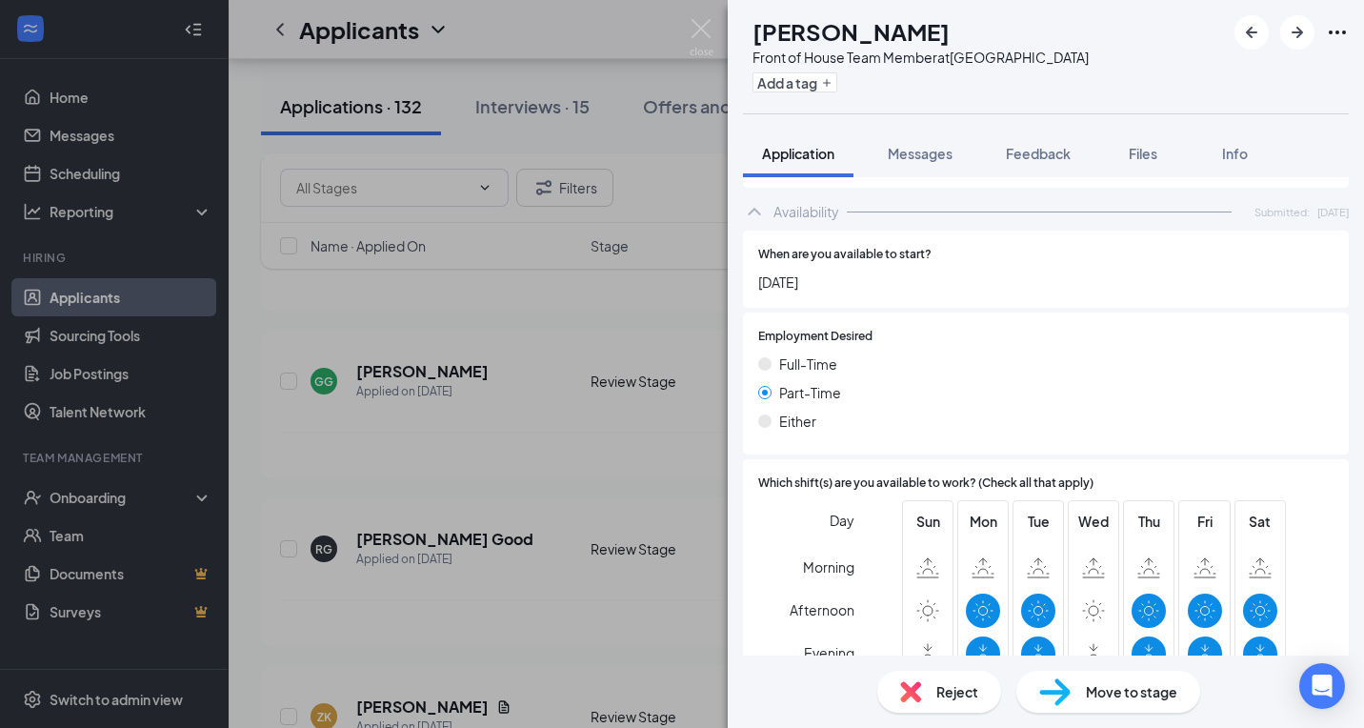
scroll to position [876, 0]
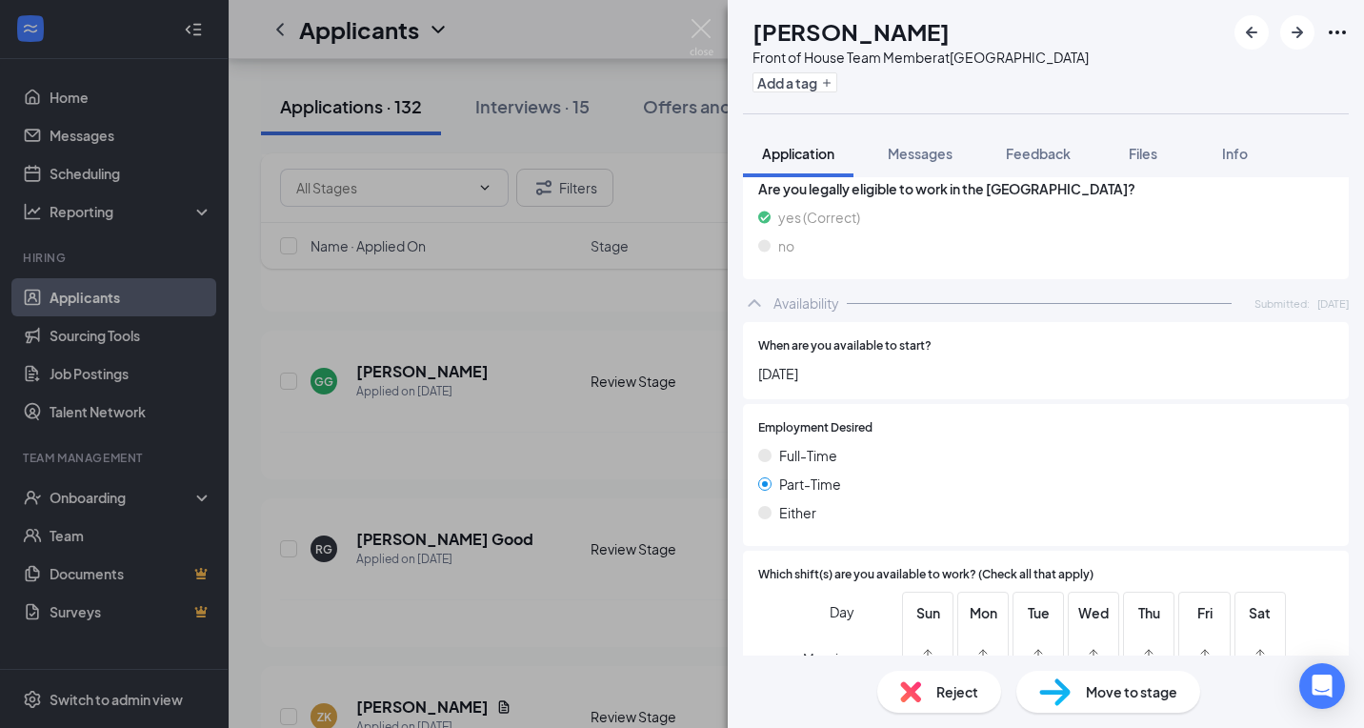
click at [945, 683] on span "Reject" at bounding box center [957, 691] width 42 height 21
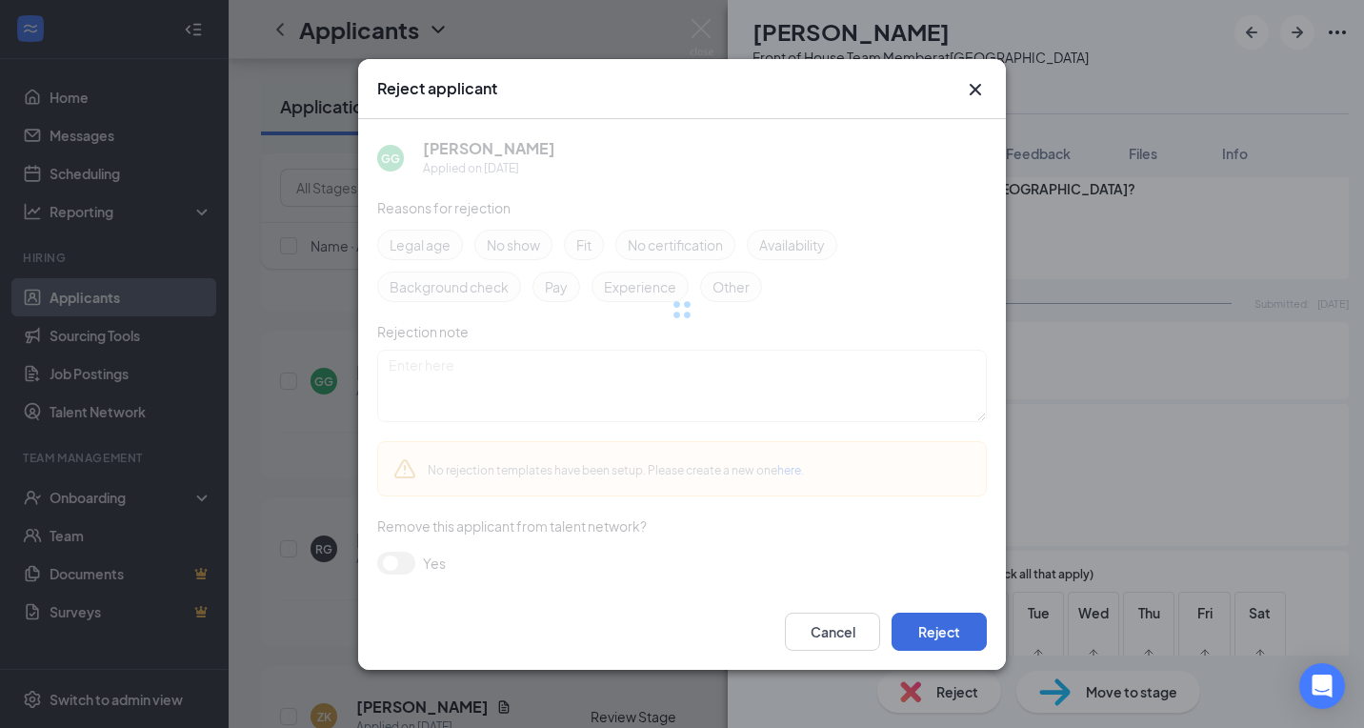
click at [931, 661] on div "Cancel Reject" at bounding box center [682, 631] width 648 height 76
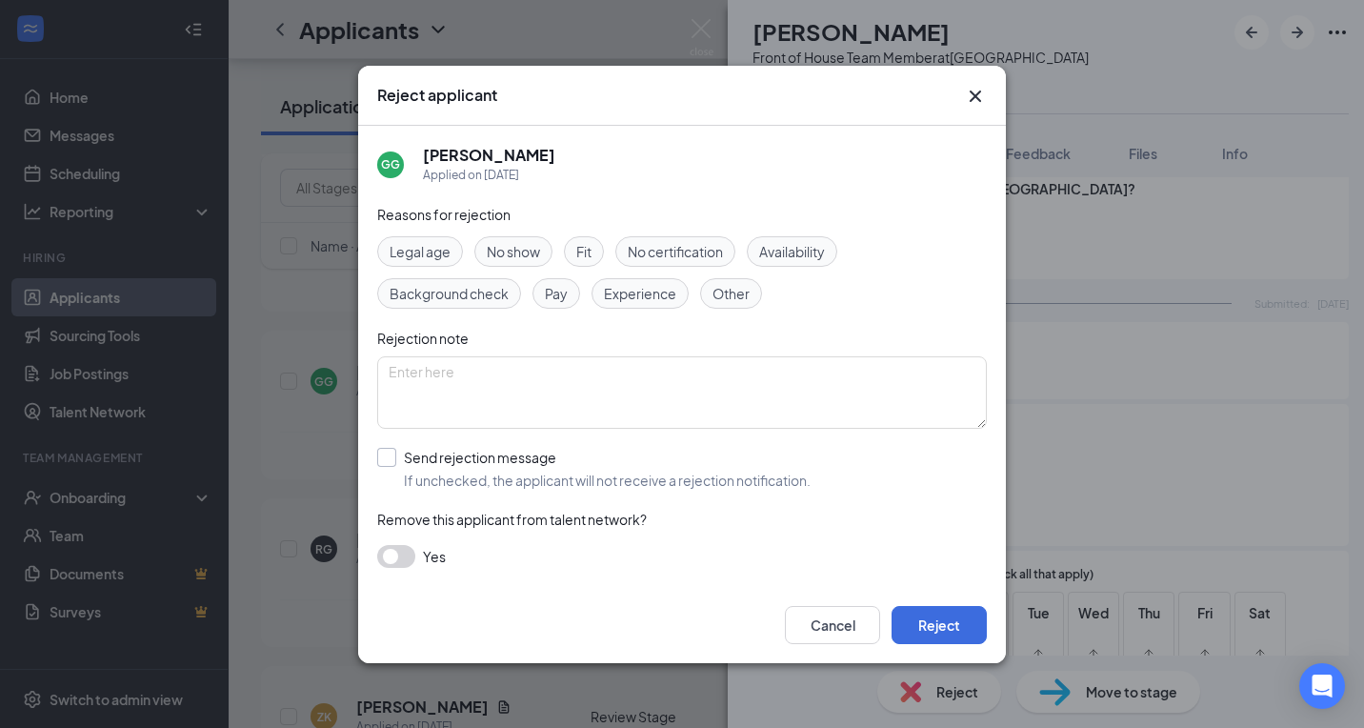
click at [513, 459] on div "Send rejection message" at bounding box center [607, 457] width 407 height 19
click at [513, 459] on input "Send rejection message If unchecked, the applicant will not receive a rejection…" at bounding box center [593, 469] width 433 height 42
checkbox input "true"
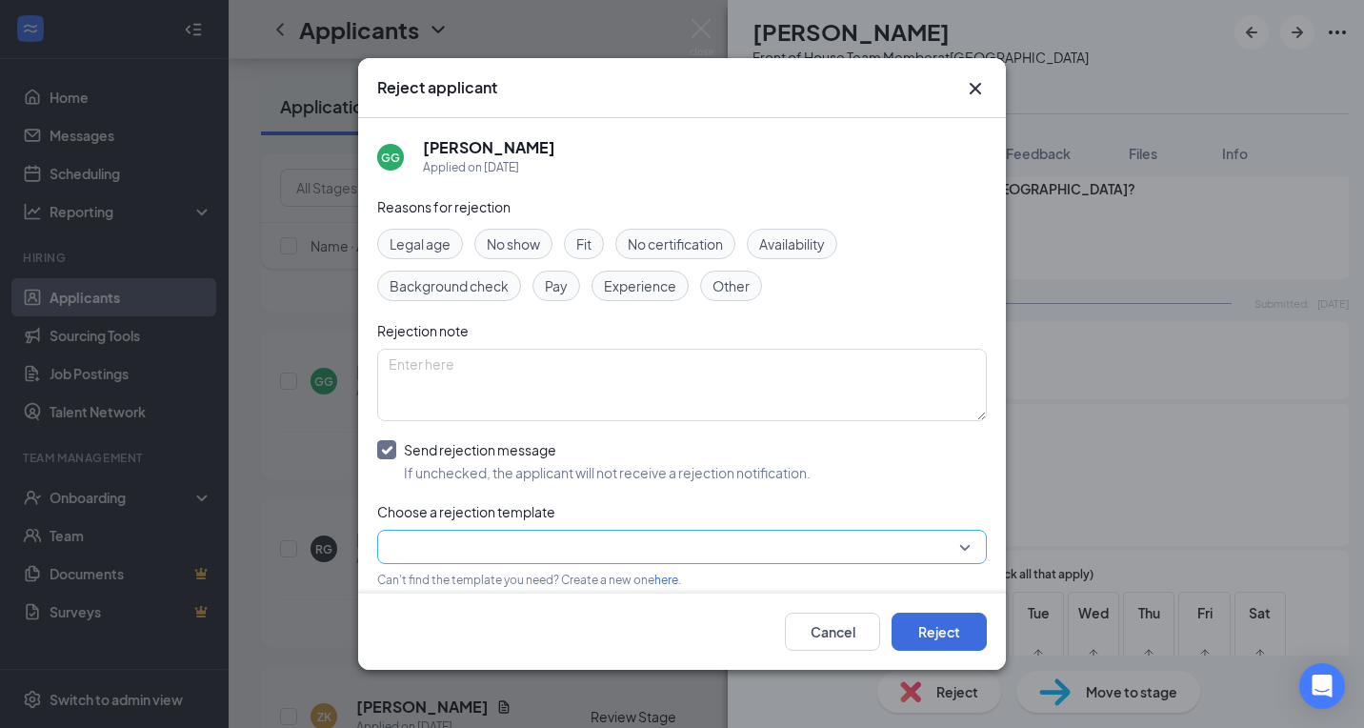
click at [468, 530] on div at bounding box center [681, 546] width 609 height 34
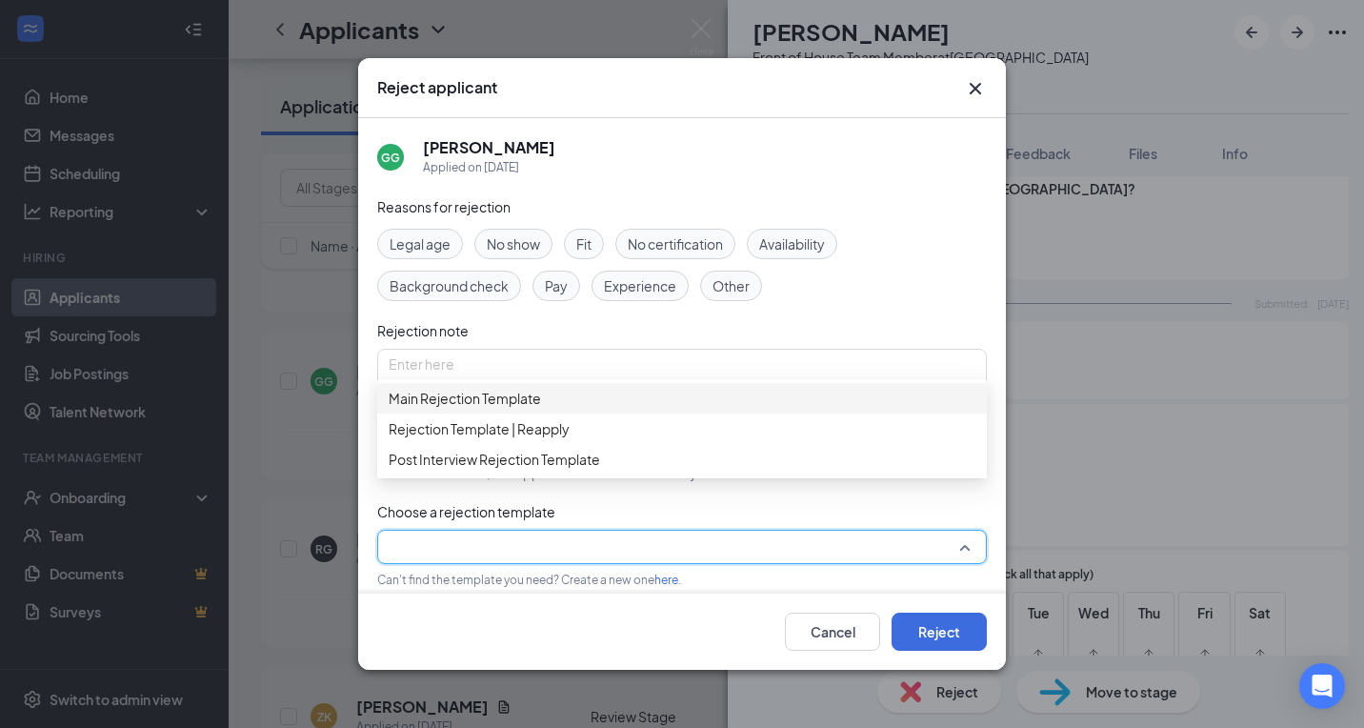
click at [493, 406] on span "Main Rejection Template" at bounding box center [465, 398] width 152 height 21
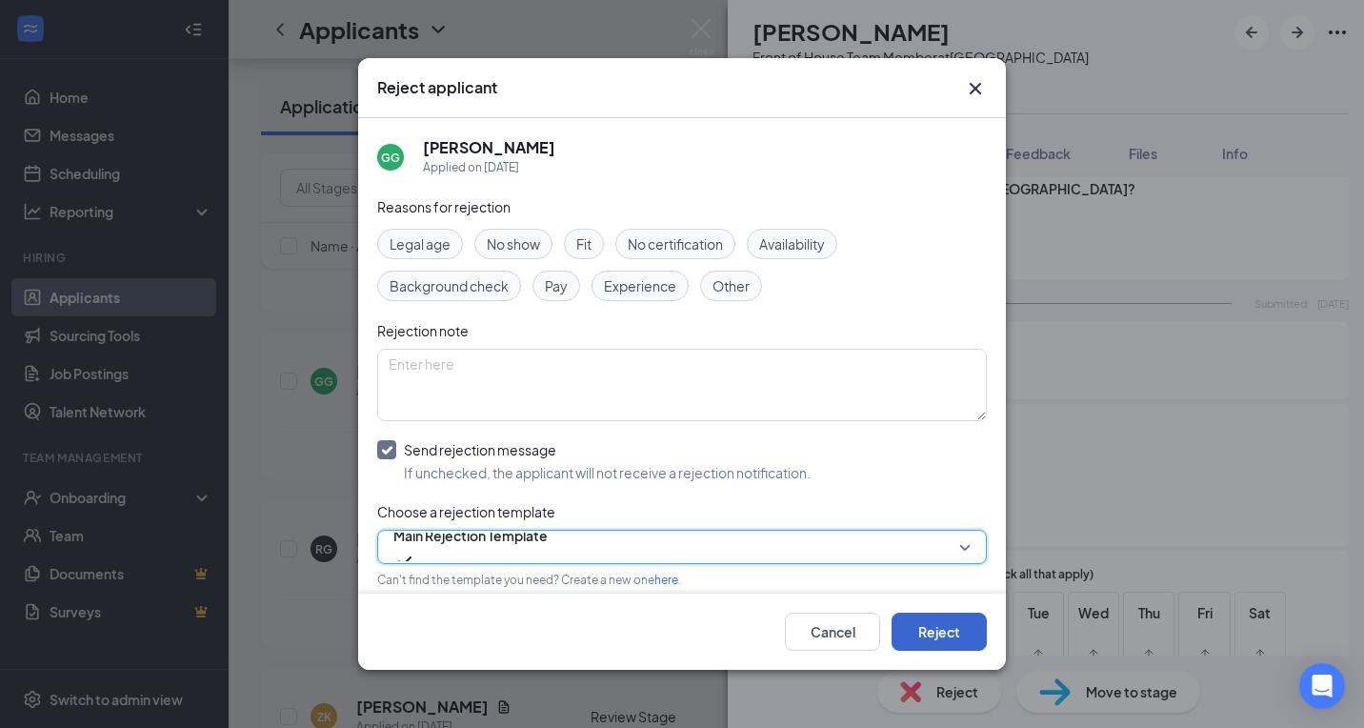
click at [948, 618] on button "Reject" at bounding box center [938, 631] width 95 height 38
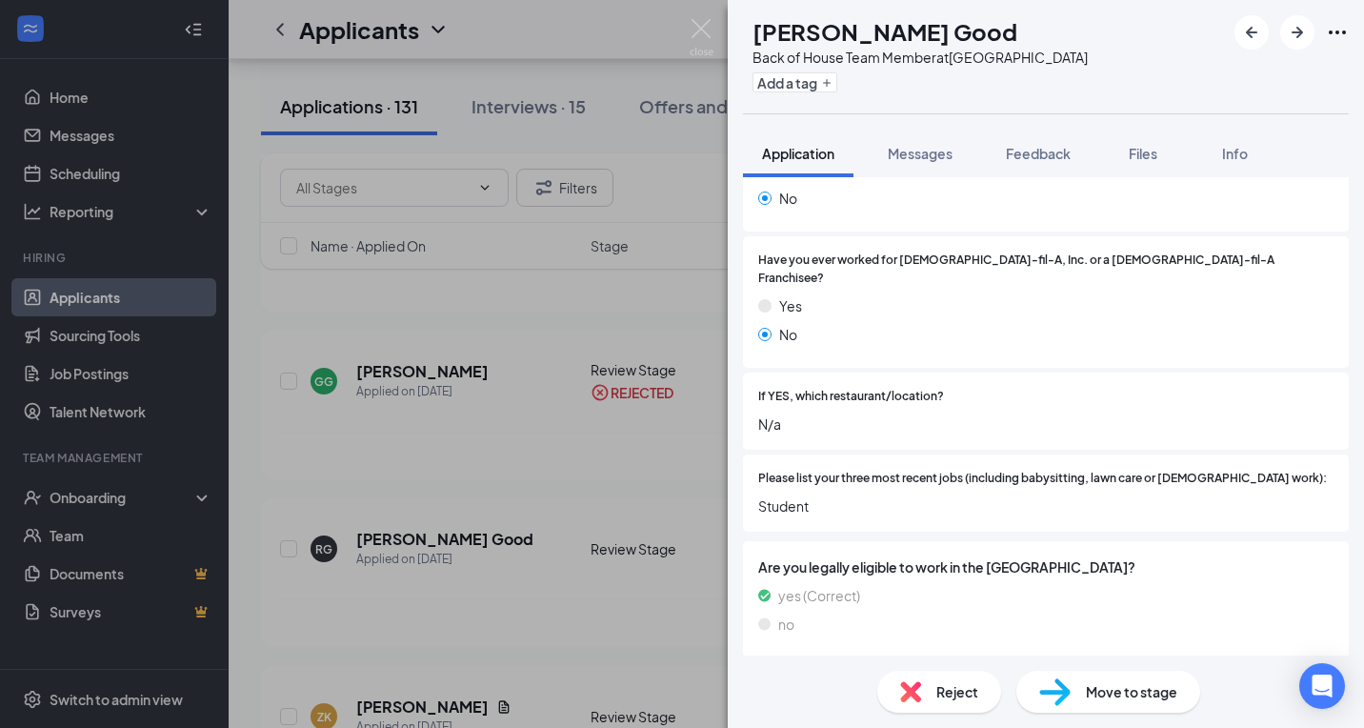
scroll to position [409, 0]
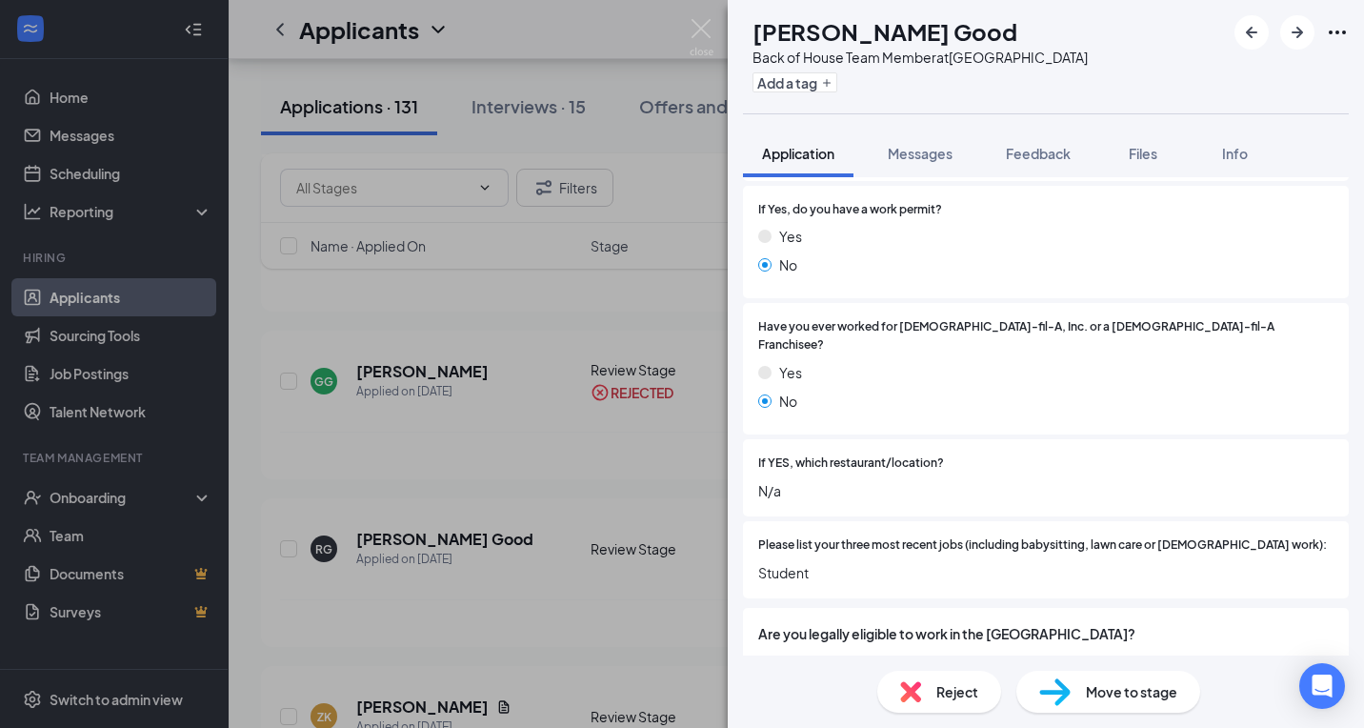
click at [1057, 682] on img at bounding box center [1054, 692] width 31 height 28
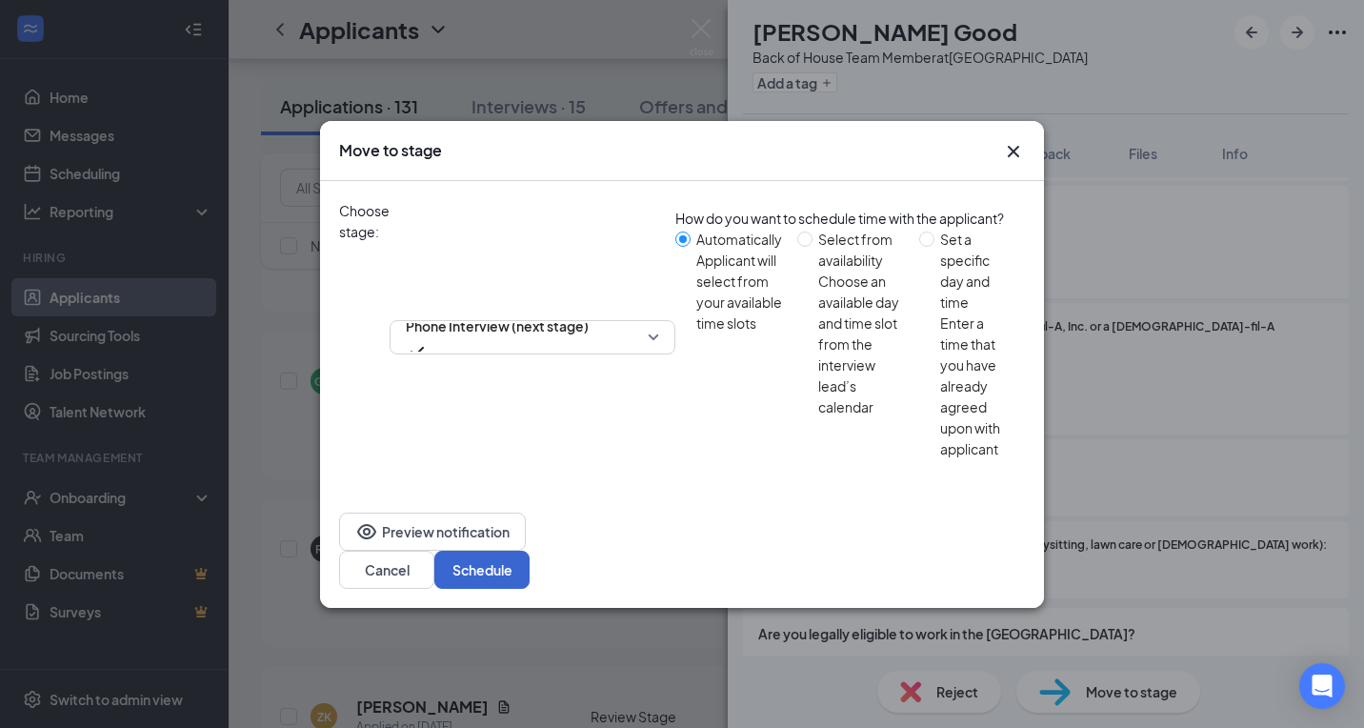
click at [529, 550] on button "Schedule" at bounding box center [481, 569] width 95 height 38
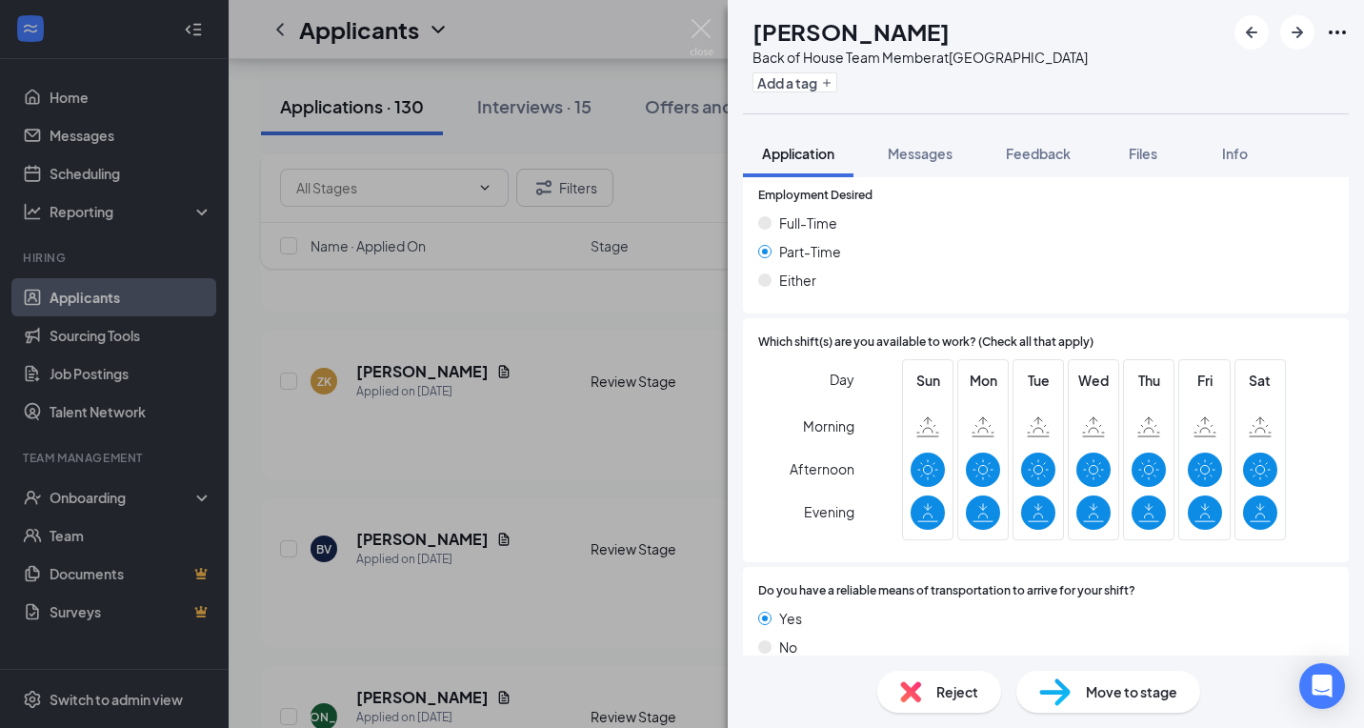
scroll to position [1162, 0]
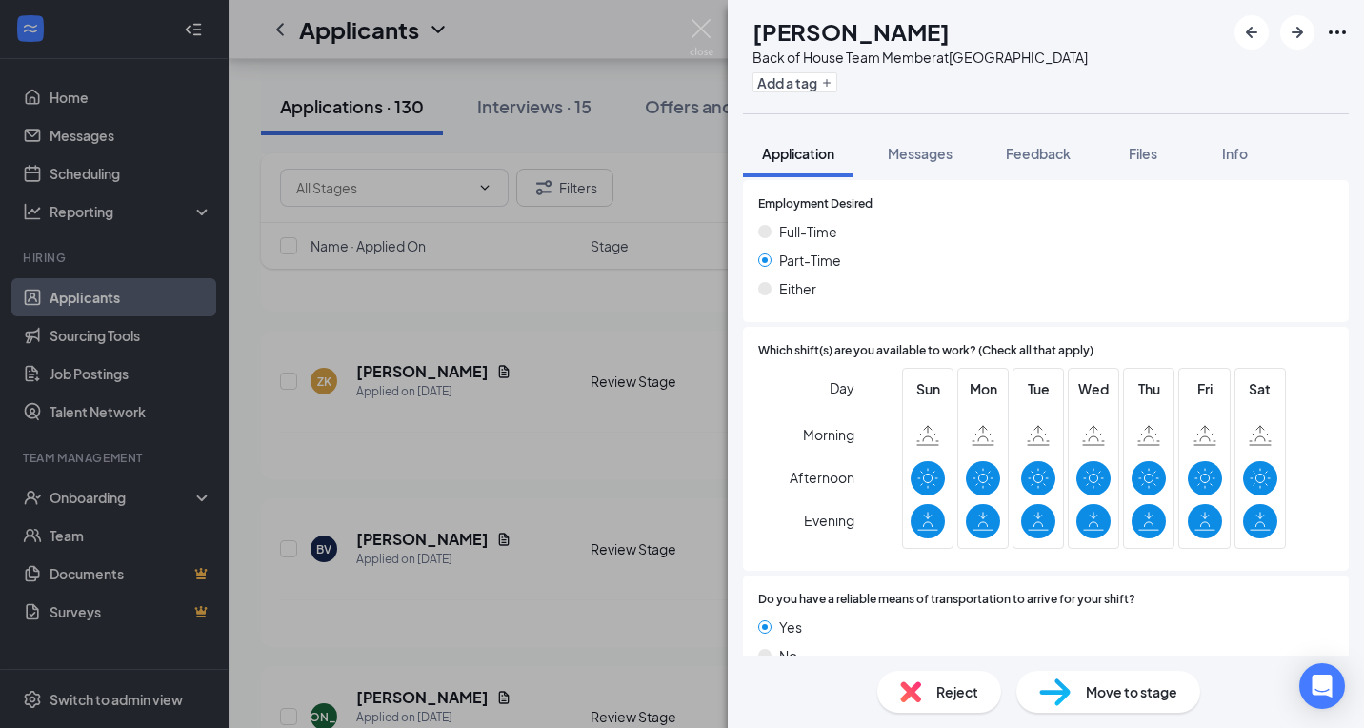
click at [938, 698] on span "Reject" at bounding box center [957, 691] width 42 height 21
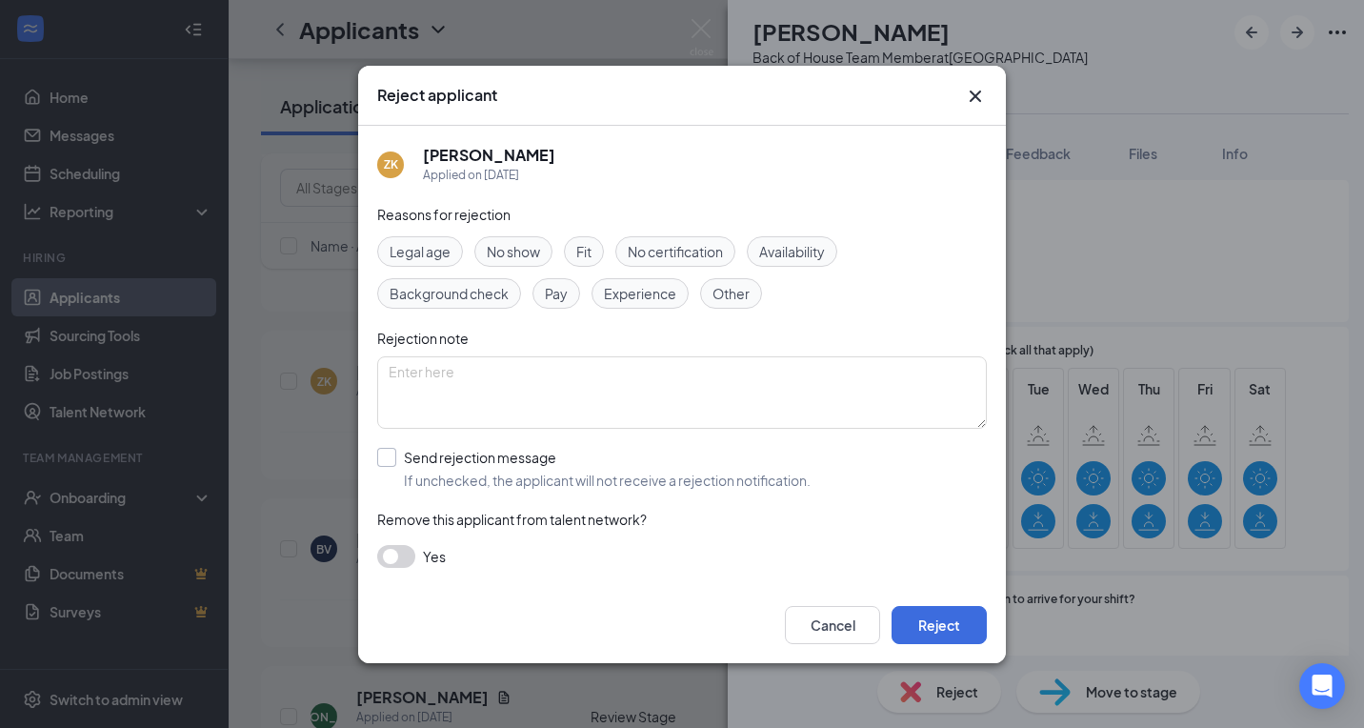
click at [468, 461] on div "Send rejection message" at bounding box center [607, 457] width 407 height 19
click at [468, 461] on input "Send rejection message If unchecked, the applicant will not receive a rejection…" at bounding box center [593, 469] width 433 height 42
checkbox input "true"
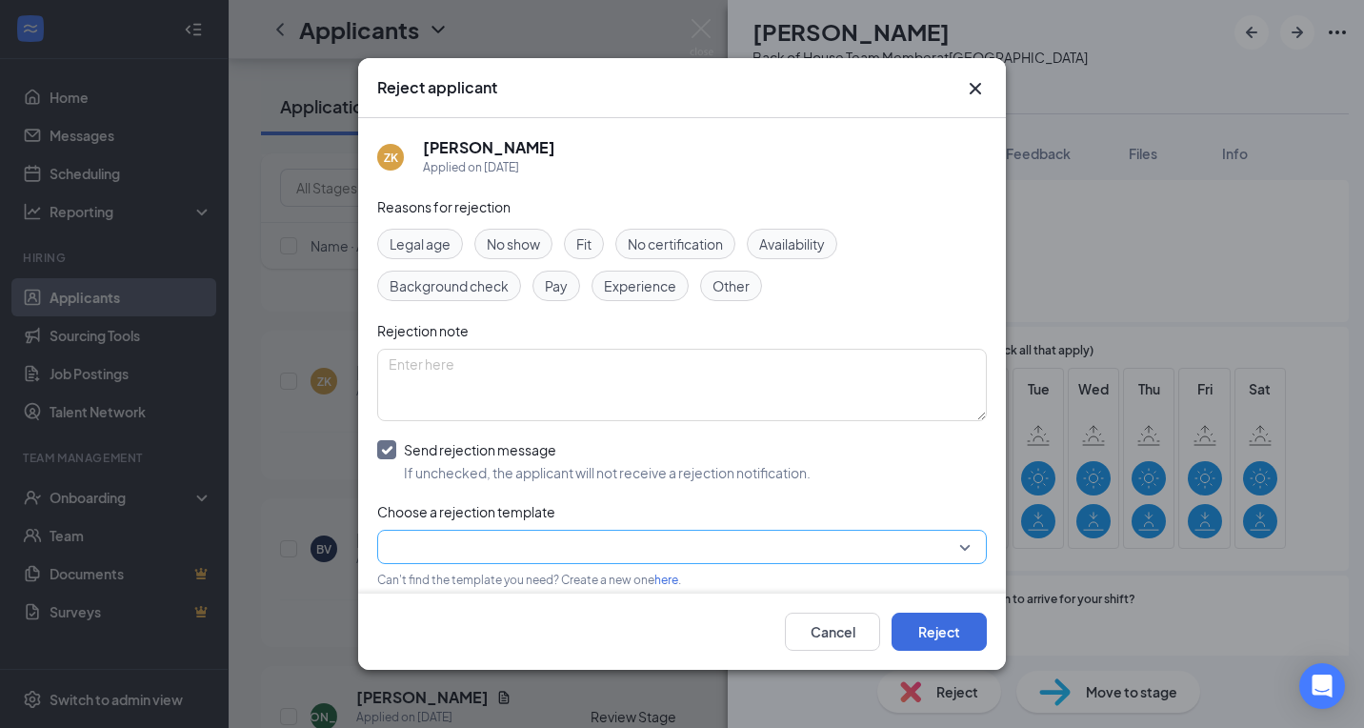
click at [484, 544] on input "search" at bounding box center [675, 546] width 573 height 32
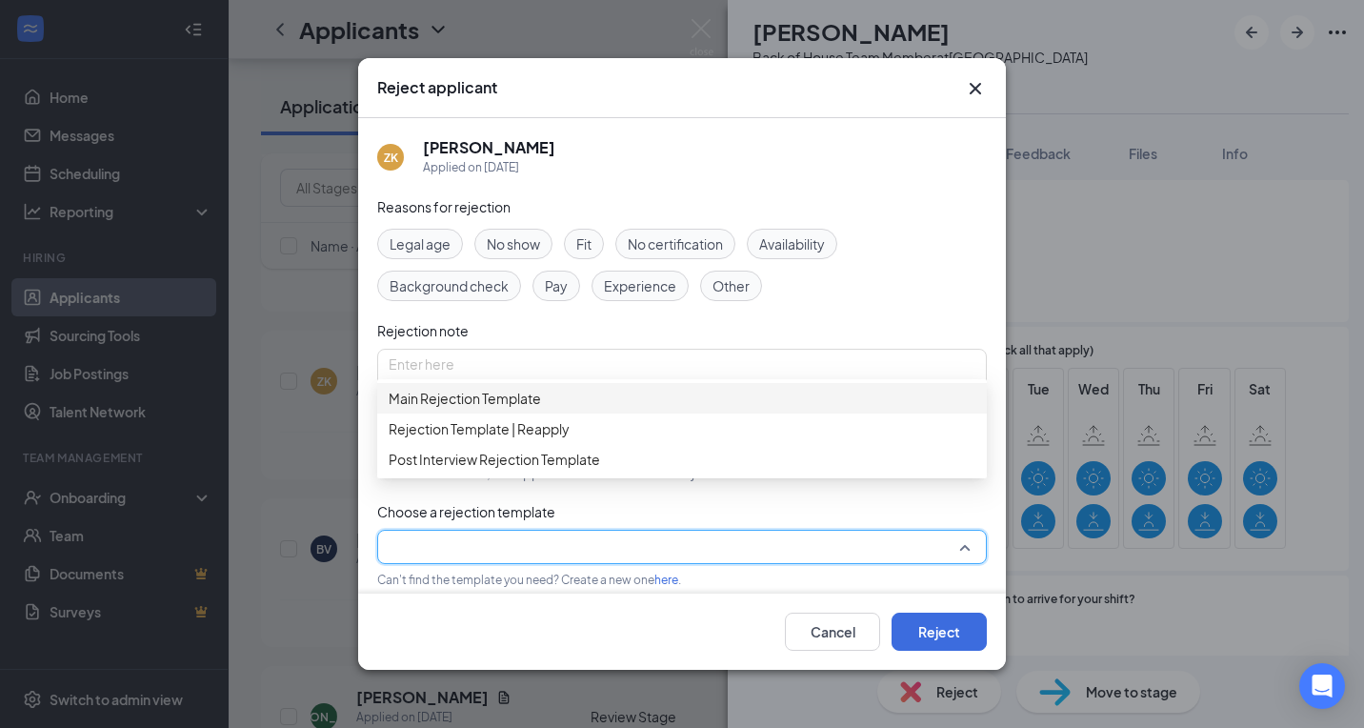
click at [489, 405] on span "Main Rejection Template" at bounding box center [465, 398] width 152 height 21
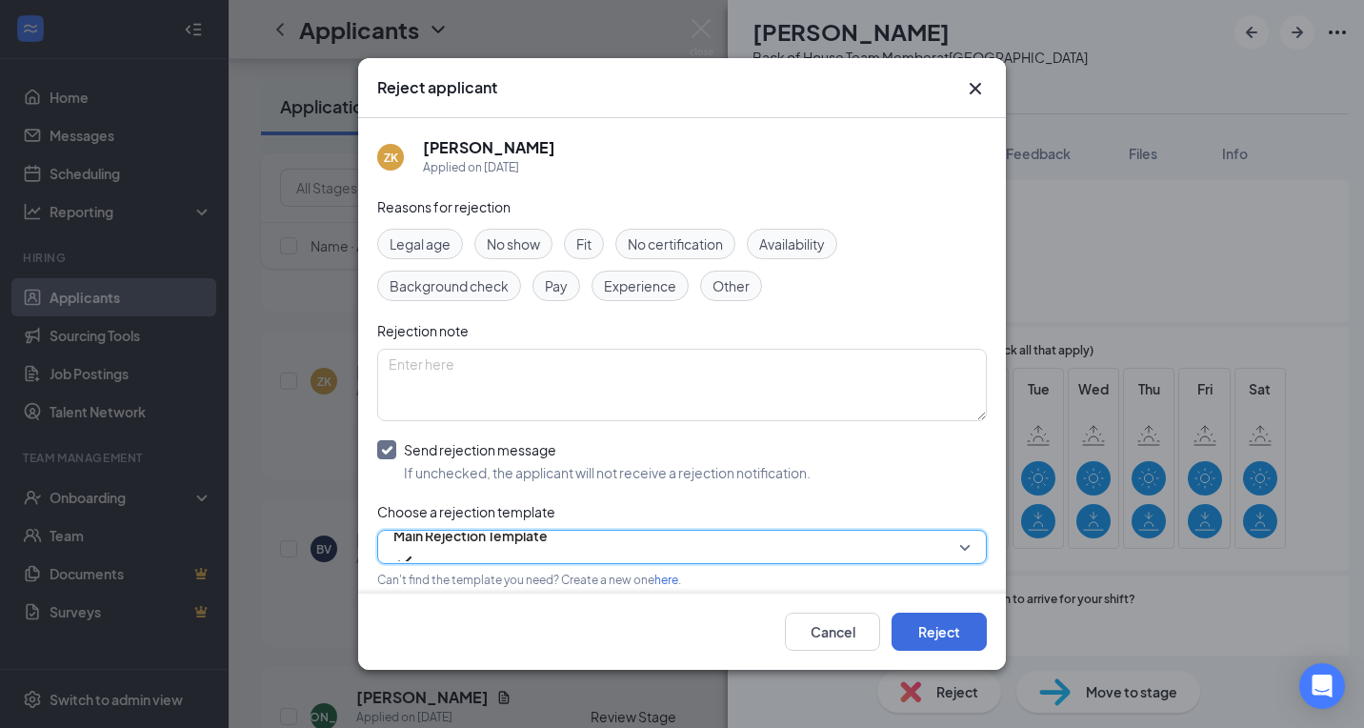
click at [936, 609] on div "Cancel Reject" at bounding box center [682, 631] width 648 height 76
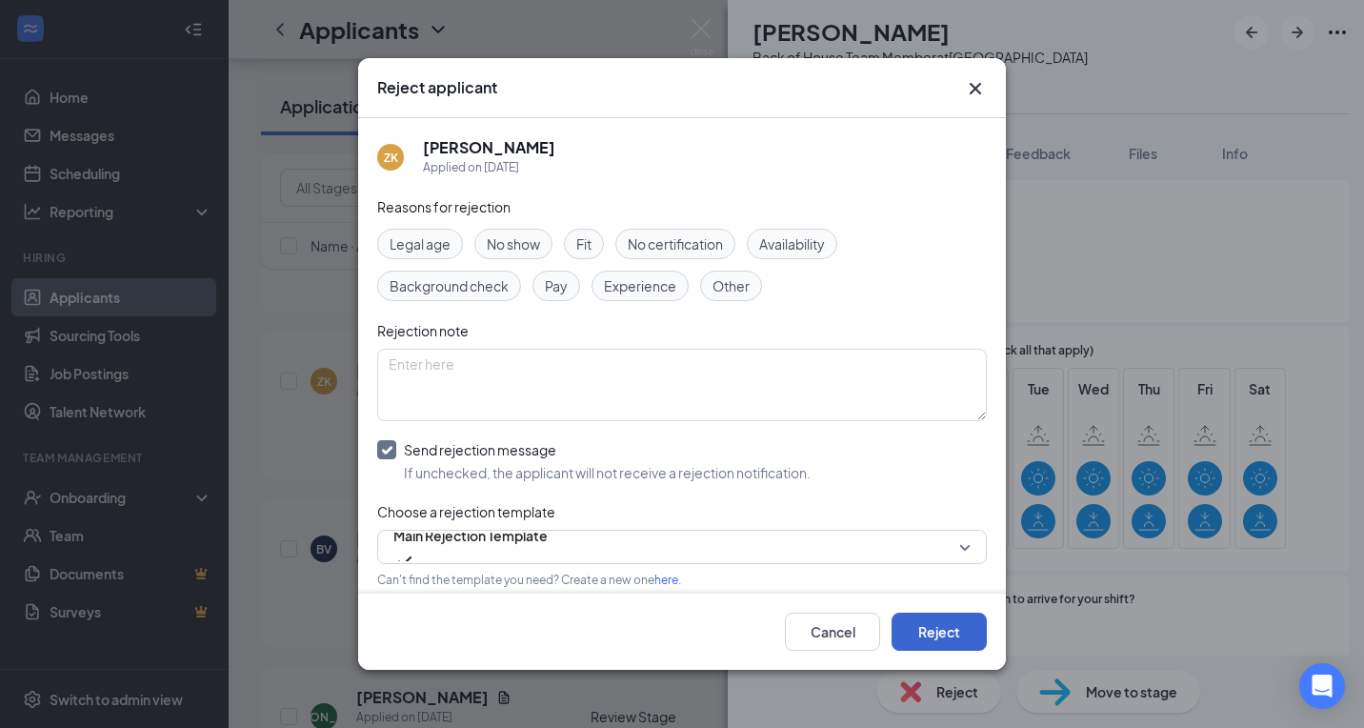
click at [927, 626] on button "Reject" at bounding box center [938, 631] width 95 height 38
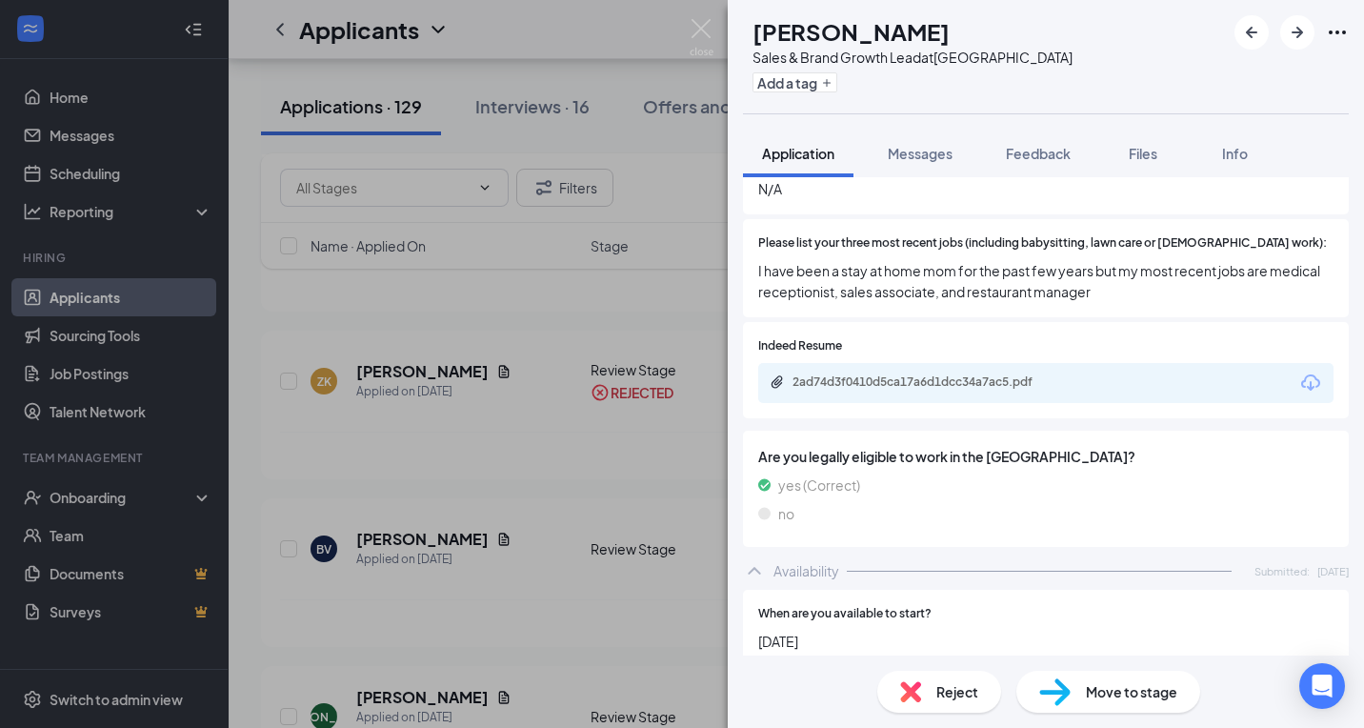
scroll to position [682, 0]
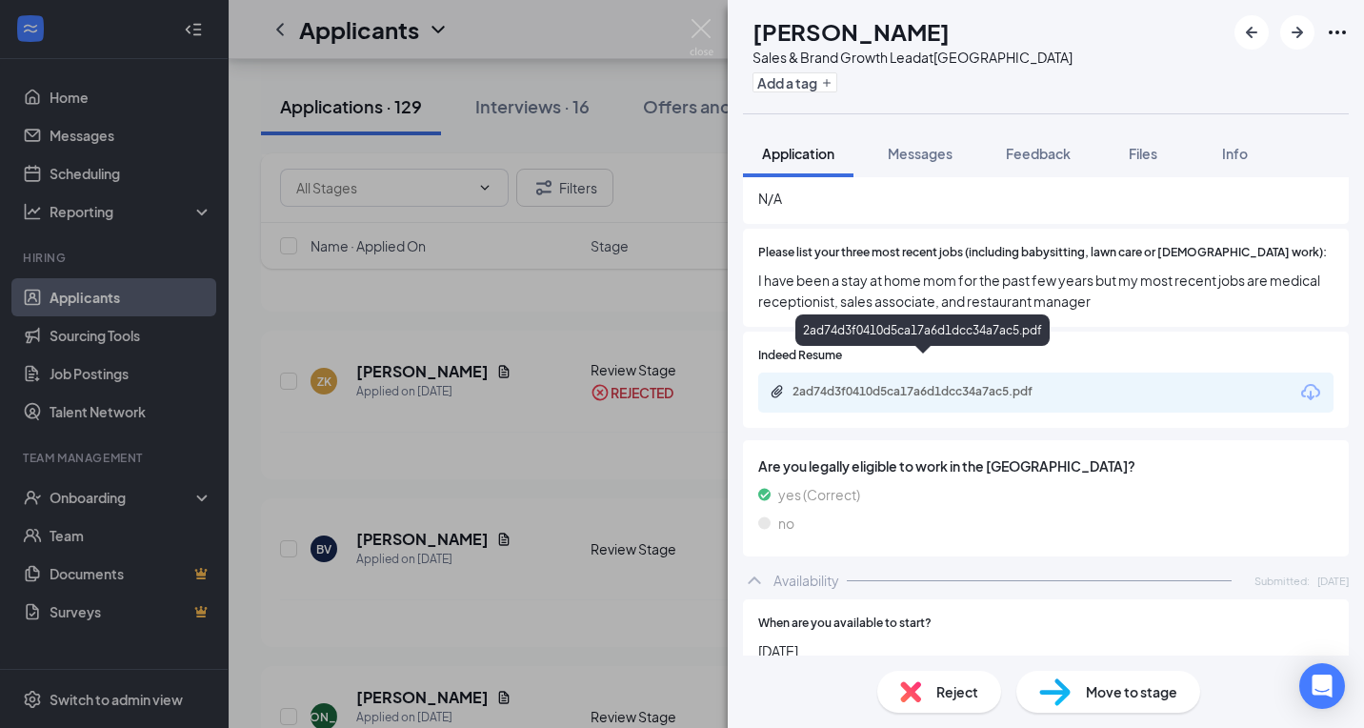
click at [965, 384] on div "2ad74d3f0410d5ca17a6d1dcc34a7ac5.pdf" at bounding box center [925, 391] width 267 height 15
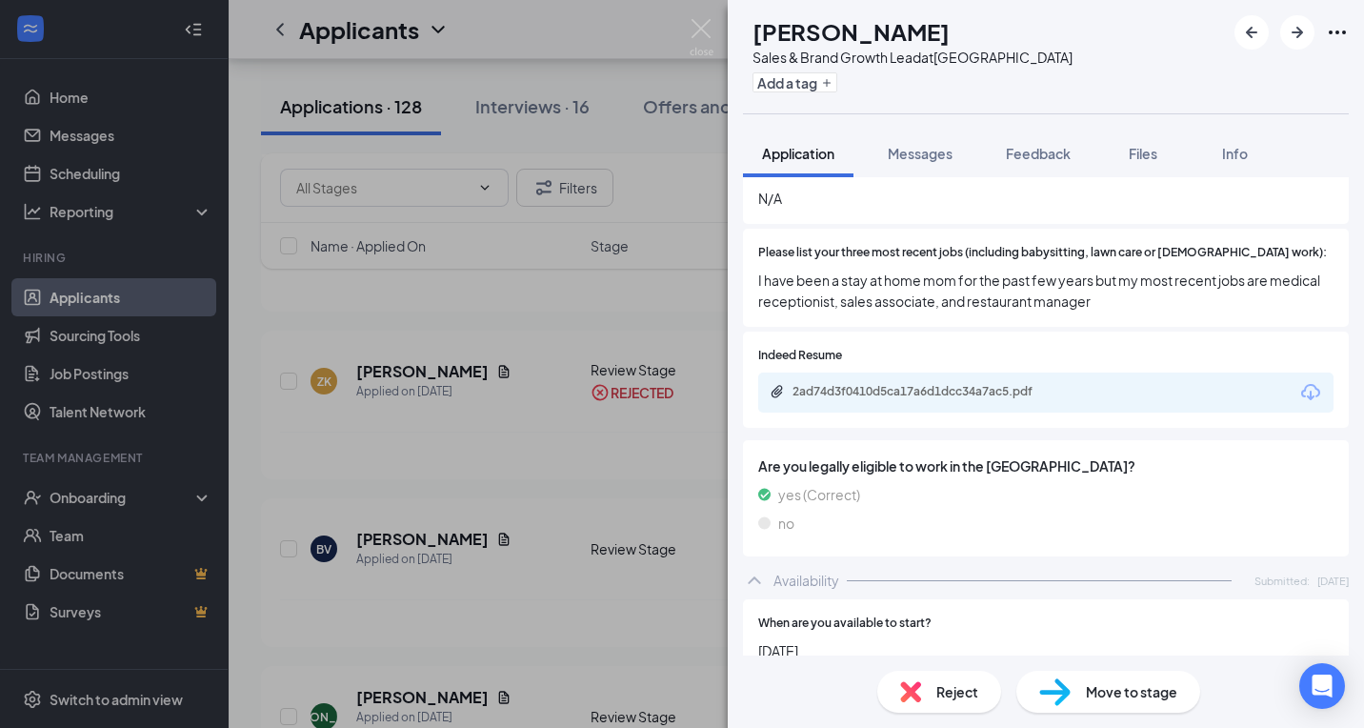
click at [1073, 693] on div "Move to stage" at bounding box center [1108, 691] width 184 height 42
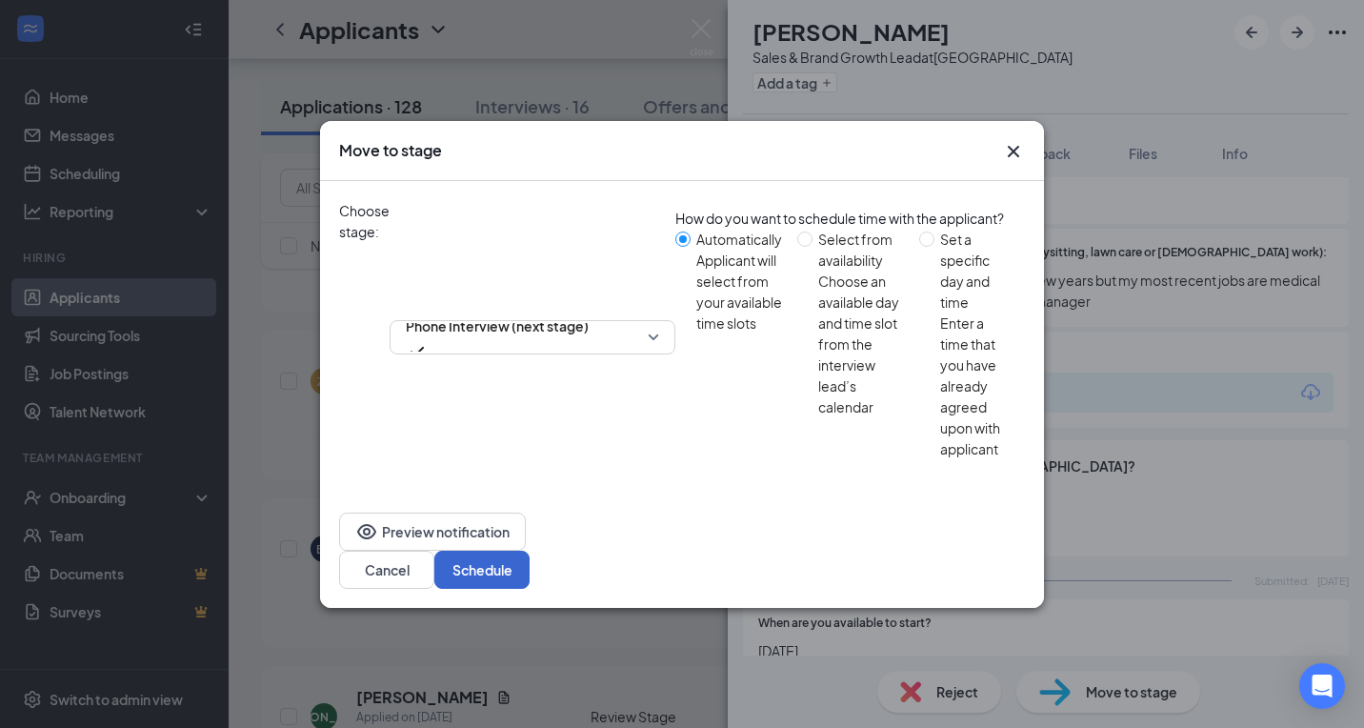
click at [529, 550] on button "Schedule" at bounding box center [481, 569] width 95 height 38
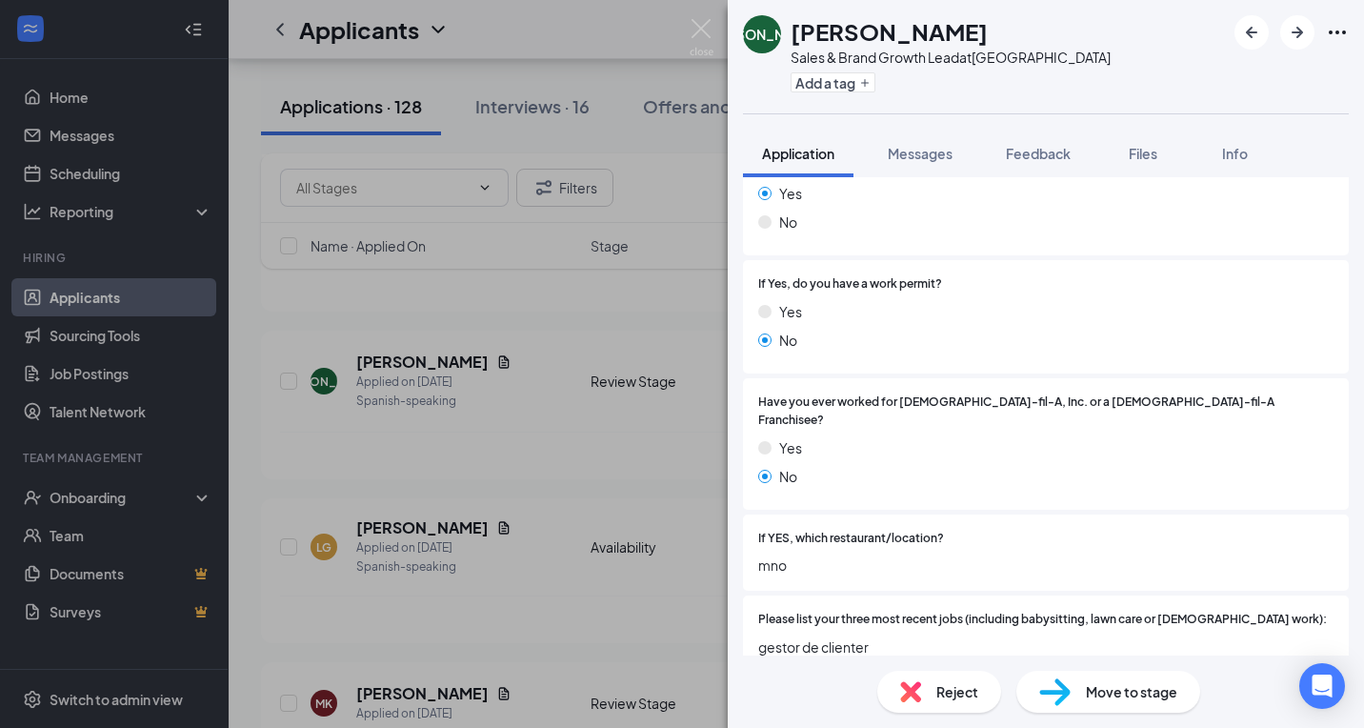
scroll to position [309, 0]
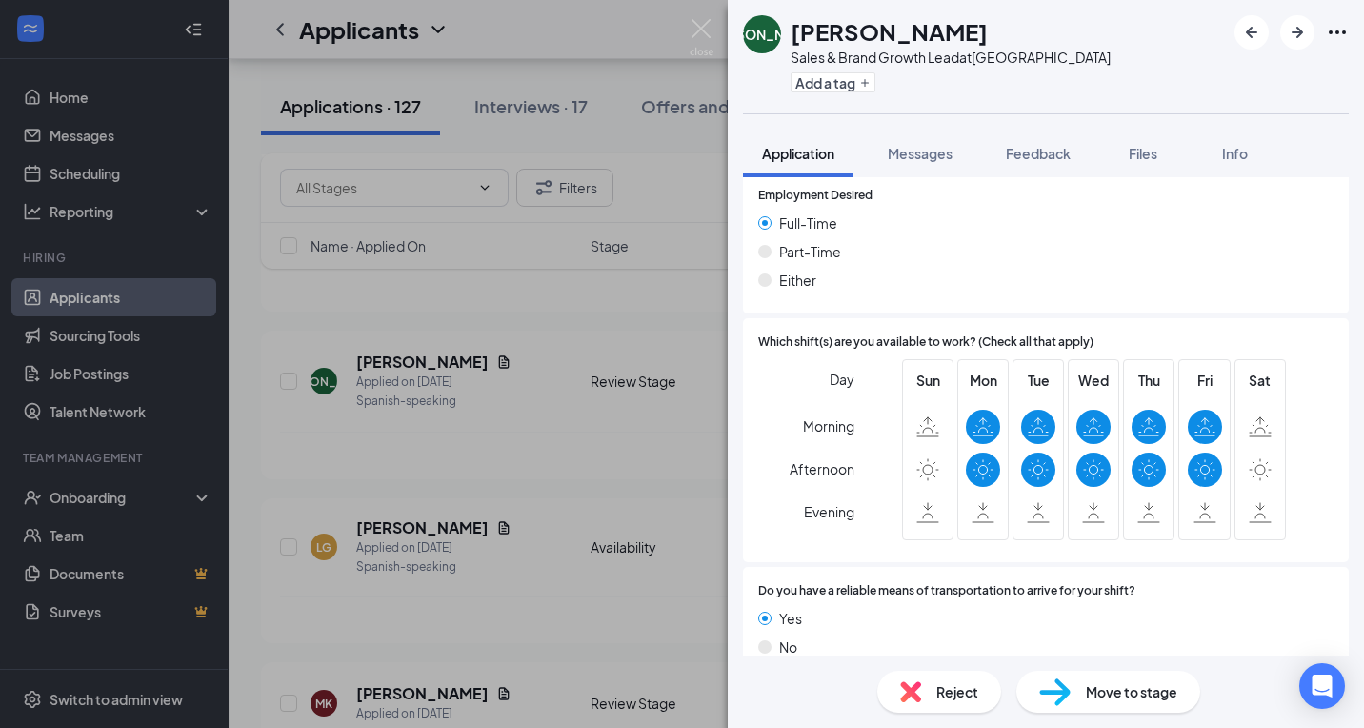
click at [936, 675] on div "Reject" at bounding box center [939, 691] width 124 height 42
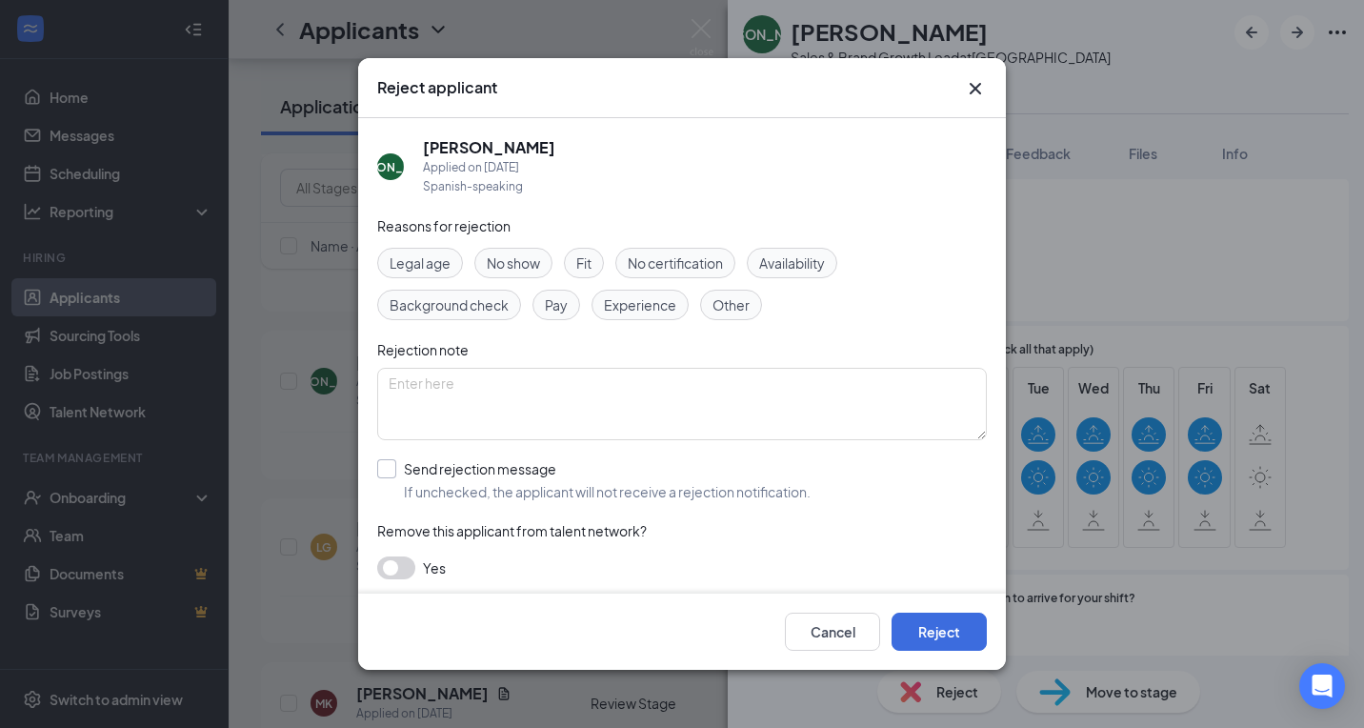
click at [489, 476] on div "Send rejection message" at bounding box center [607, 468] width 407 height 19
click at [489, 476] on input "Send rejection message If unchecked, the applicant will not receive a rejection…" at bounding box center [593, 480] width 433 height 42
checkbox input "true"
click at [492, 549] on input "search" at bounding box center [675, 565] width 573 height 32
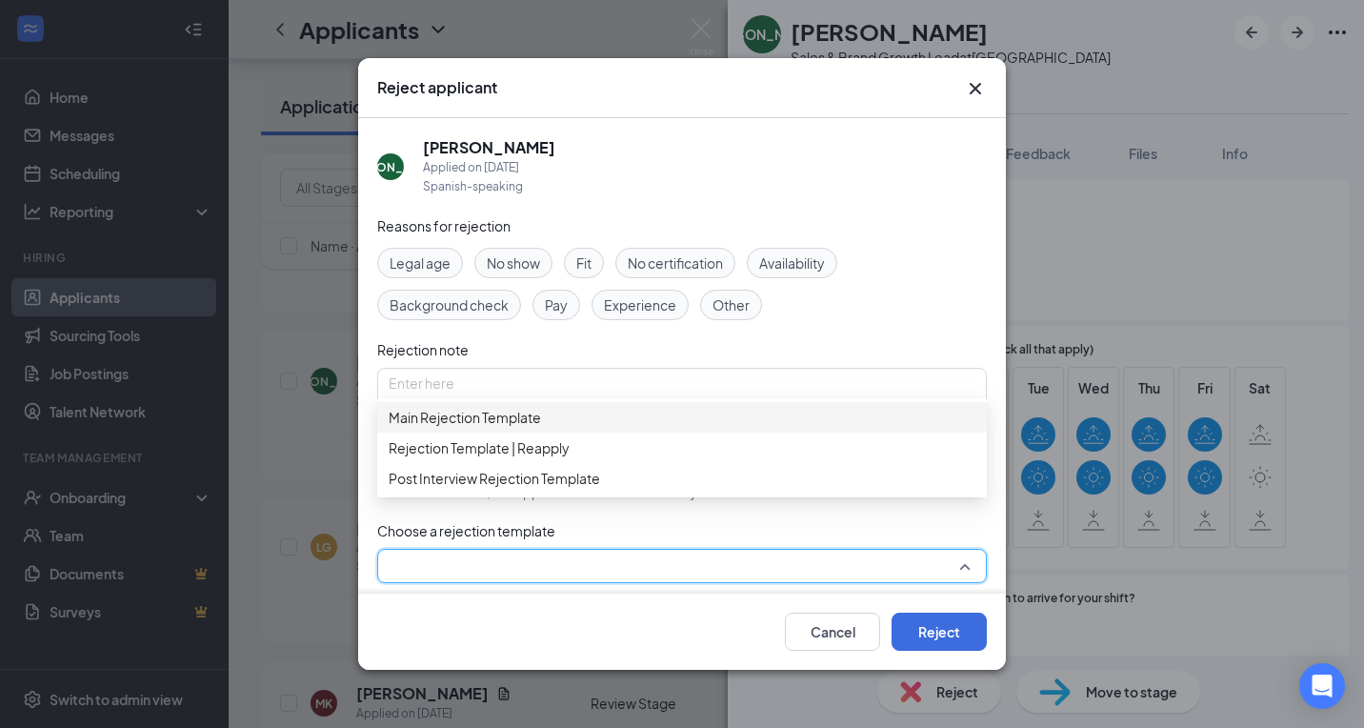
click at [540, 428] on span "Main Rejection Template" at bounding box center [465, 417] width 152 height 21
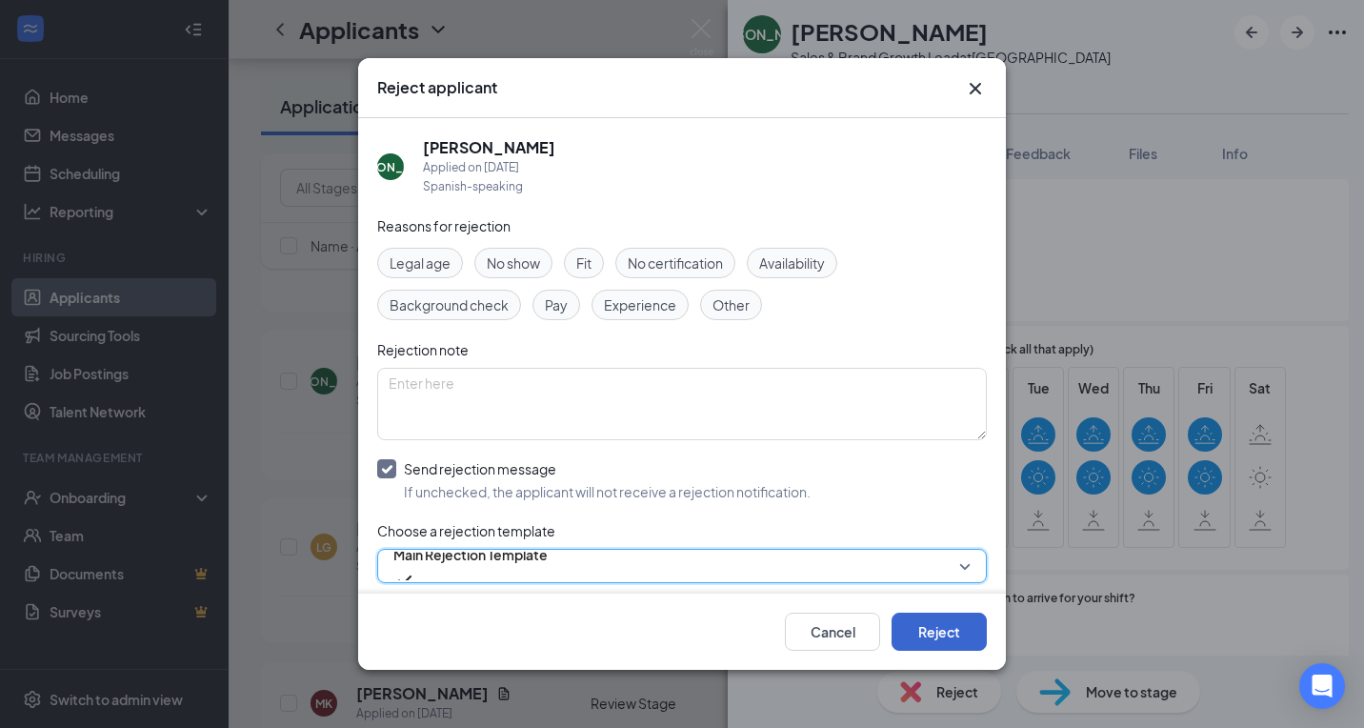
click at [919, 623] on button "Reject" at bounding box center [938, 631] width 95 height 38
